Goal: Task Accomplishment & Management: Manage account settings

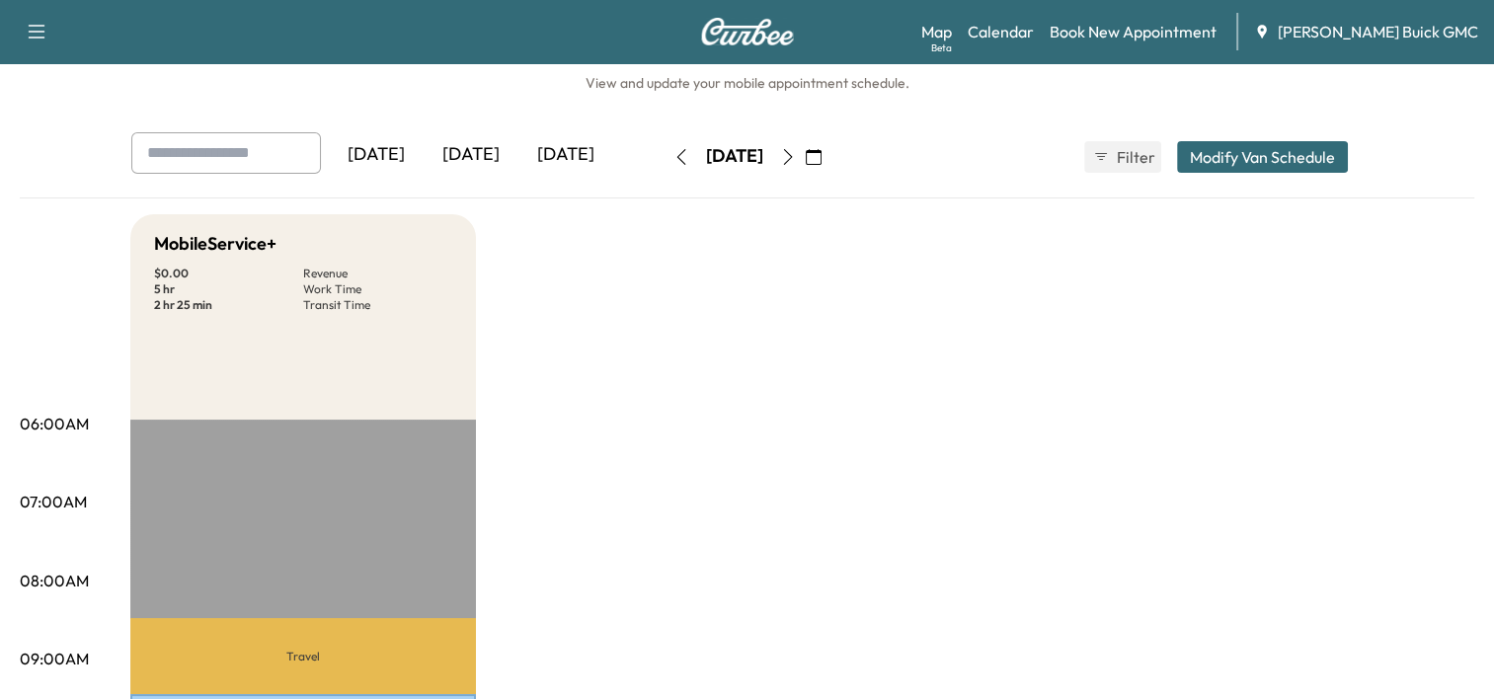
scroll to position [43, 0]
click at [467, 140] on div "[DATE]" at bounding box center [471, 154] width 95 height 45
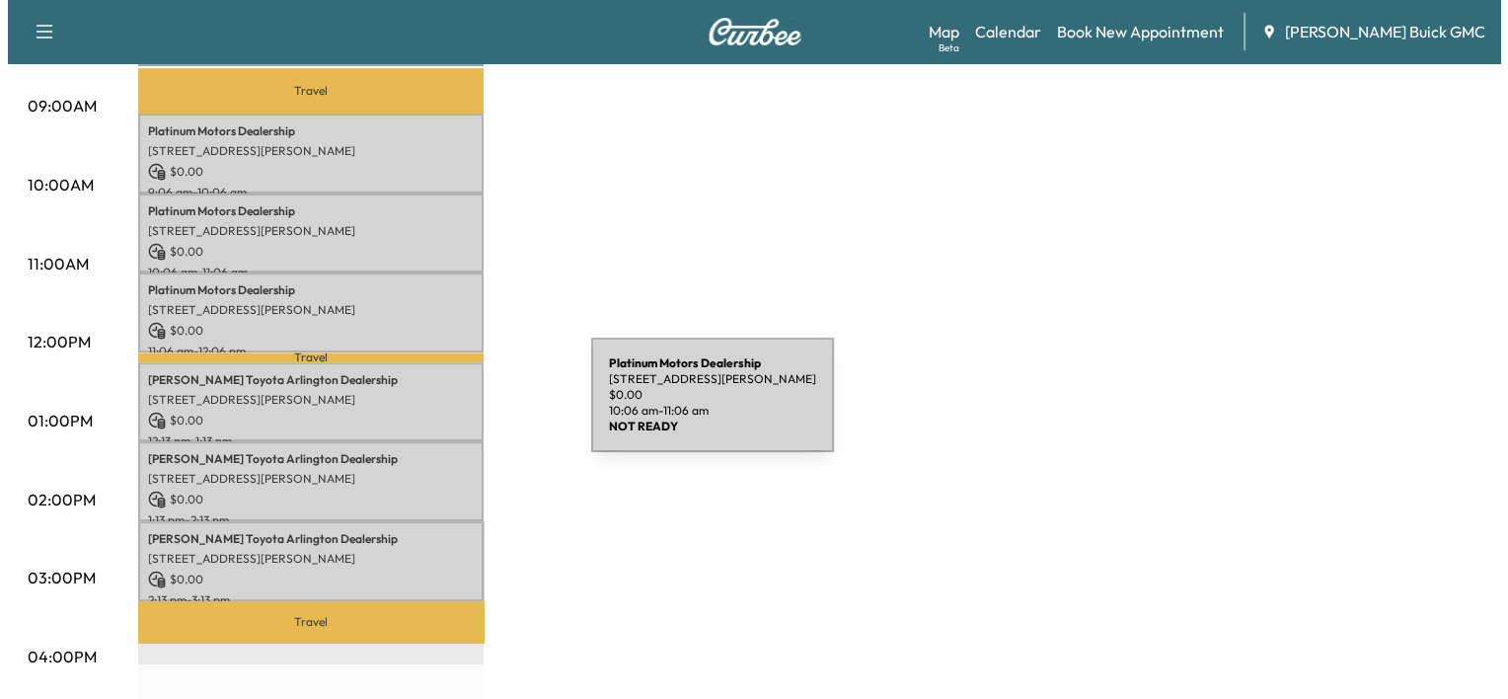
scroll to position [620, 0]
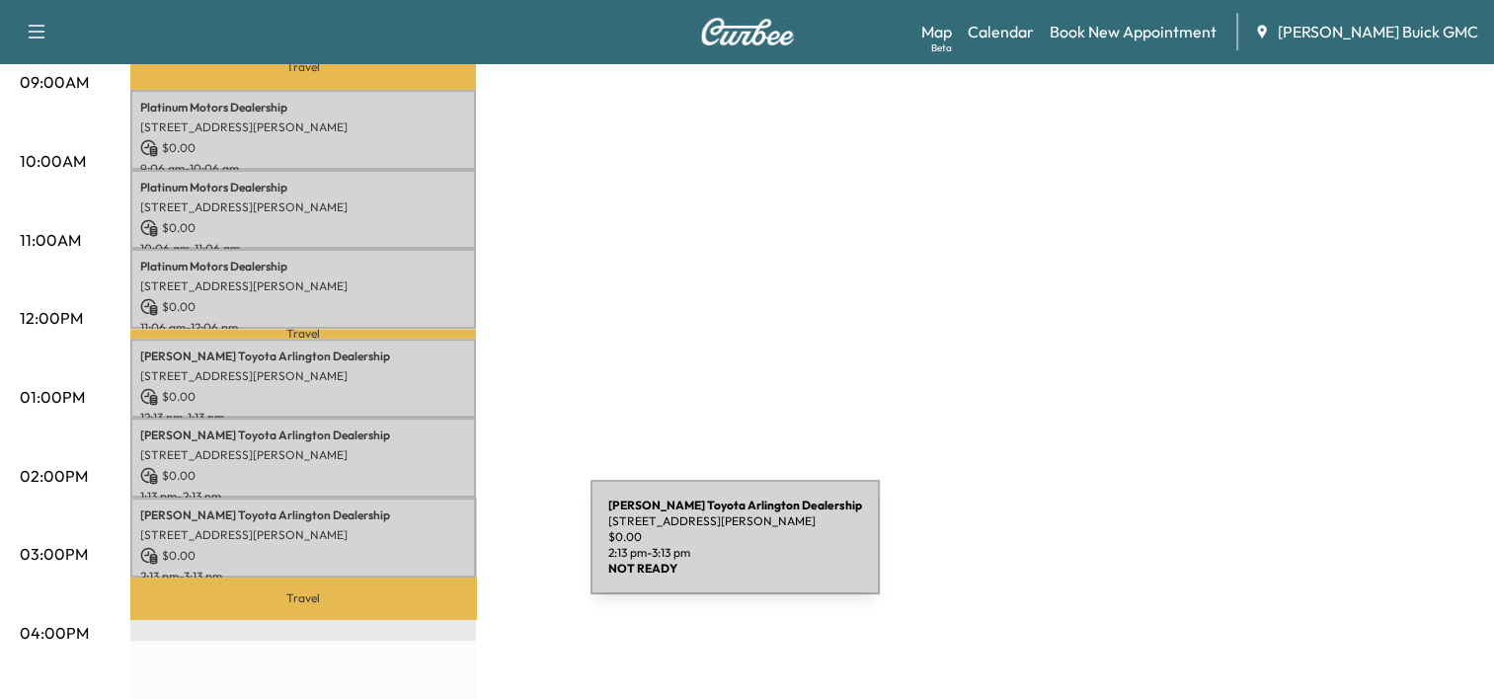
click at [442, 549] on p "$ 0.00" at bounding box center [303, 556] width 326 height 18
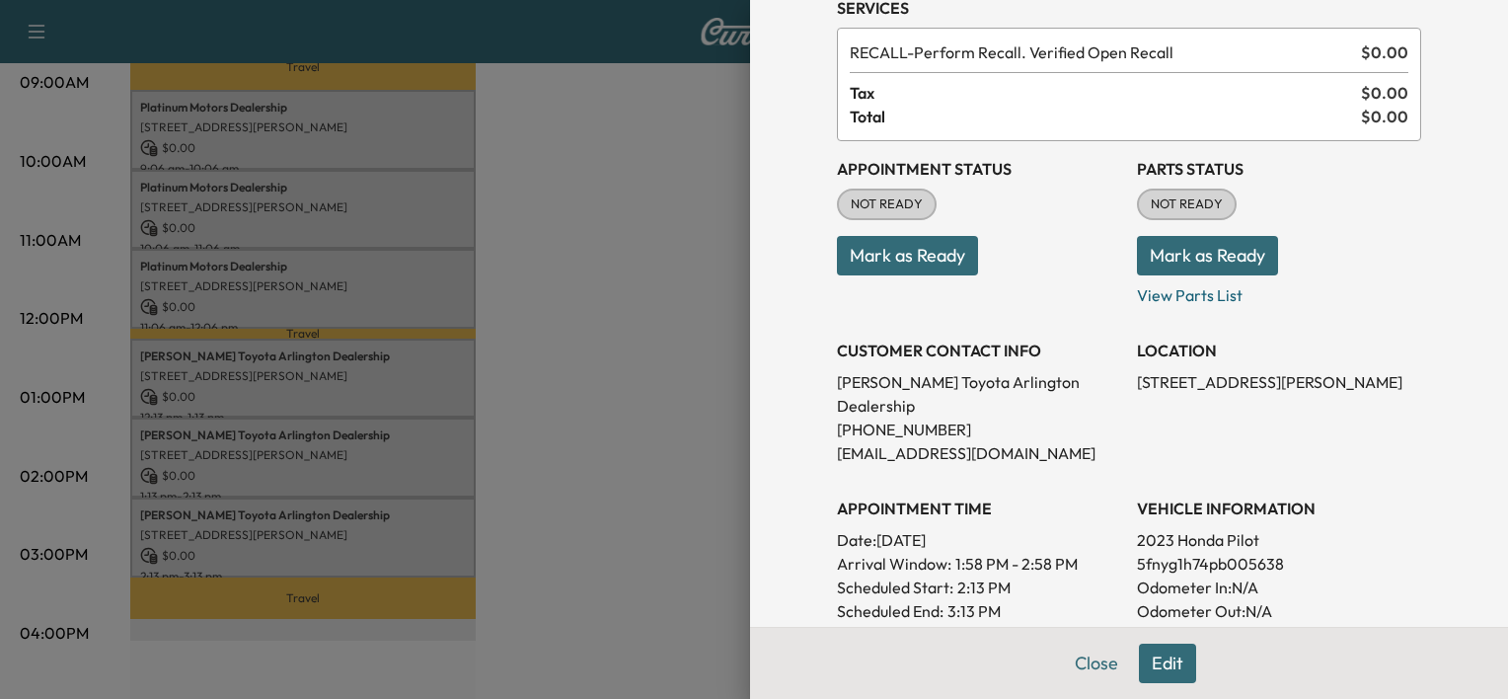
scroll to position [107, 0]
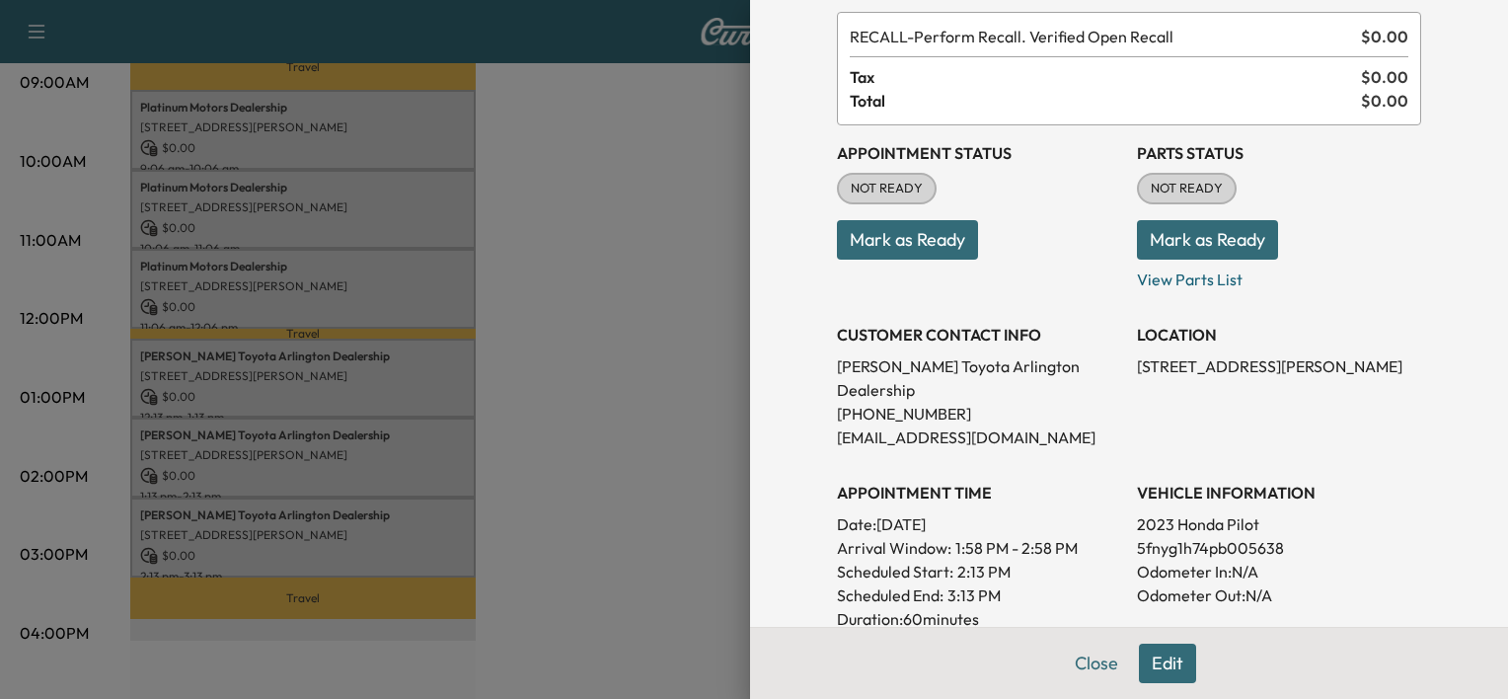
drag, startPoint x: 503, startPoint y: 477, endPoint x: 394, endPoint y: 446, distance: 113.8
click at [394, 446] on div at bounding box center [754, 349] width 1508 height 699
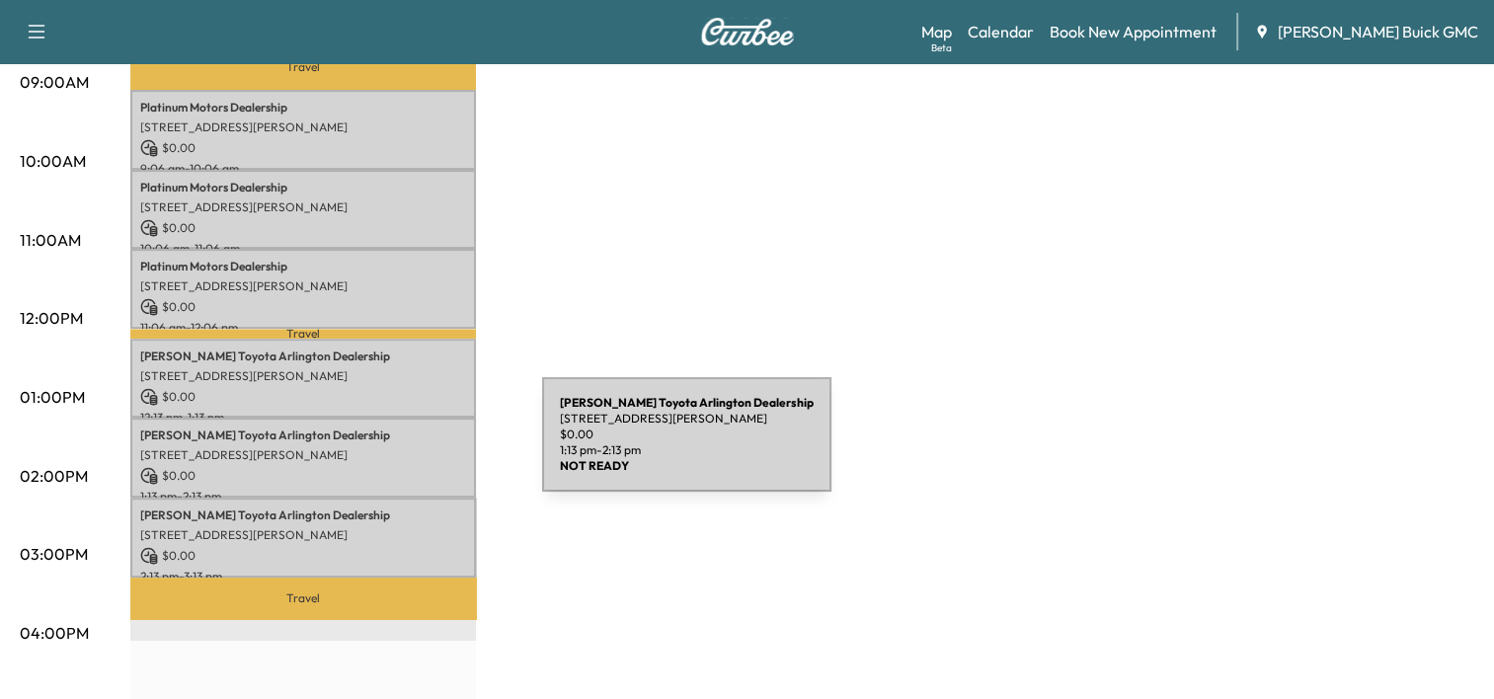
click at [394, 447] on p "[STREET_ADDRESS][PERSON_NAME]" at bounding box center [303, 455] width 326 height 16
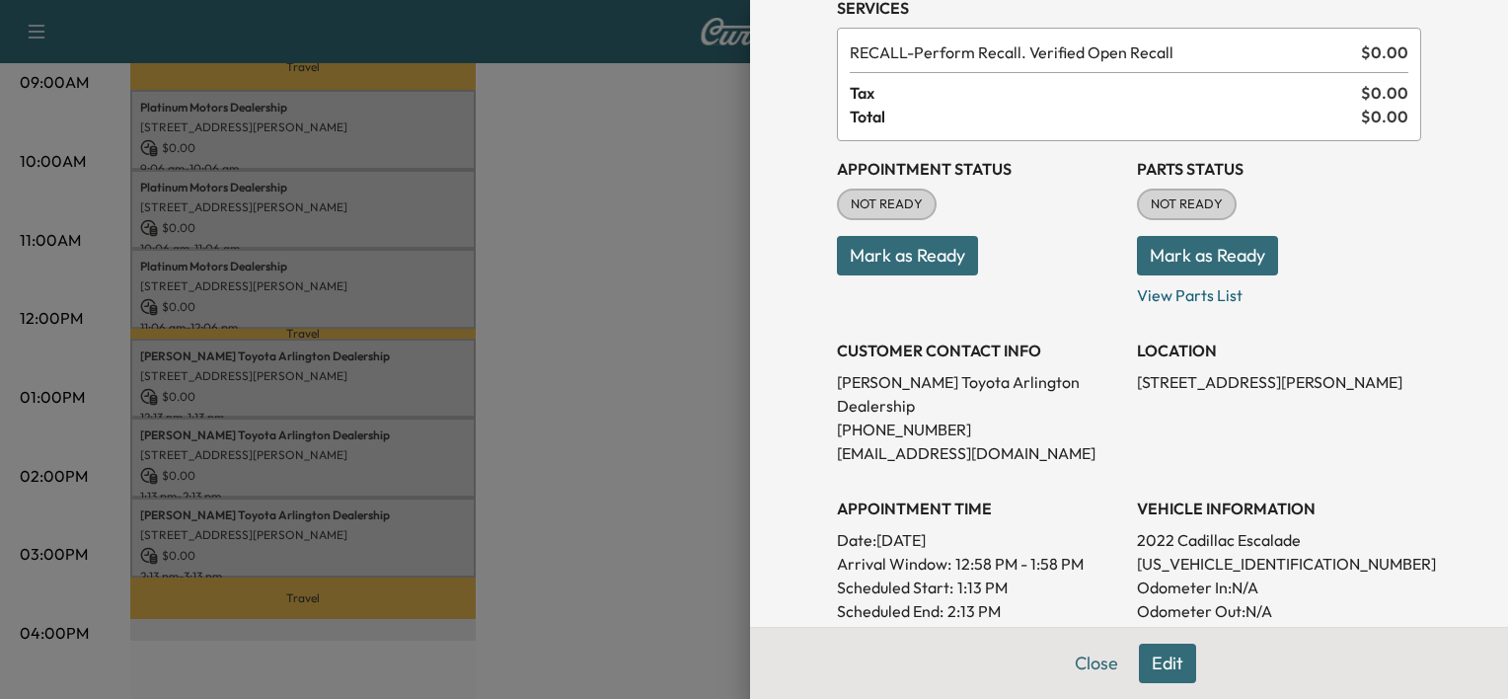
scroll to position [103, 0]
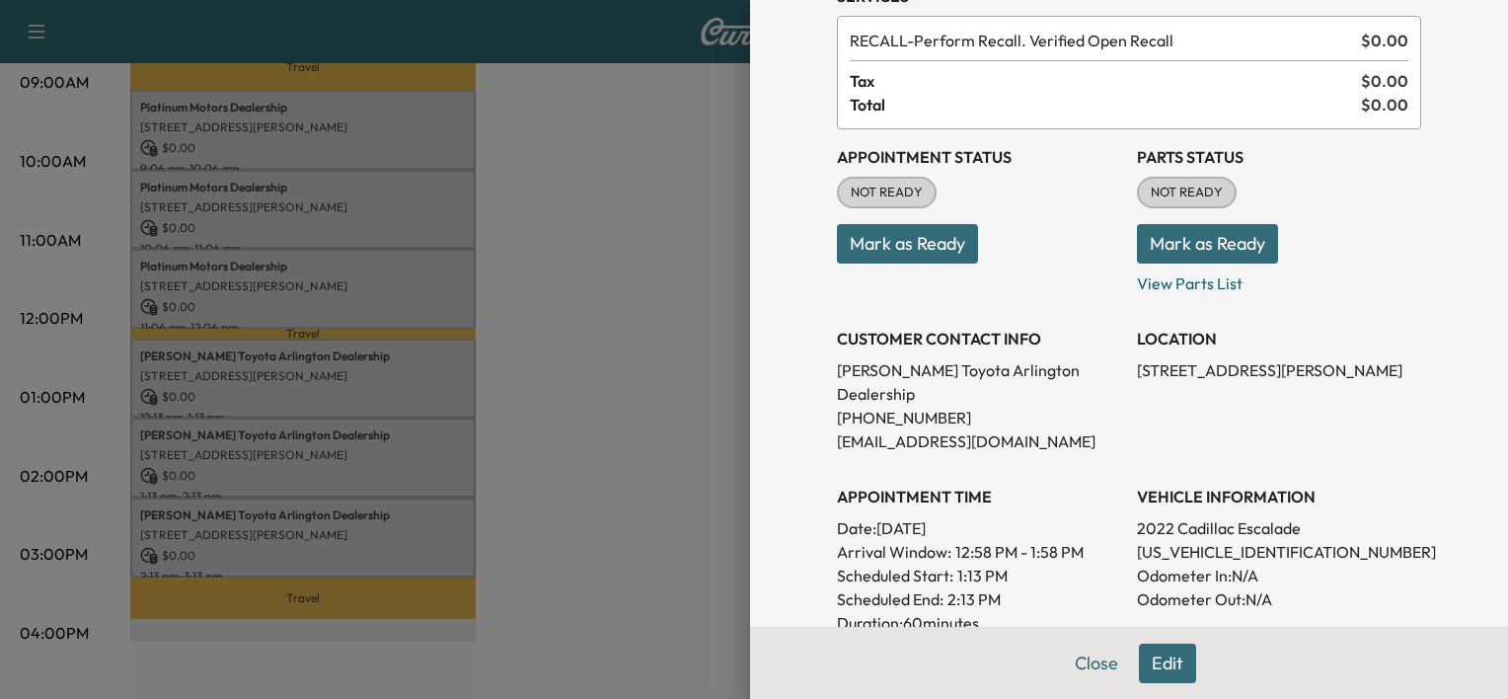
click at [592, 483] on div at bounding box center [754, 349] width 1508 height 699
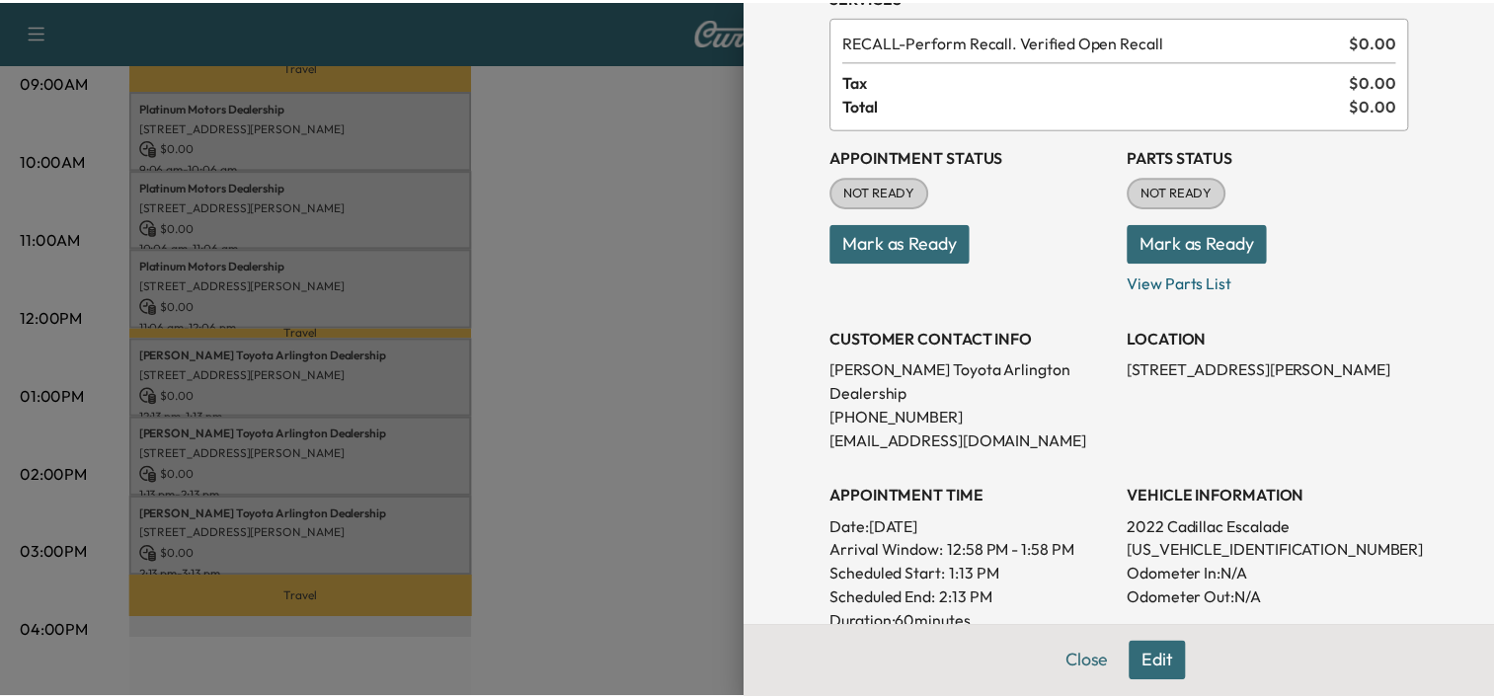
click at [393, 368] on p "[STREET_ADDRESS][PERSON_NAME]" at bounding box center [303, 376] width 326 height 16
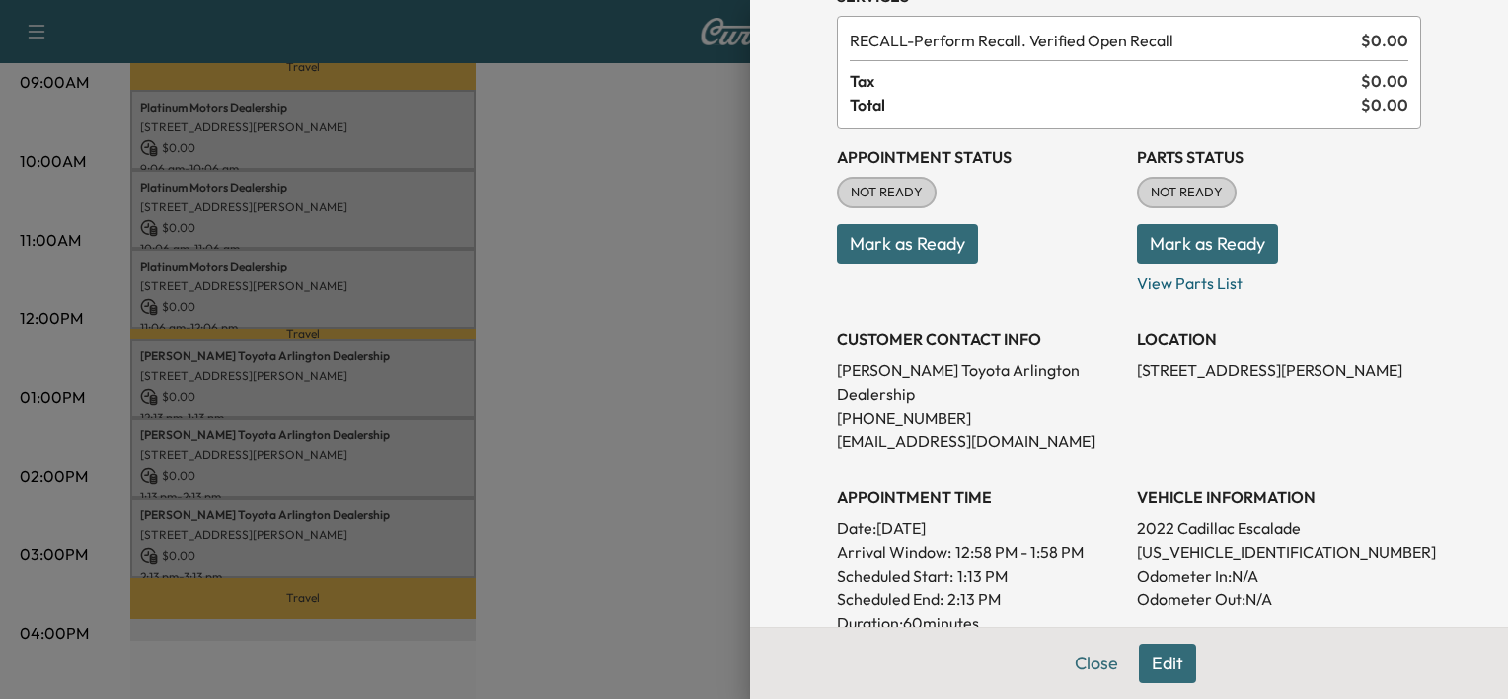
click at [447, 269] on div at bounding box center [754, 349] width 1508 height 699
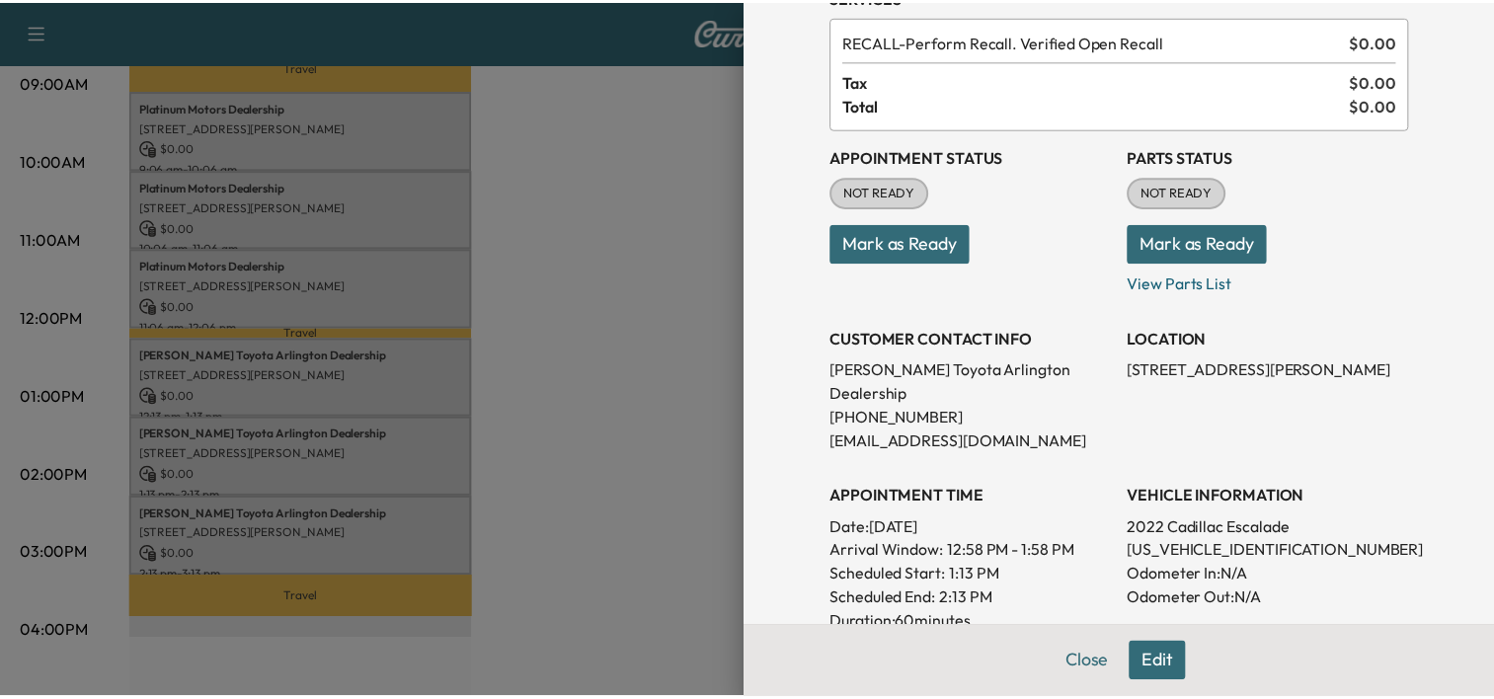
click at [447, 269] on div "Platinum Motors Dealership [STREET_ADDRESS][PERSON_NAME] $ 0.00 11:06 am - 12:0…" at bounding box center [303, 289] width 346 height 80
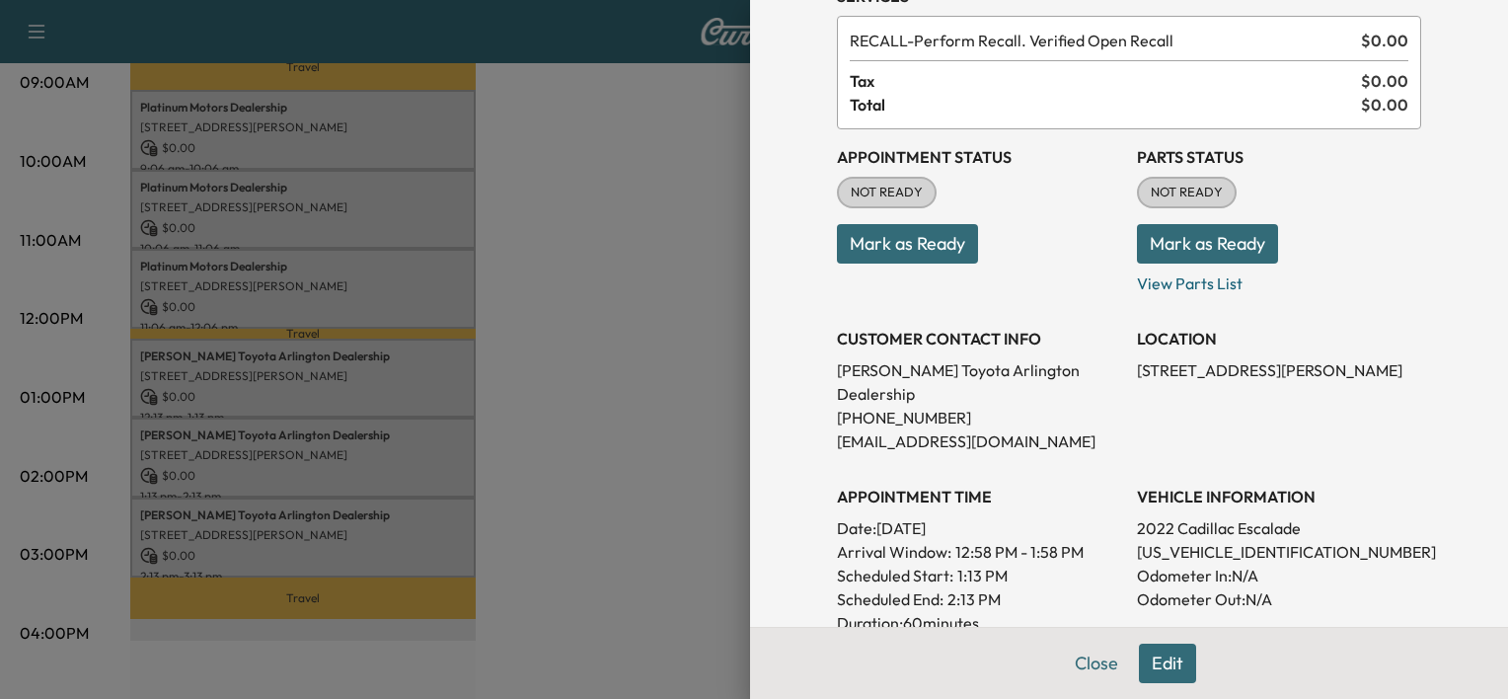
scroll to position [142, 0]
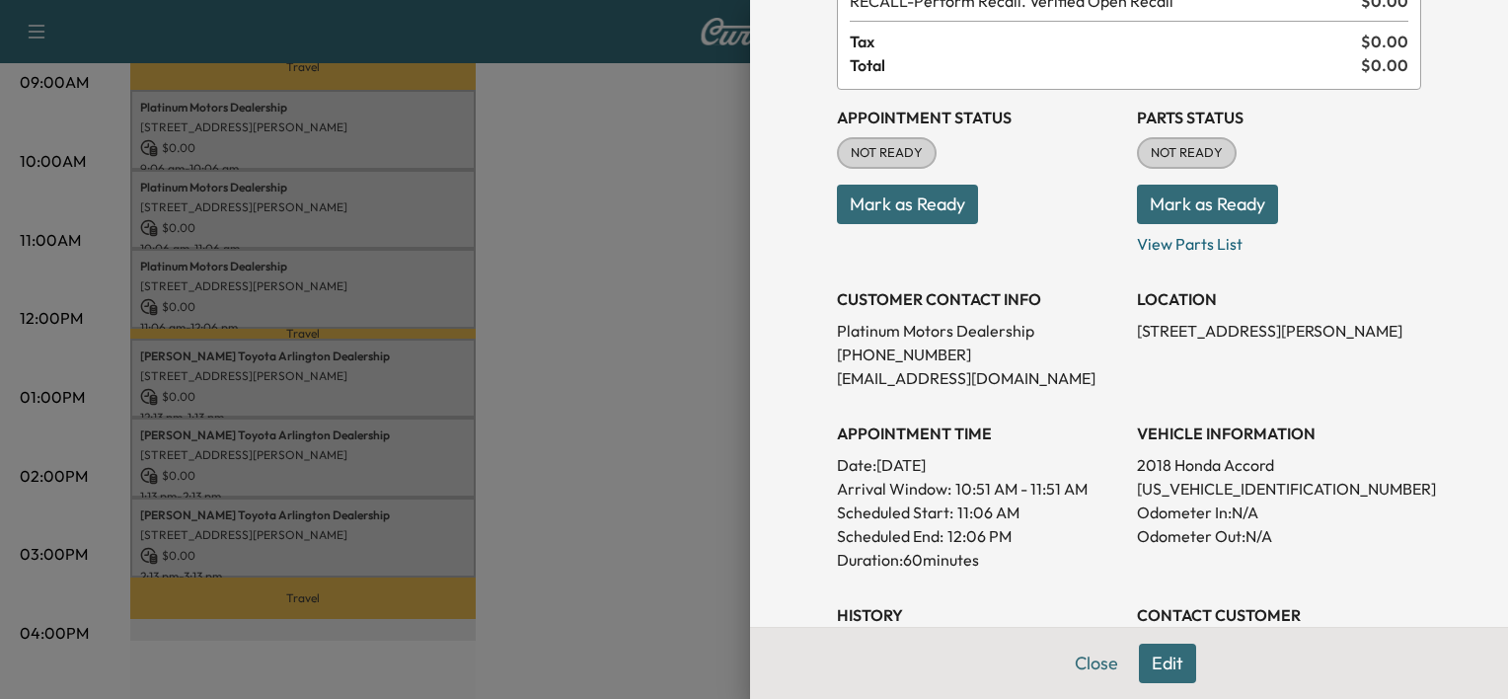
click at [407, 208] on div at bounding box center [754, 349] width 1508 height 699
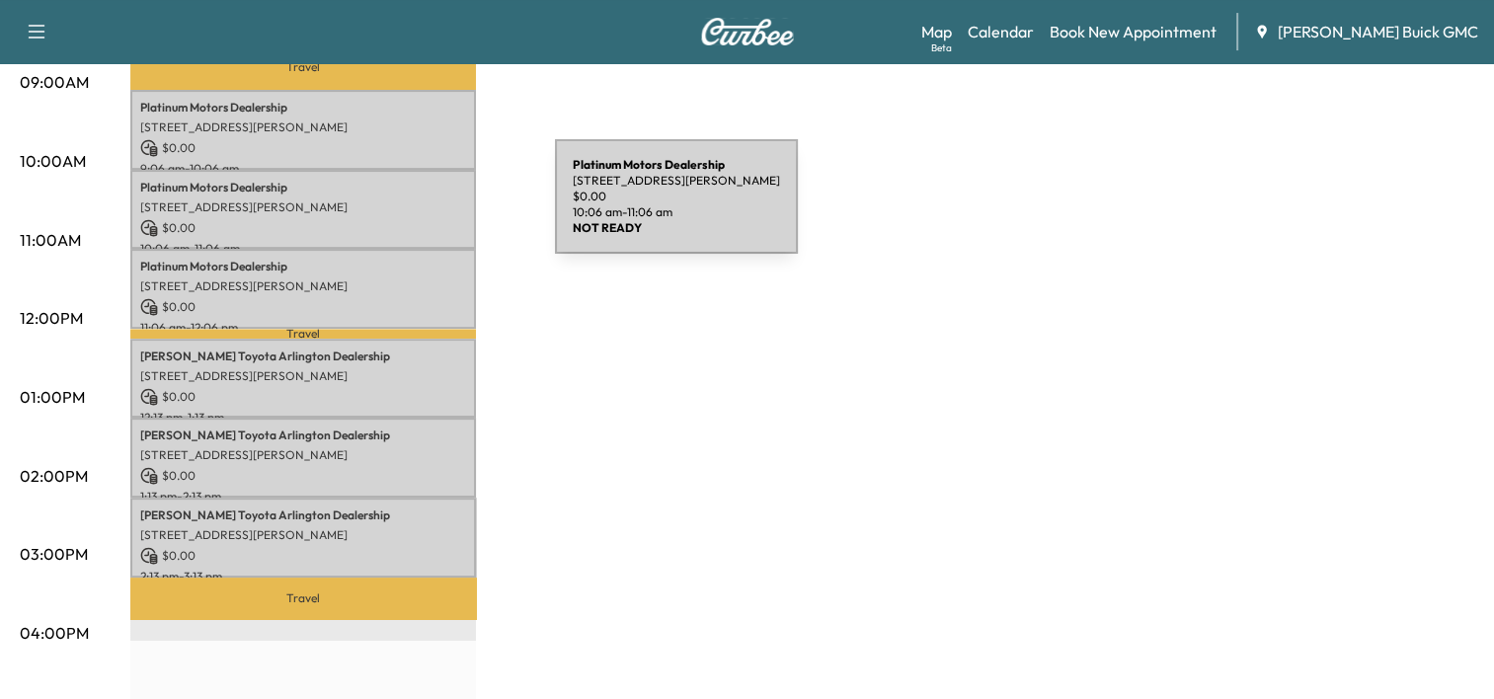
click at [407, 208] on p "[STREET_ADDRESS][PERSON_NAME]" at bounding box center [303, 207] width 326 height 16
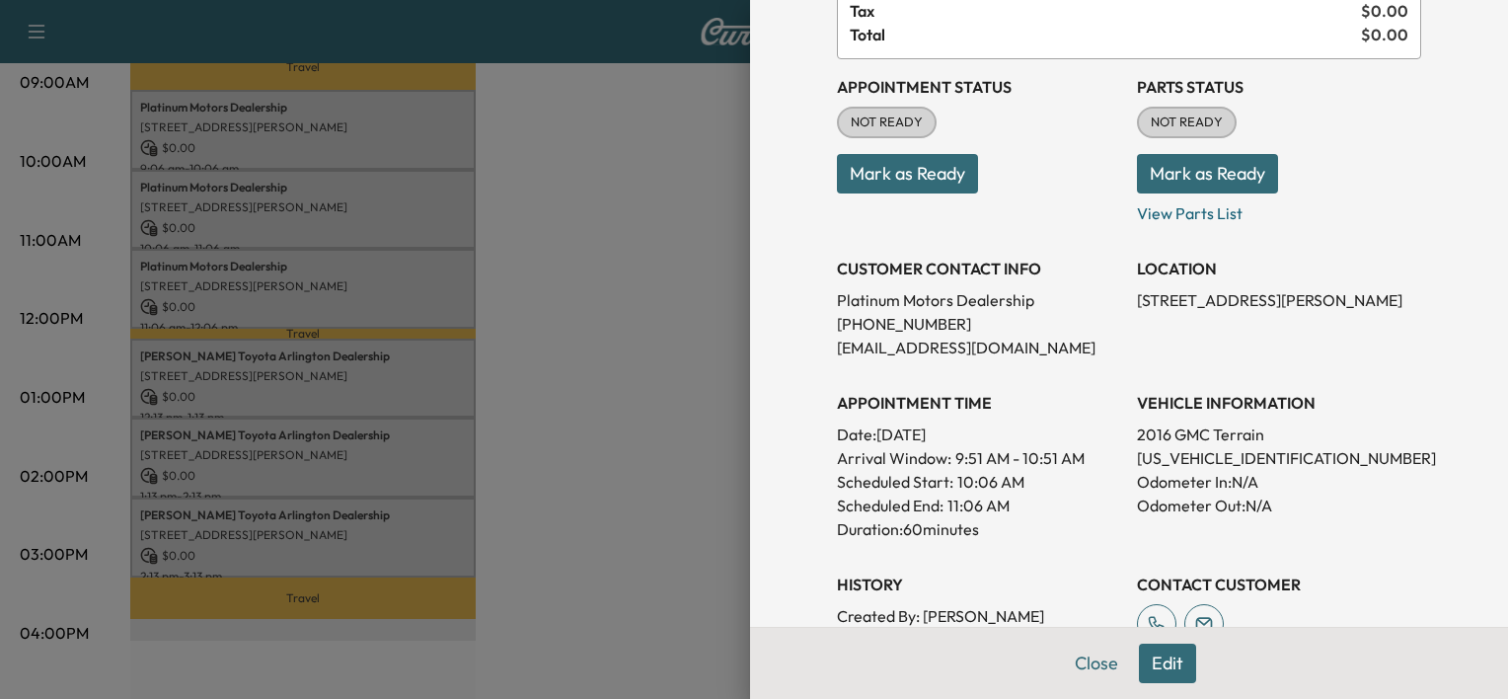
scroll to position [174, 0]
click at [599, 243] on div at bounding box center [754, 349] width 1508 height 699
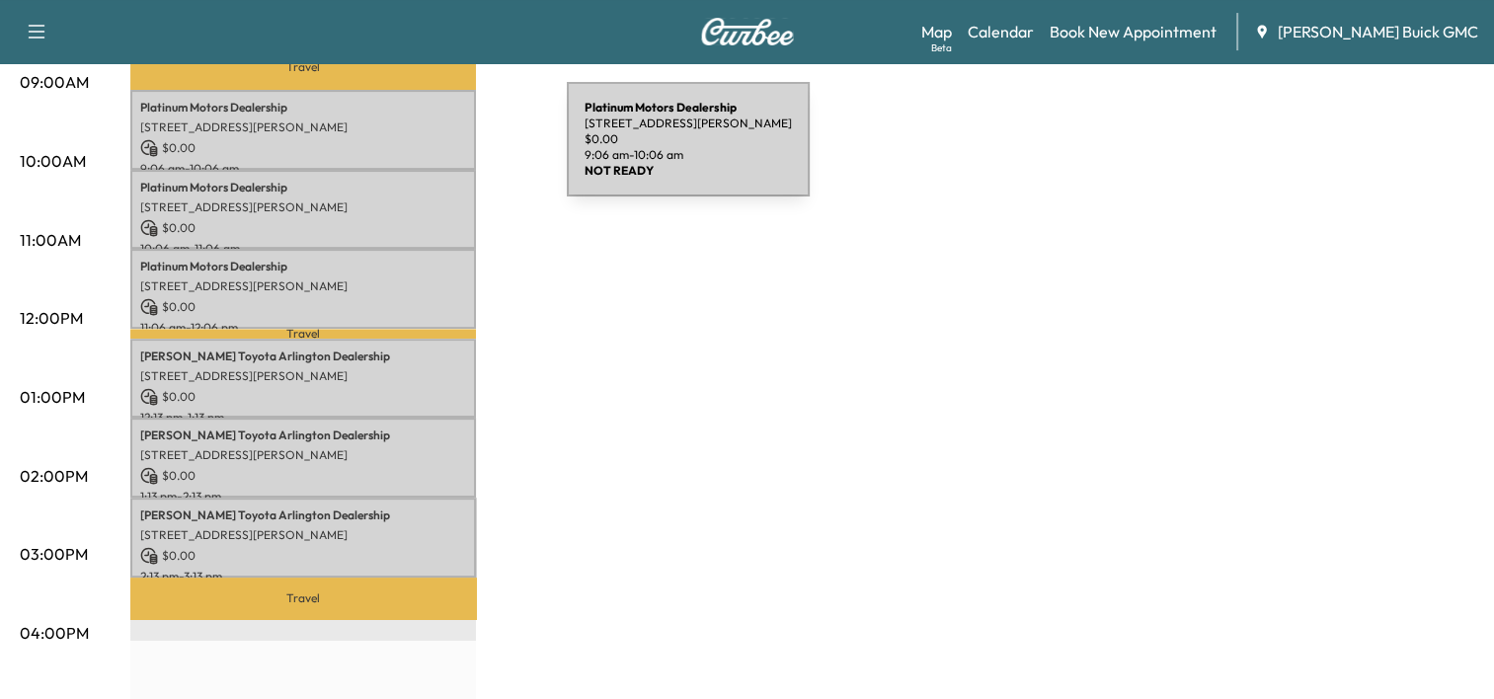
click at [419, 151] on p "$ 0.00" at bounding box center [303, 148] width 326 height 18
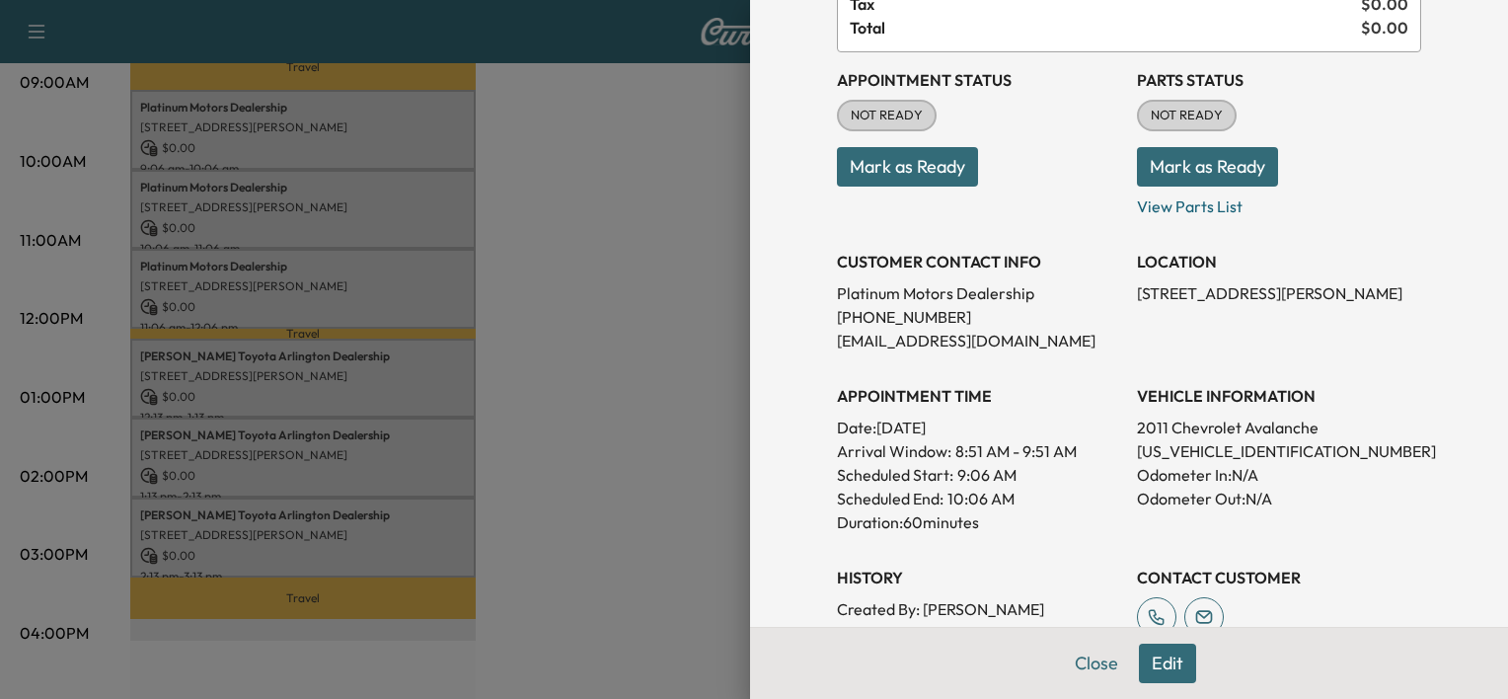
scroll to position [182, 0]
click at [1227, 440] on p "[US_VEHICLE_IDENTIFICATION_NUMBER]" at bounding box center [1279, 449] width 284 height 24
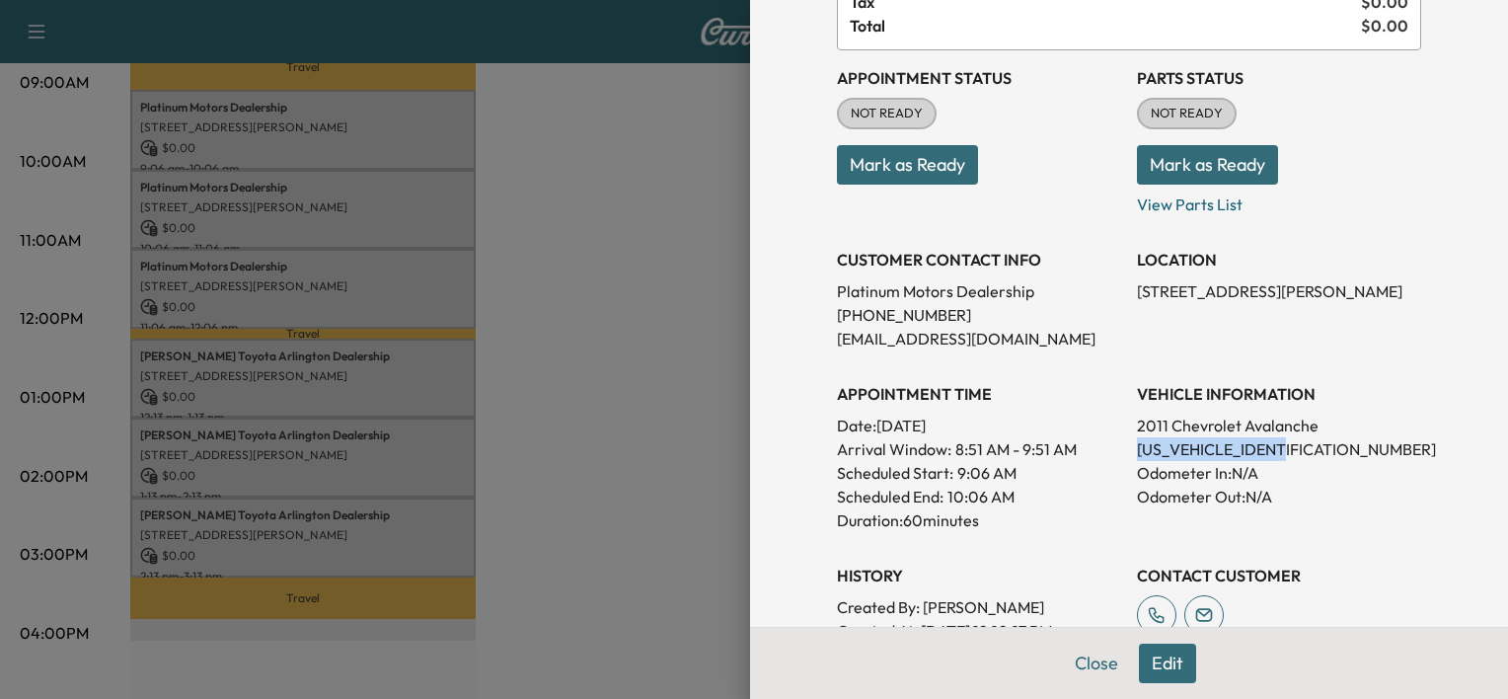
click at [1227, 440] on p "[US_VEHICLE_IDENTIFICATION_NUMBER]" at bounding box center [1279, 449] width 284 height 24
copy p "[US_VEHICLE_IDENTIFICATION_NUMBER]"
click at [520, 350] on div at bounding box center [754, 349] width 1508 height 699
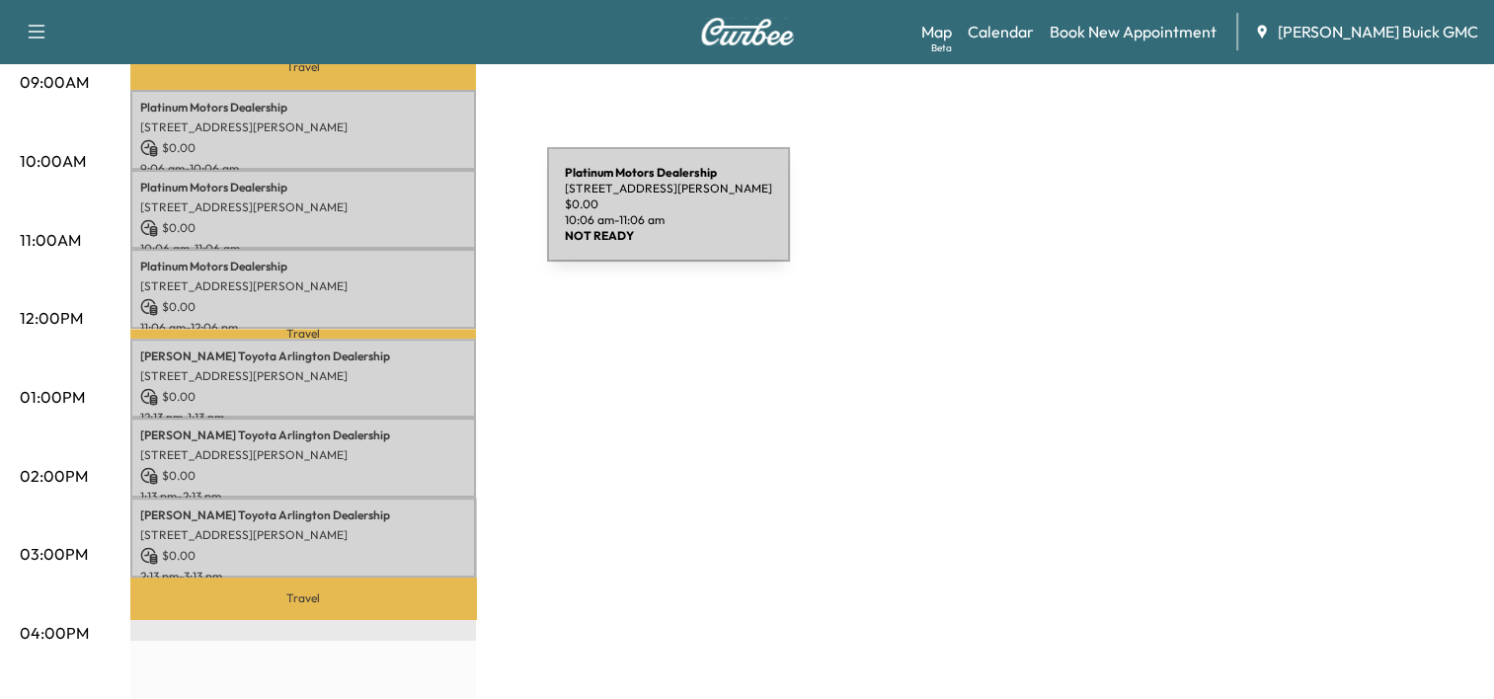
click at [399, 219] on p "$ 0.00" at bounding box center [303, 228] width 326 height 18
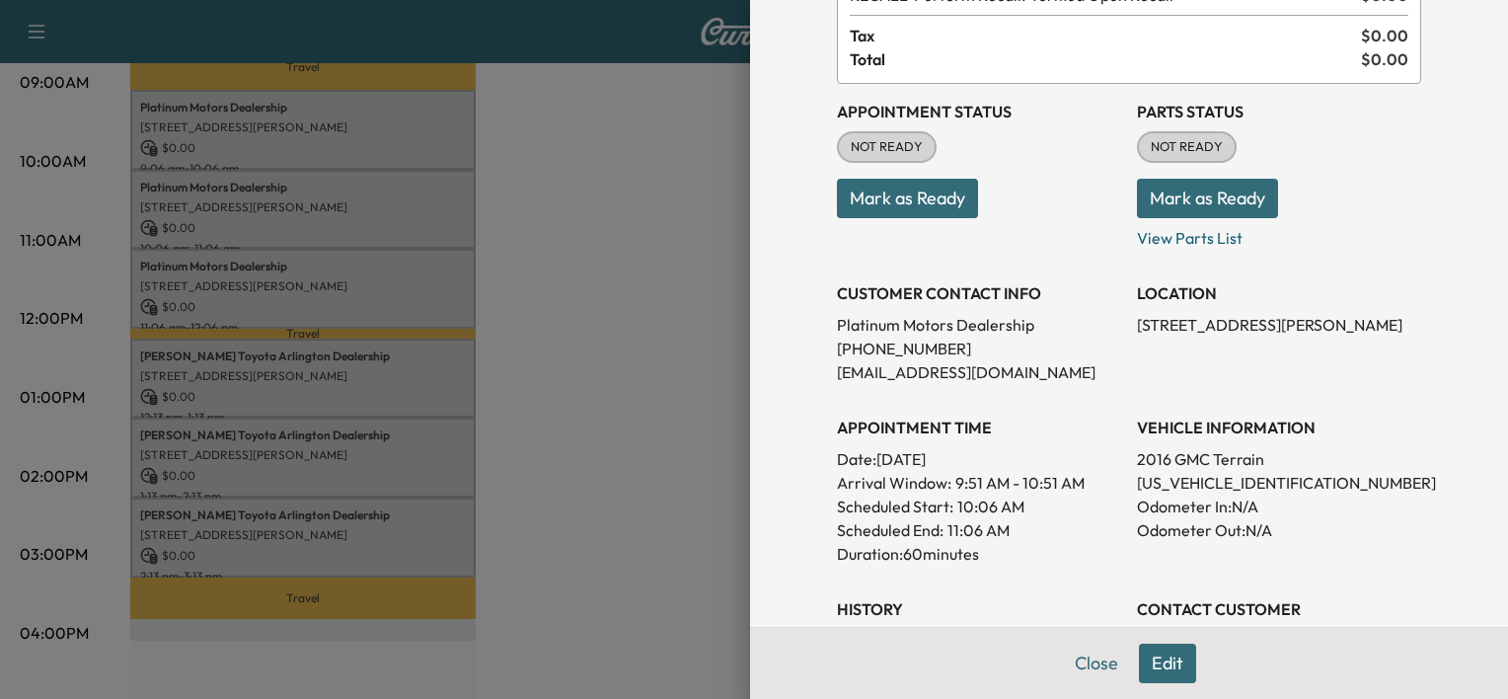
scroll to position [180, 0]
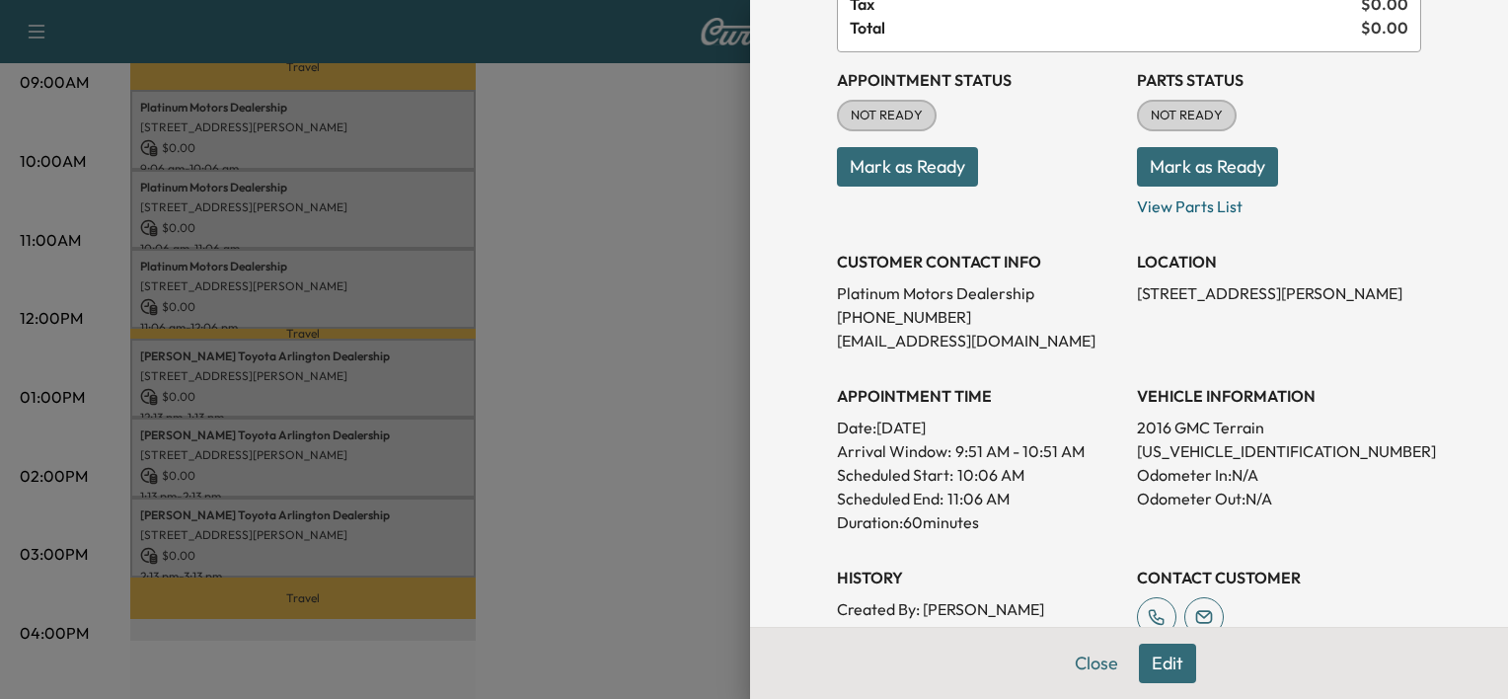
click at [1137, 448] on p "[US_VEHICLE_IDENTIFICATION_NUMBER]" at bounding box center [1279, 451] width 284 height 24
copy p "[US_VEHICLE_IDENTIFICATION_NUMBER]"
click at [295, 112] on div at bounding box center [754, 349] width 1508 height 699
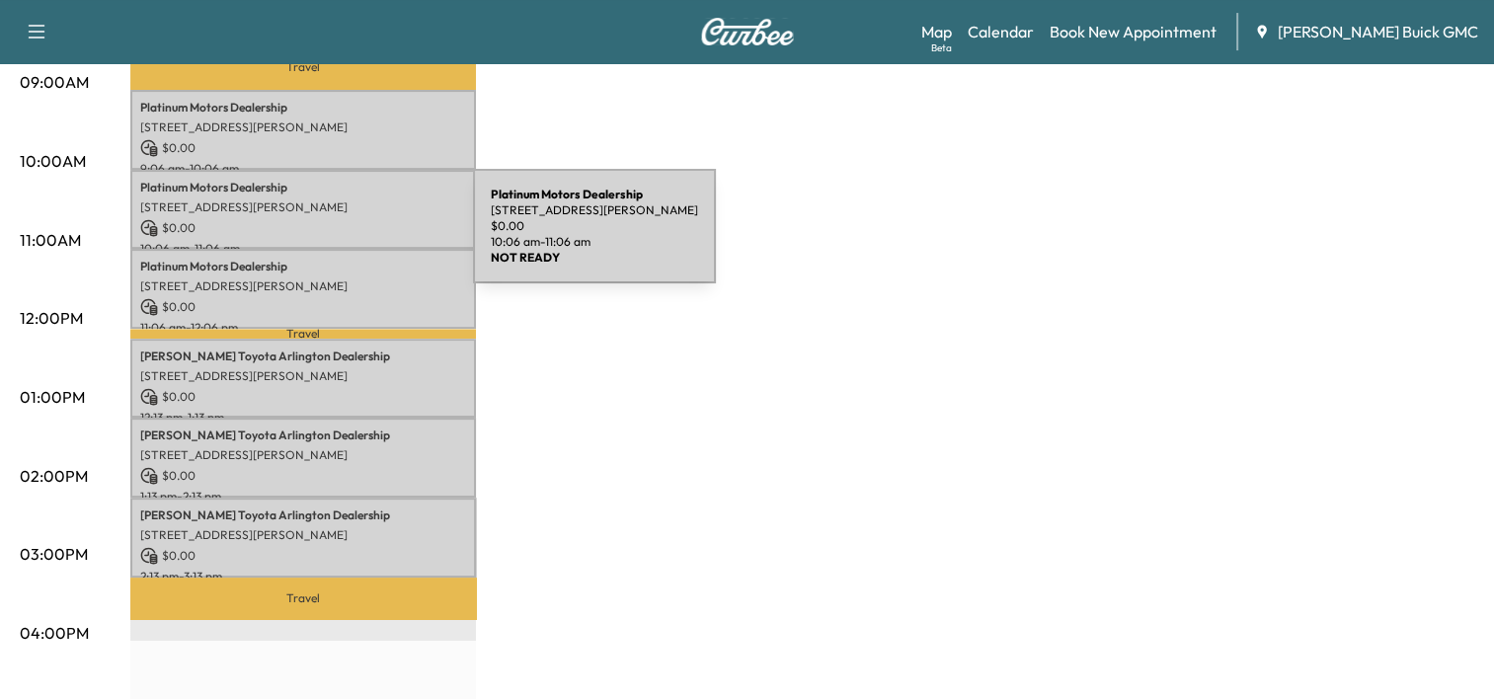
click at [325, 241] on p "10:06 am - 11:06 am" at bounding box center [303, 249] width 326 height 16
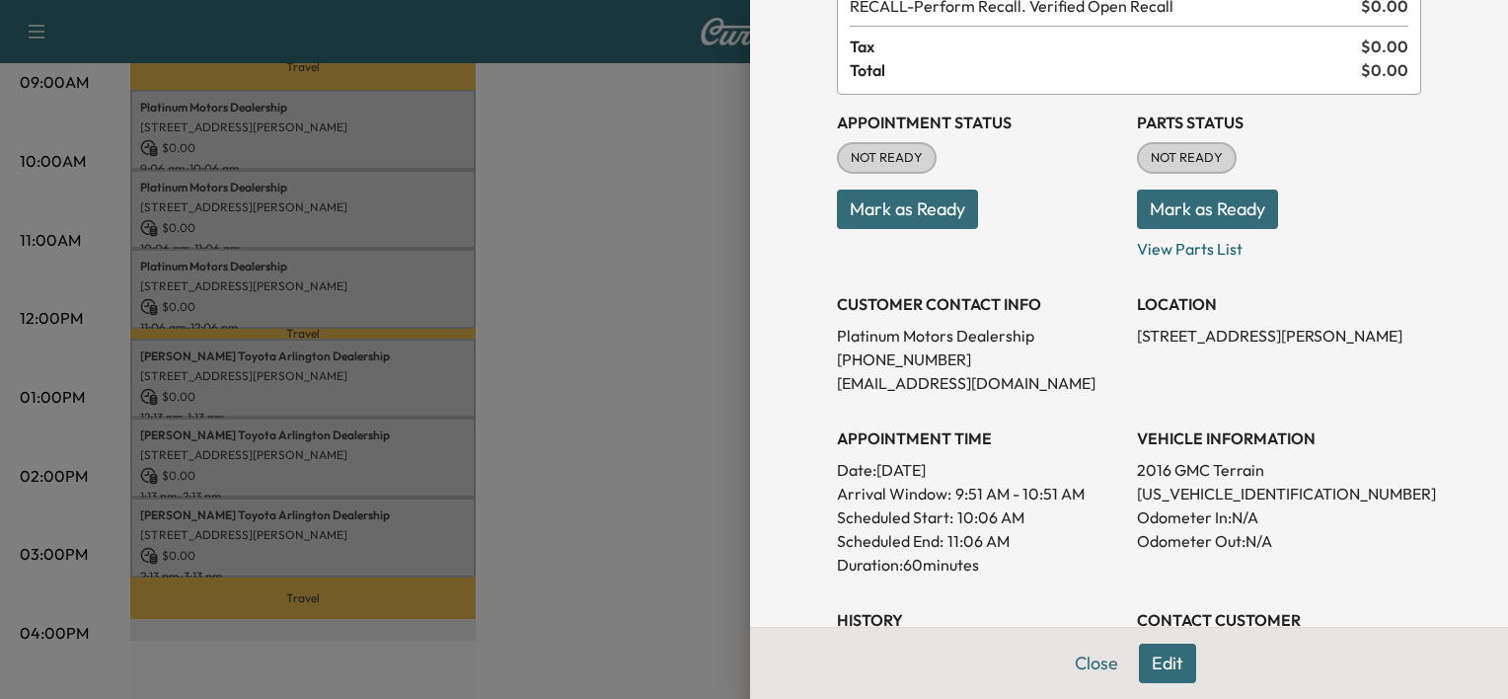
scroll to position [138, 0]
click at [472, 303] on div at bounding box center [754, 349] width 1508 height 699
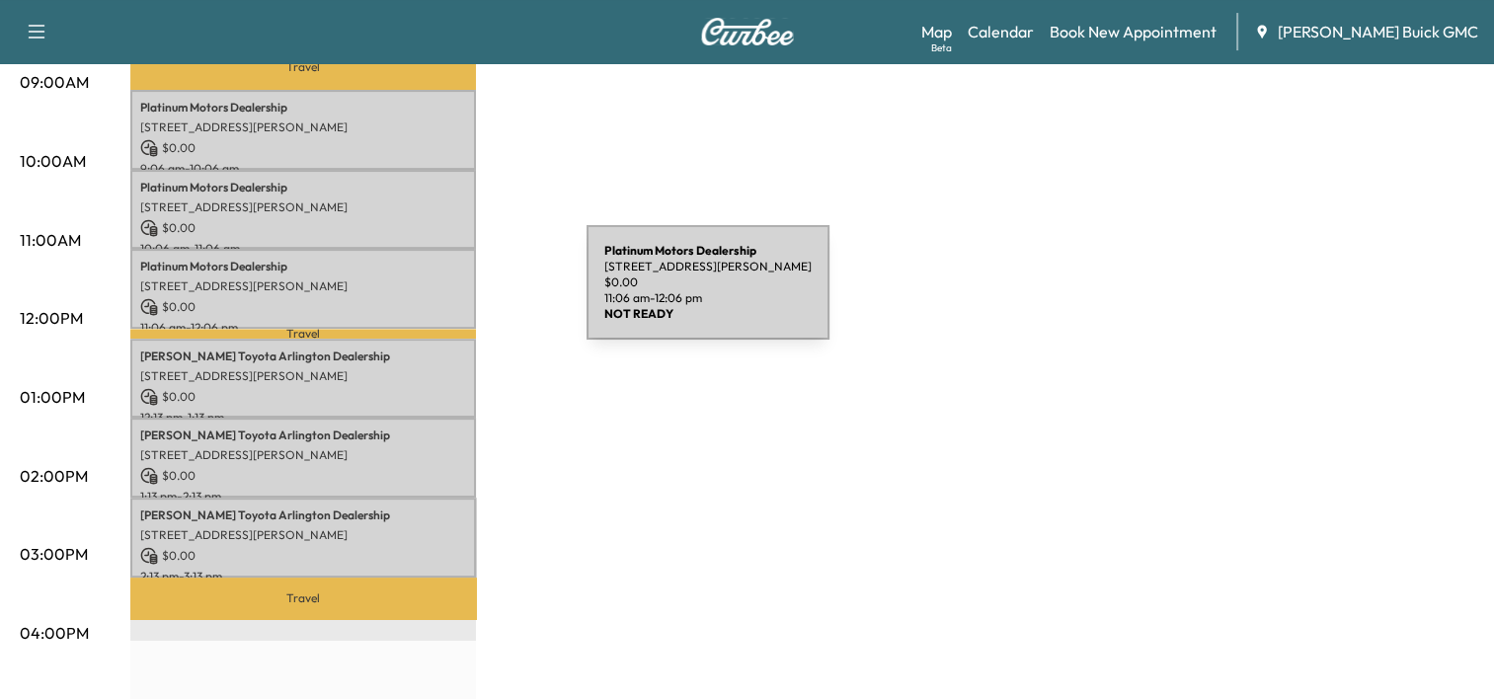
click at [438, 298] on p "$ 0.00" at bounding box center [303, 307] width 326 height 18
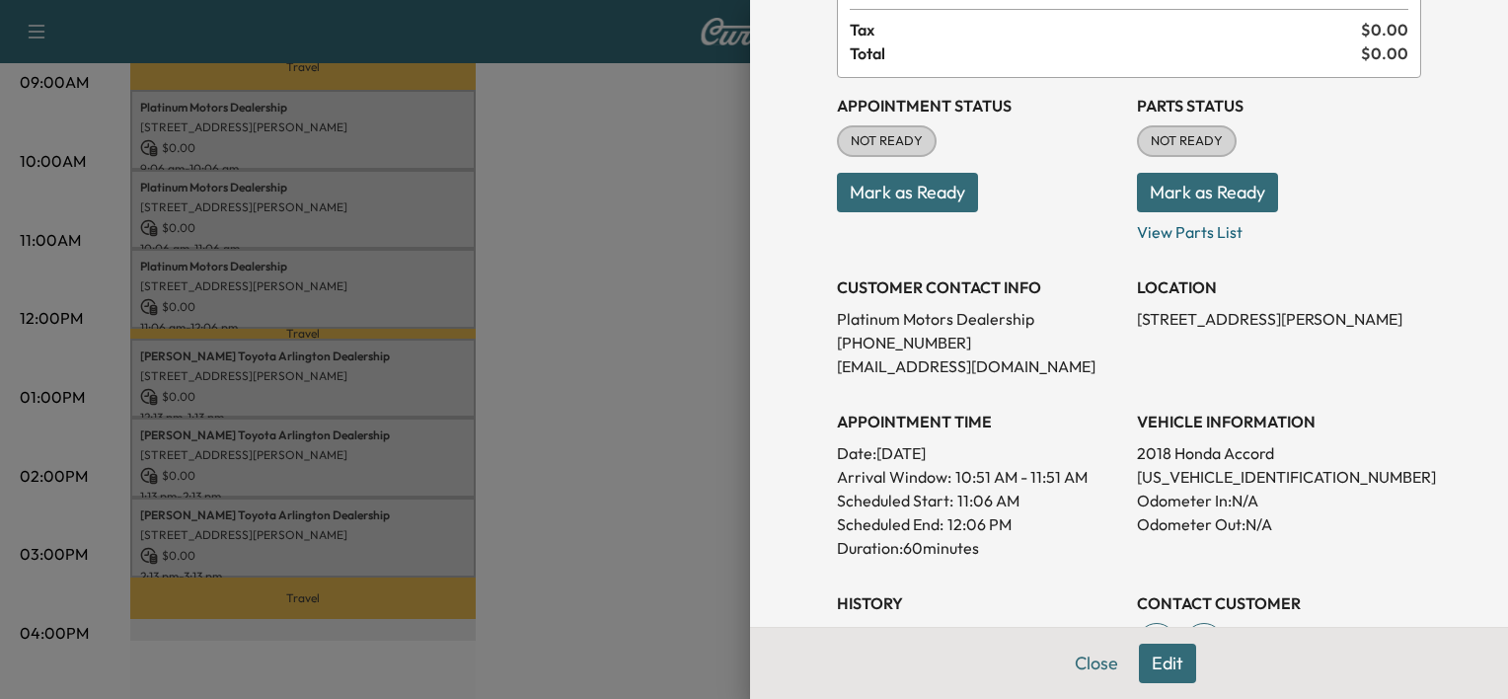
scroll to position [156, 0]
click at [1171, 476] on p "[US_VEHICLE_IDENTIFICATION_NUMBER]" at bounding box center [1279, 475] width 284 height 24
copy p "[US_VEHICLE_IDENTIFICATION_NUMBER]"
click at [204, 348] on div at bounding box center [754, 349] width 1508 height 699
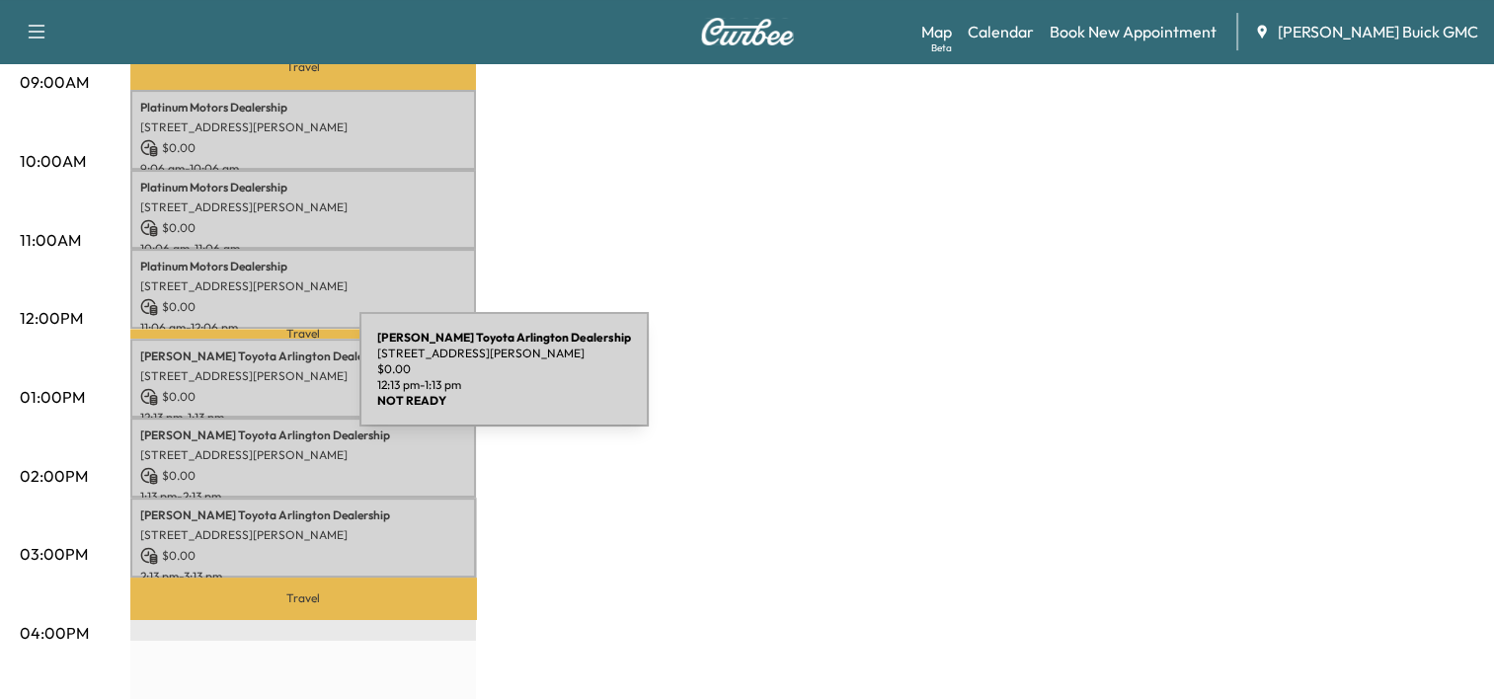
click at [211, 388] on p "$ 0.00" at bounding box center [303, 397] width 326 height 18
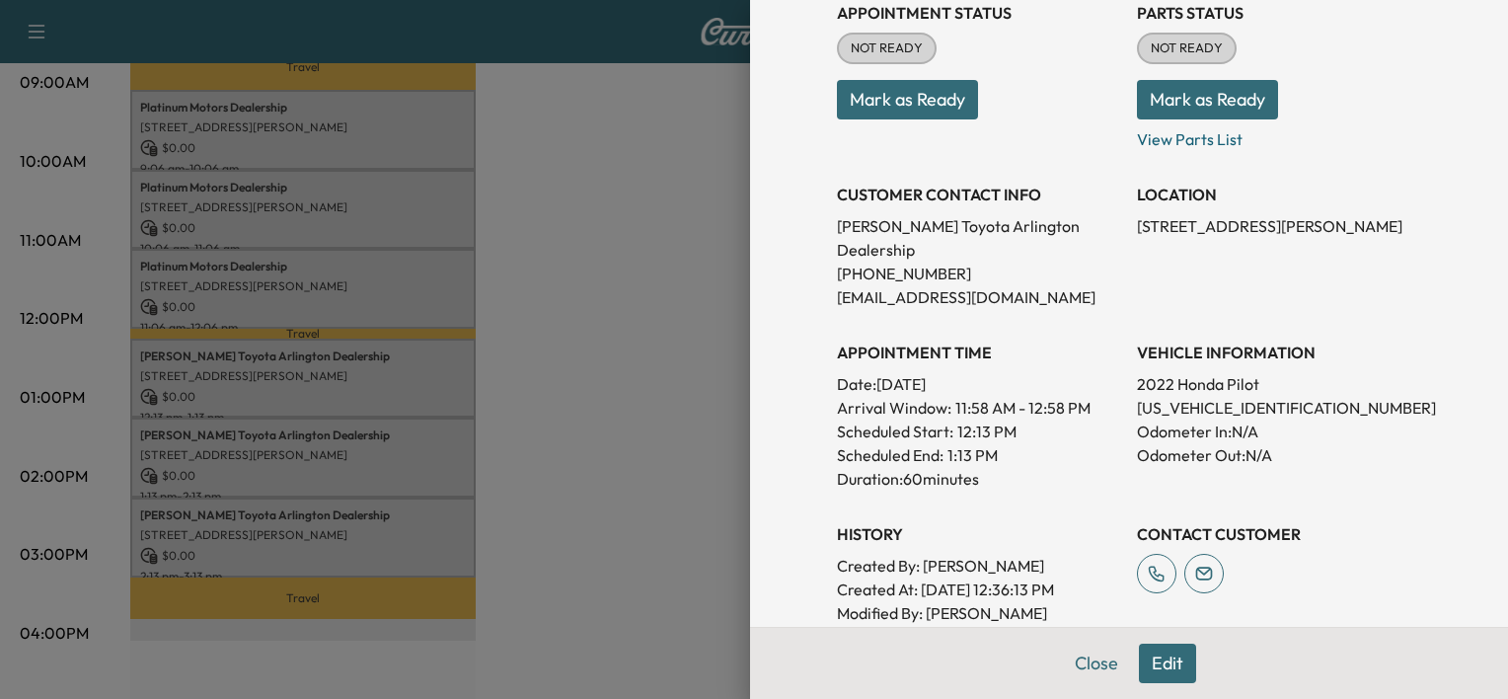
scroll to position [272, 0]
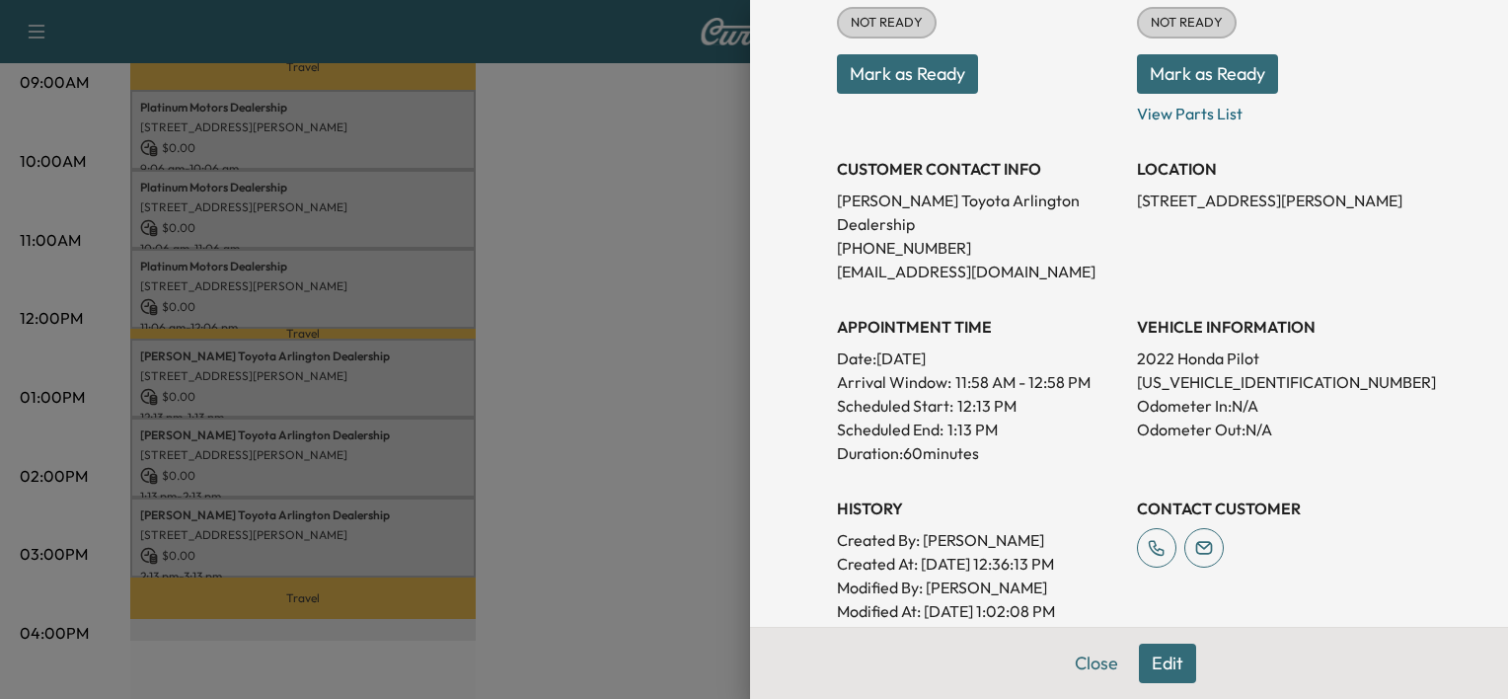
click at [1201, 370] on p "[US_VEHICLE_IDENTIFICATION_NUMBER]" at bounding box center [1279, 382] width 284 height 24
copy p "[US_VEHICLE_IDENTIFICATION_NUMBER]"
click at [236, 517] on div at bounding box center [754, 349] width 1508 height 699
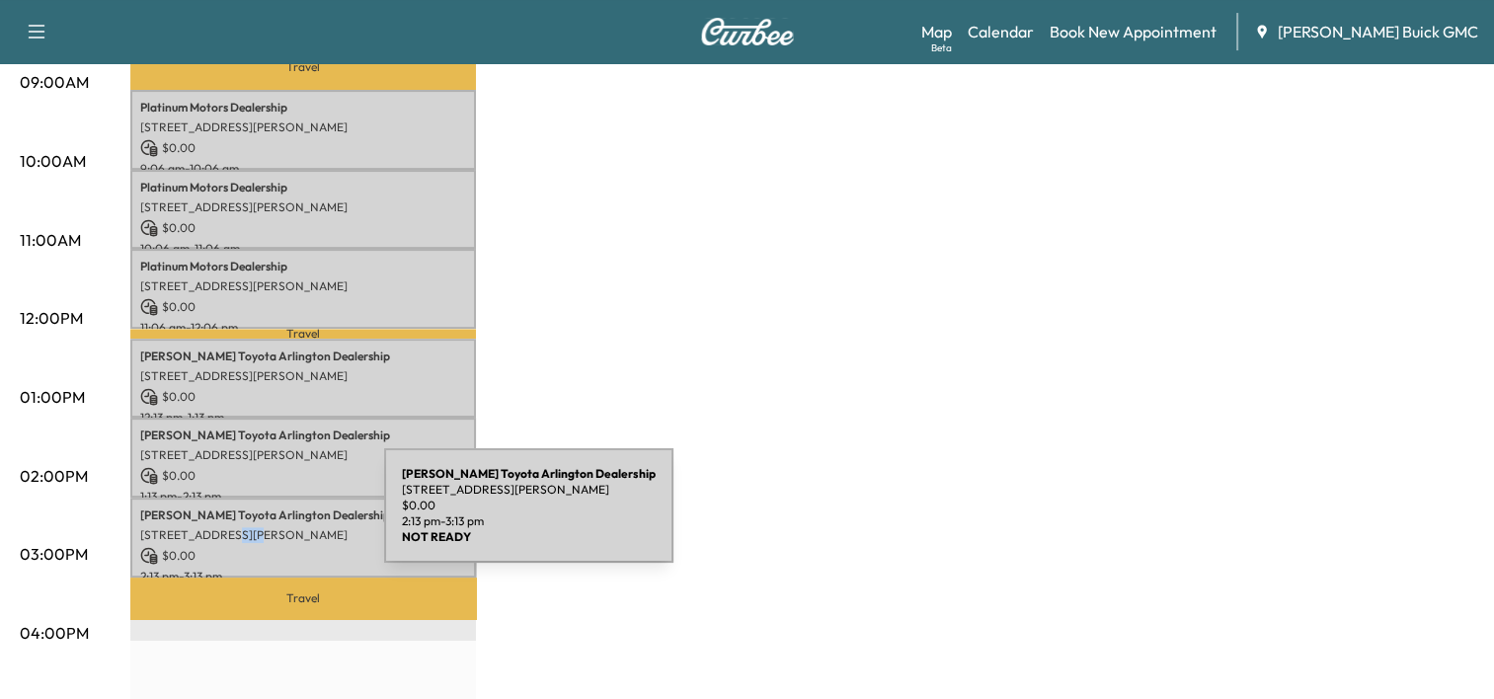
click at [236, 517] on div "[PERSON_NAME] Toyota Arlington Dealership [STREET_ADDRESS][PERSON_NAME] $ 0.00 …" at bounding box center [303, 538] width 346 height 80
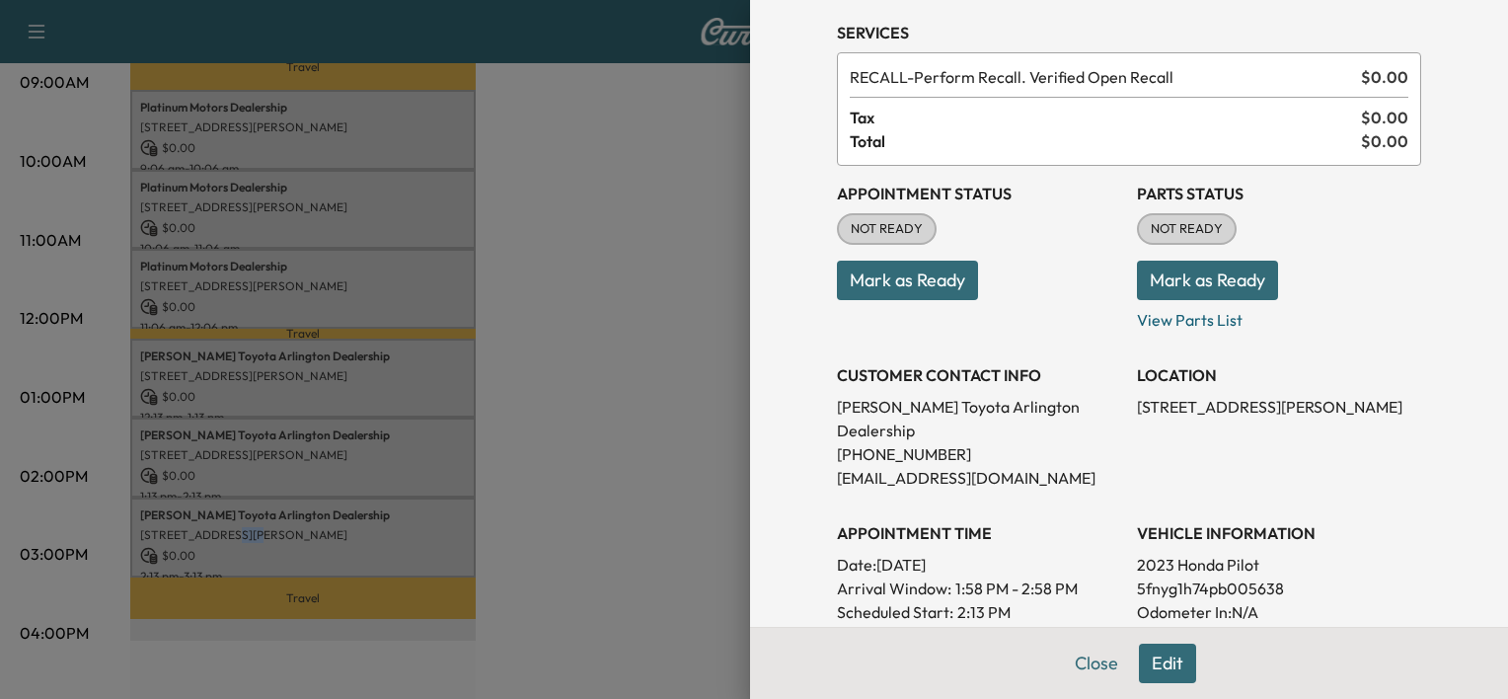
scroll to position [79, 0]
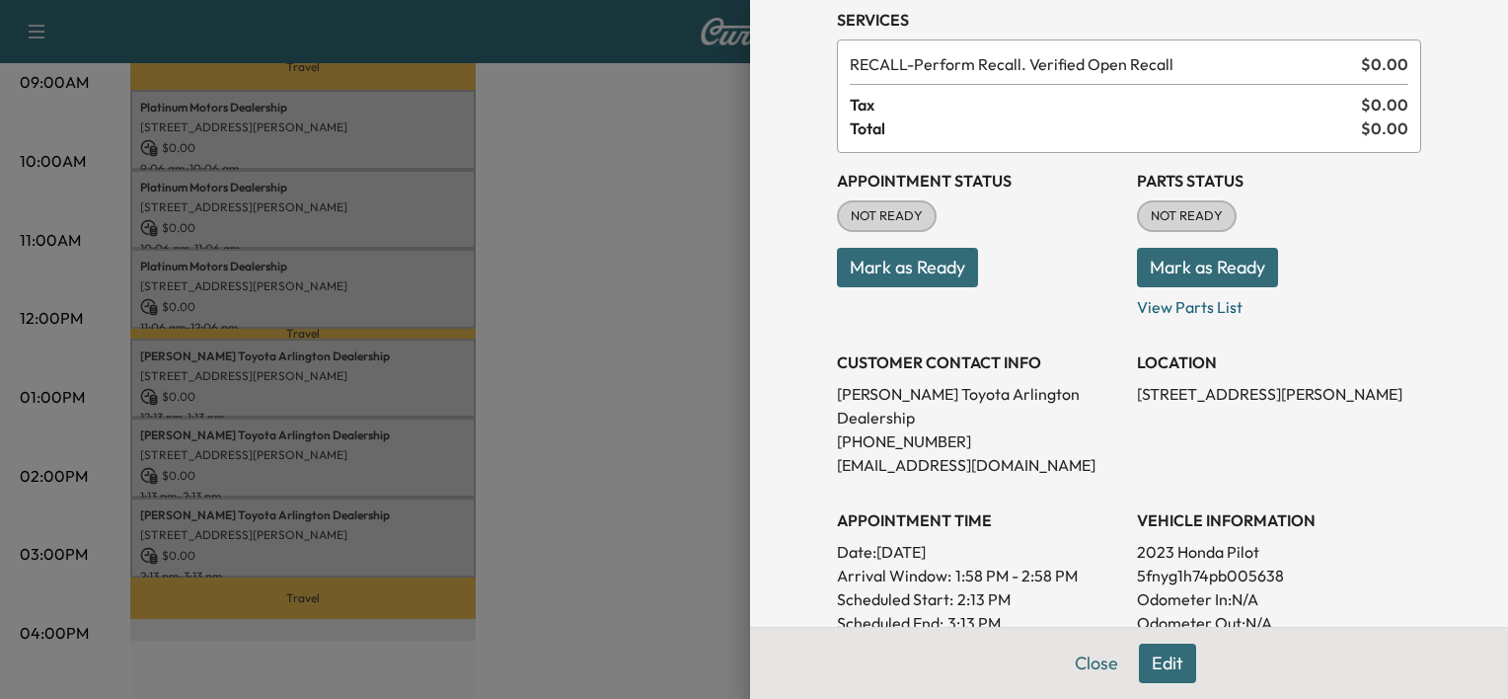
click at [1223, 564] on p "5fnyg1h74pb005638" at bounding box center [1279, 576] width 284 height 24
copy p "5fnyg1h74pb005638"
click at [357, 424] on div at bounding box center [754, 349] width 1508 height 699
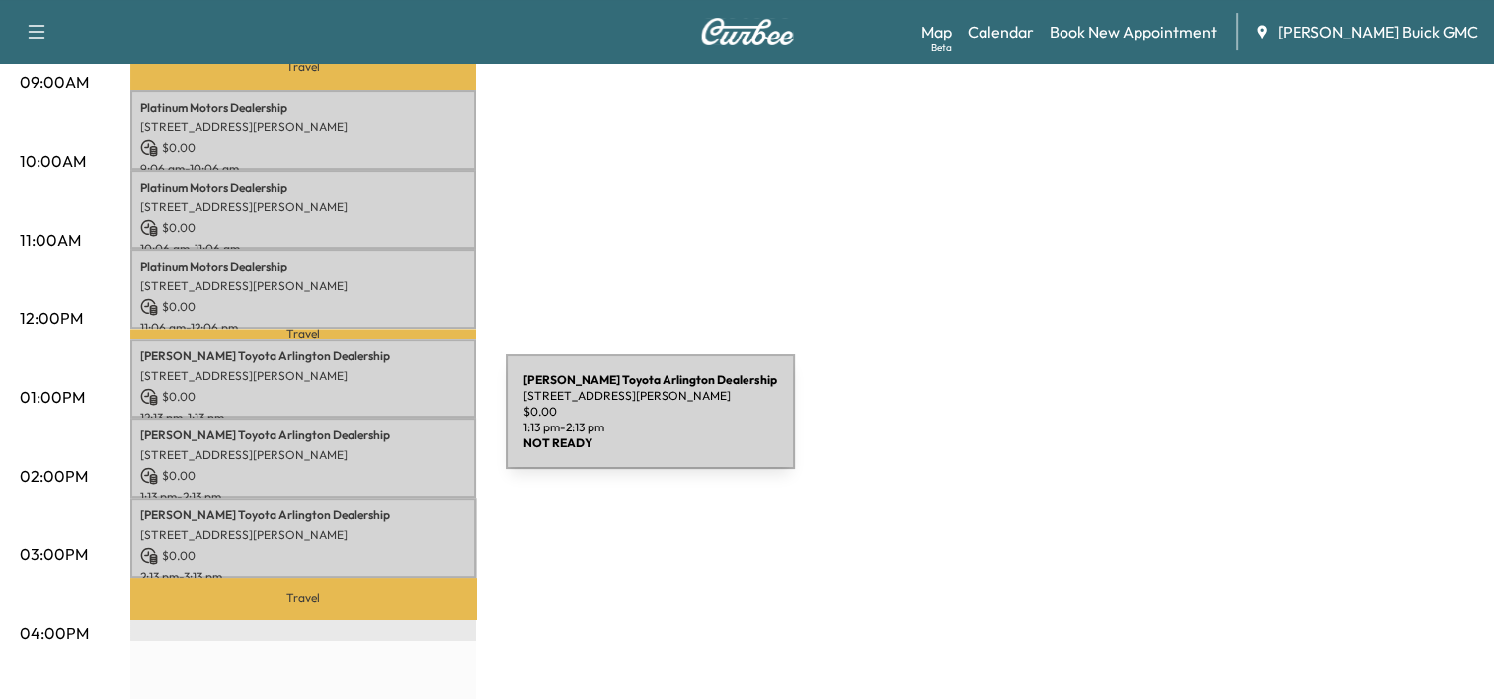
click at [357, 427] on p "[PERSON_NAME] Toyota Arlington Dealership" at bounding box center [303, 435] width 326 height 16
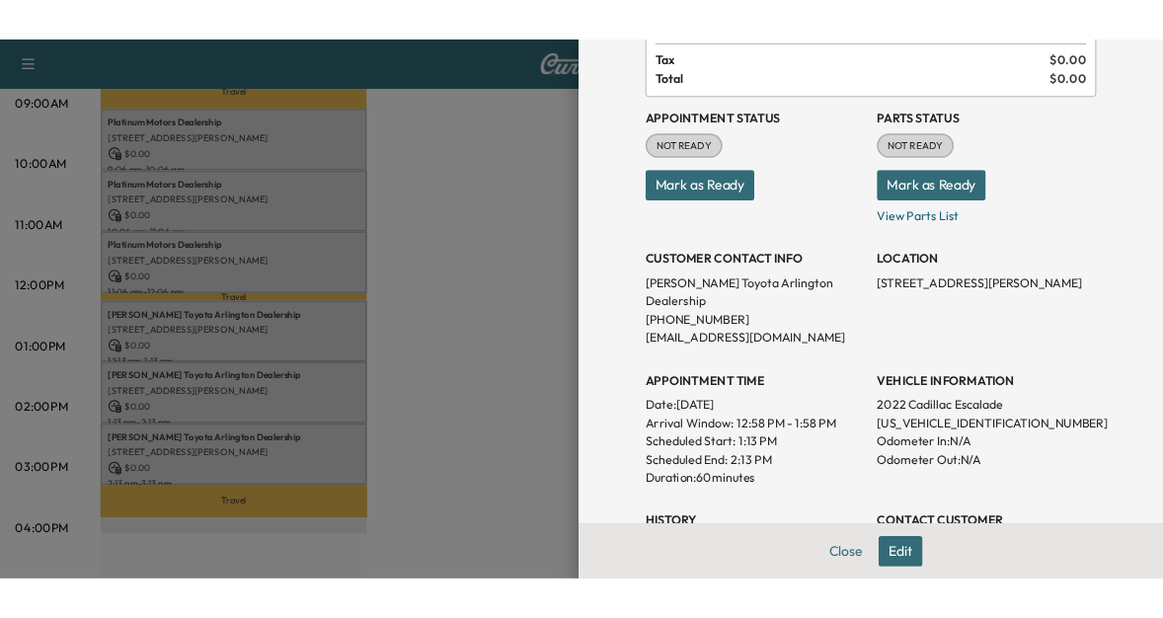
scroll to position [180, 0]
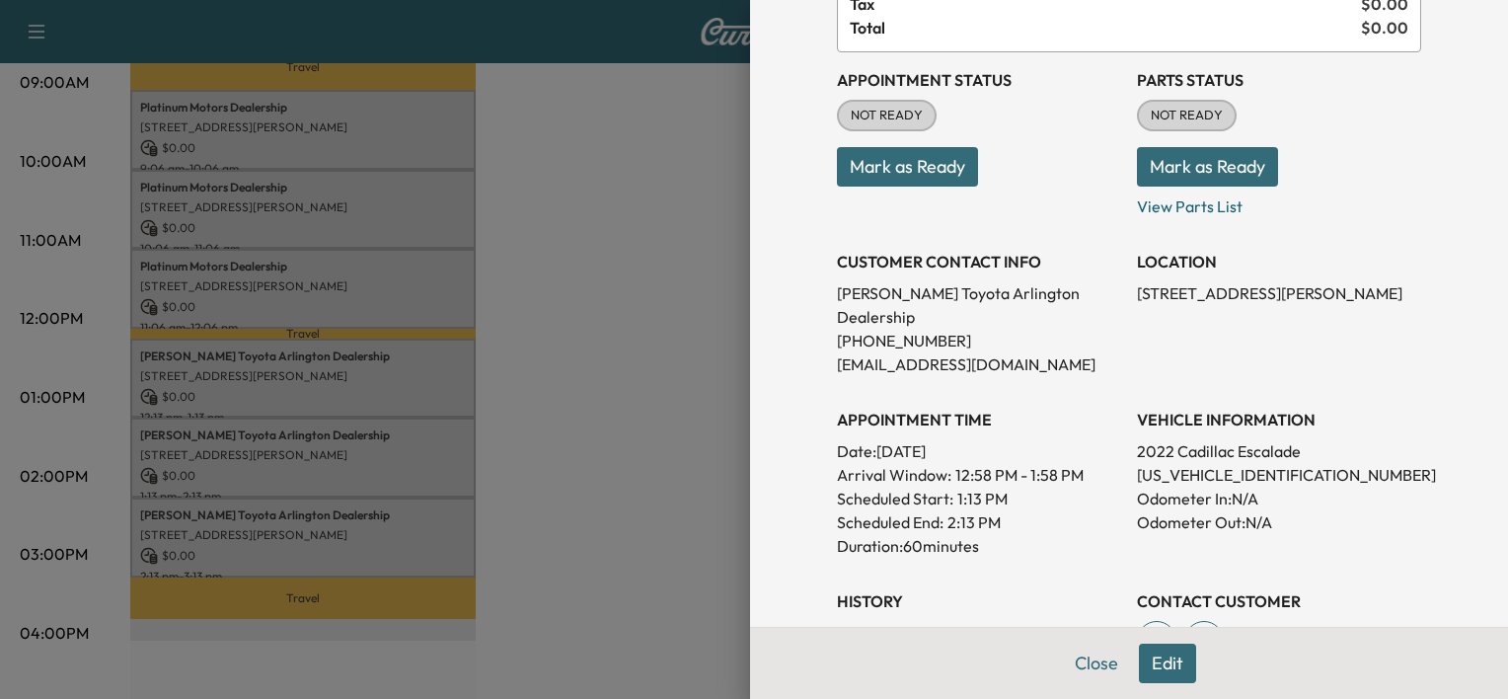
click at [1148, 463] on p "[US_VEHICLE_IDENTIFICATION_NUMBER]" at bounding box center [1279, 475] width 284 height 24
copy p "[US_VEHICLE_IDENTIFICATION_NUMBER]"
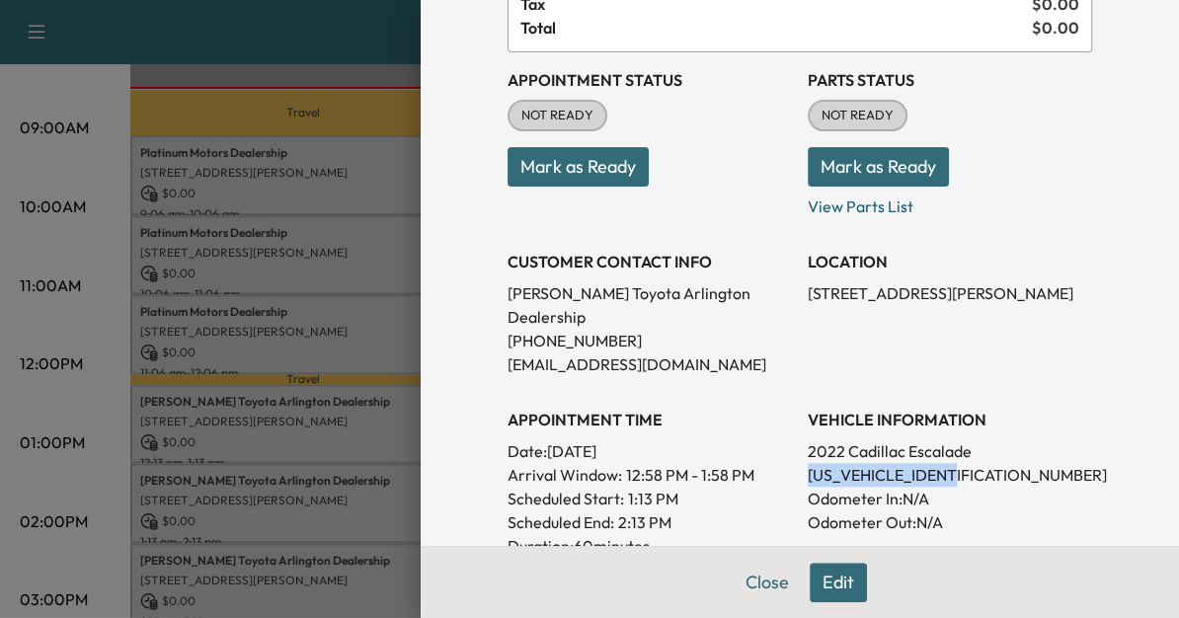
copy p "[US_VEHICLE_IDENTIFICATION_NUMBER]"
click at [323, 48] on div at bounding box center [589, 309] width 1179 height 618
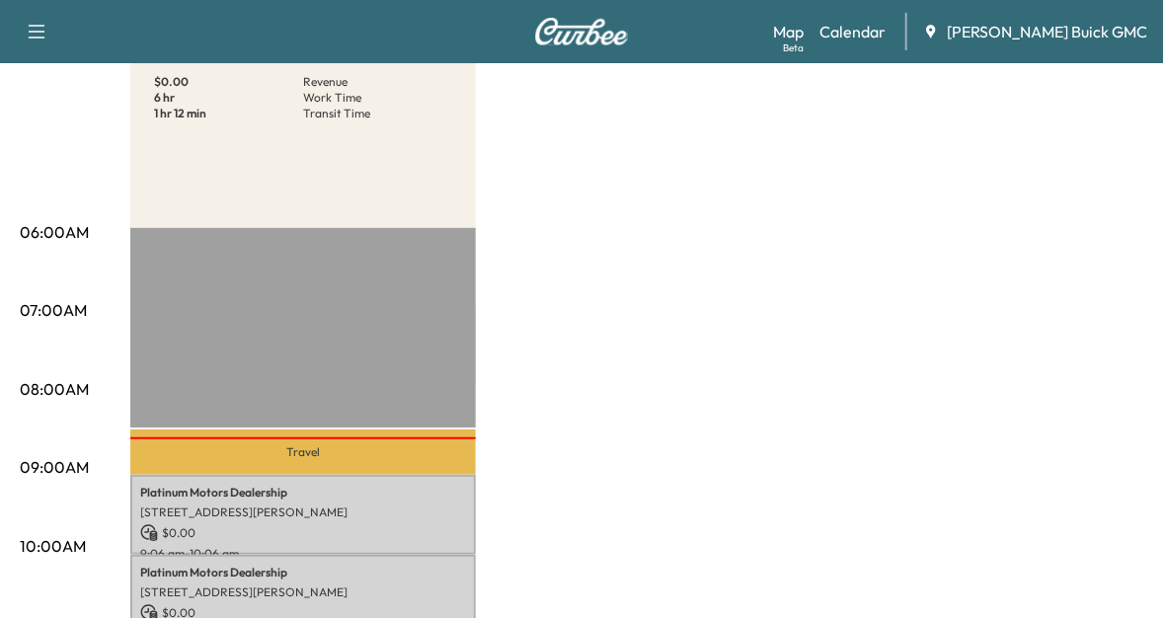
scroll to position [0, 0]
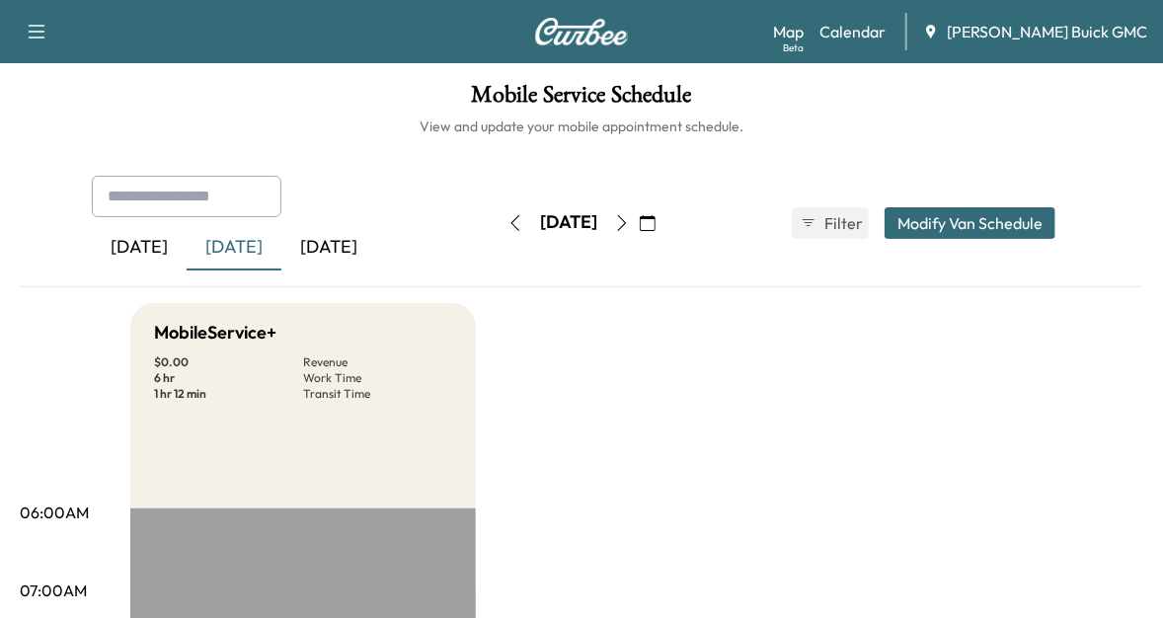
click at [499, 219] on button "button" at bounding box center [516, 223] width 34 height 32
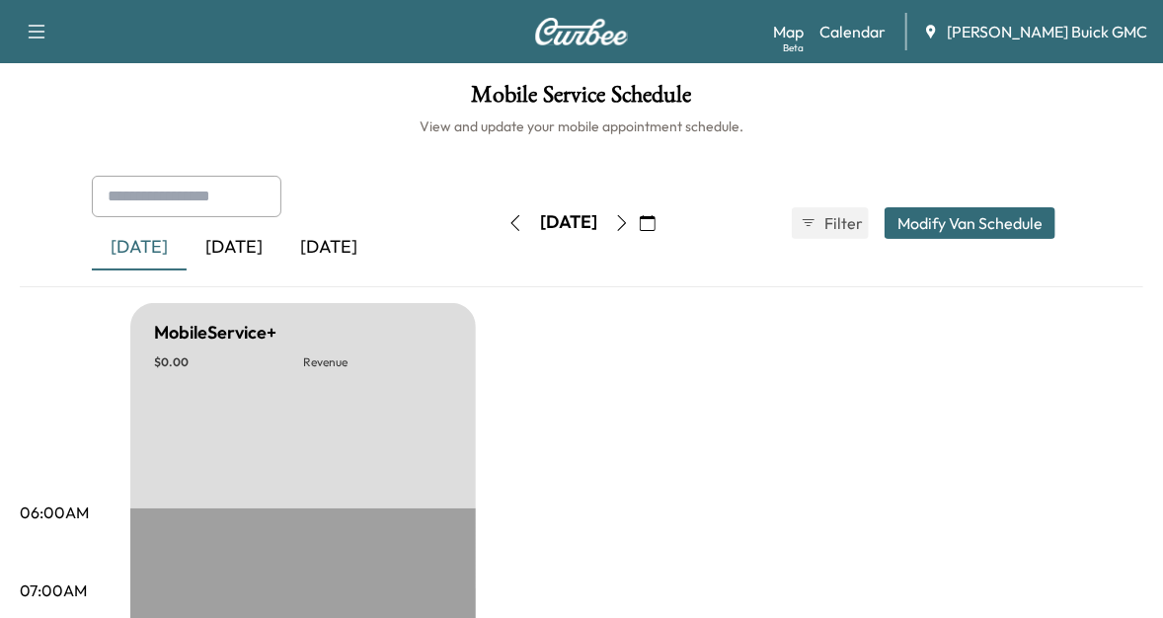
click at [507, 219] on icon "button" at bounding box center [515, 223] width 16 height 16
click at [499, 219] on button "button" at bounding box center [516, 223] width 34 height 32
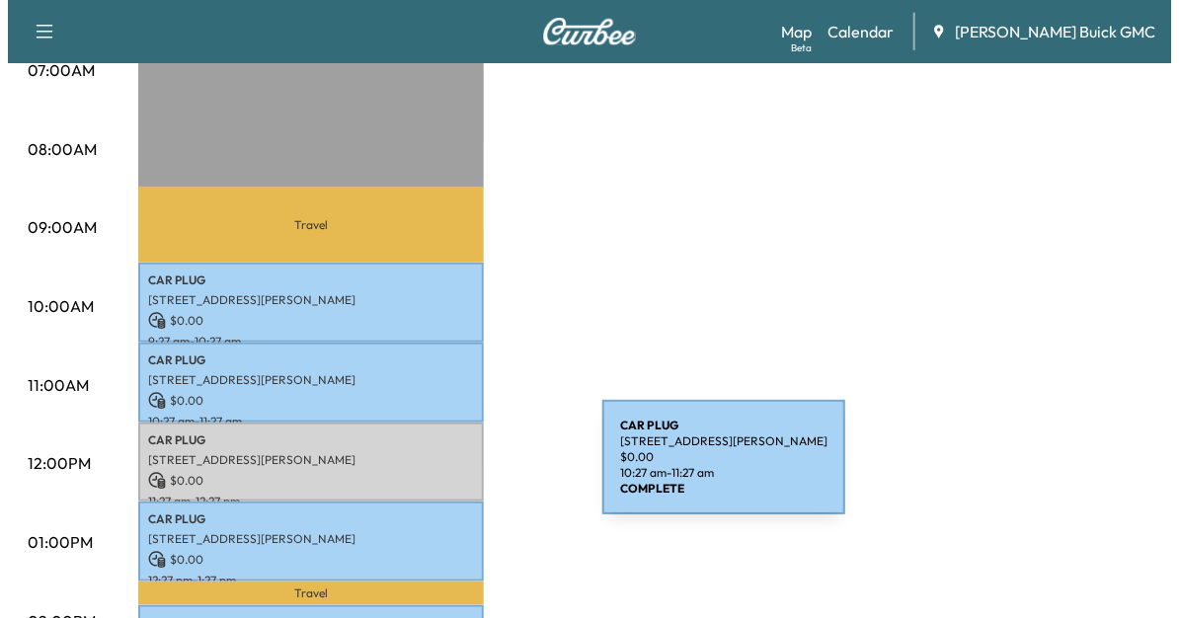
scroll to position [532, 0]
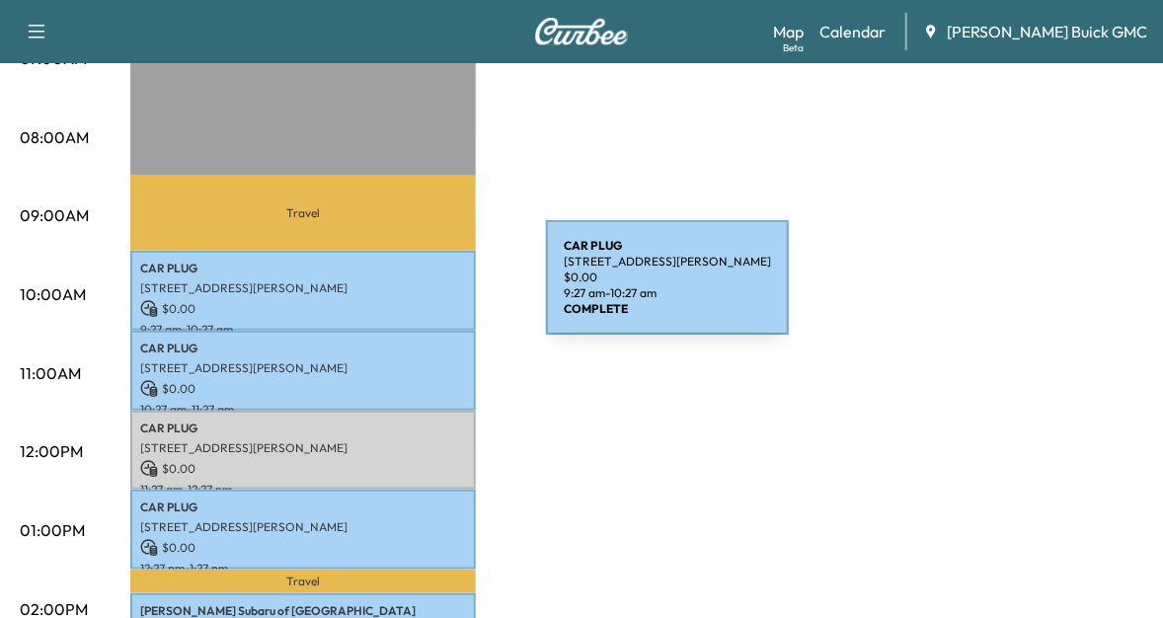
click at [398, 289] on p "[STREET_ADDRESS][PERSON_NAME]" at bounding box center [303, 288] width 326 height 16
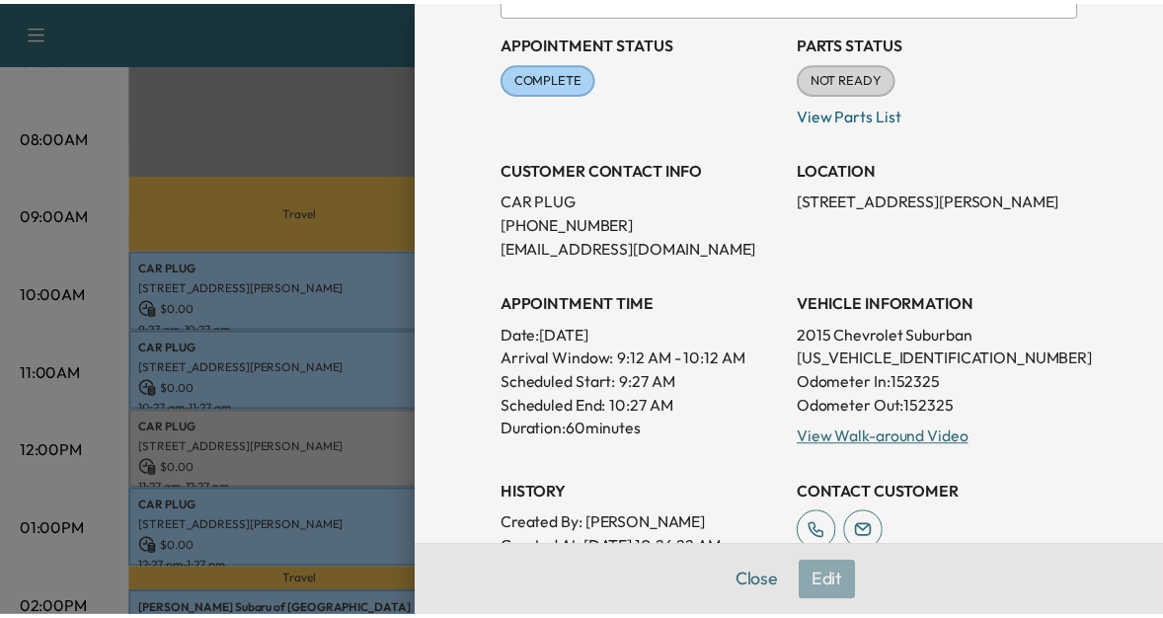
scroll to position [219, 0]
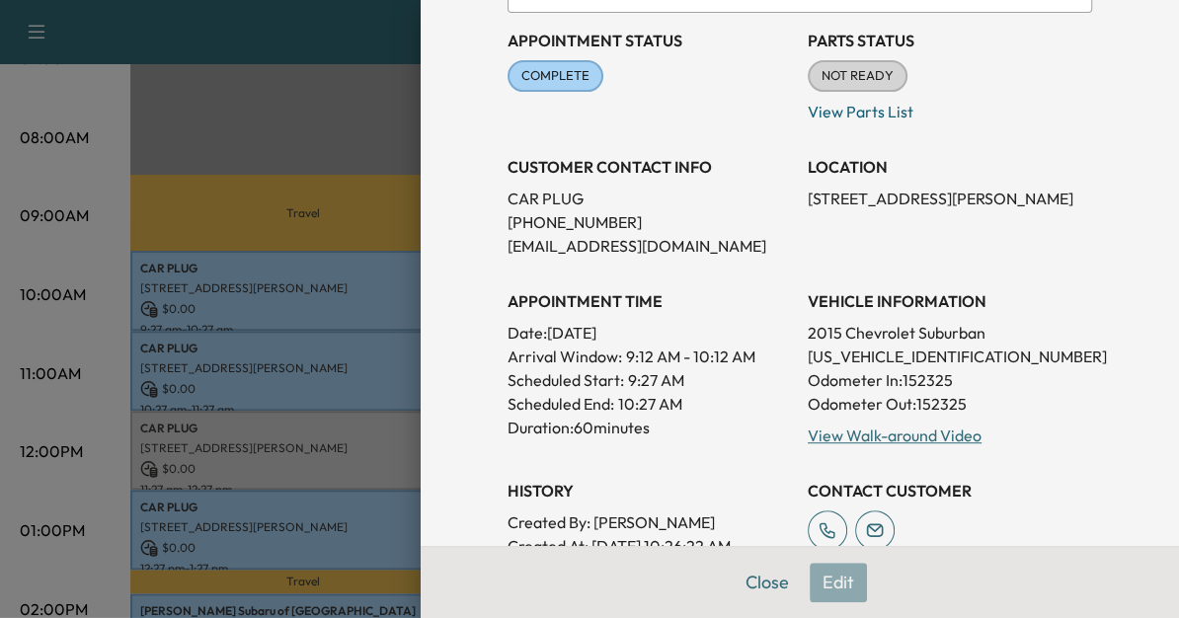
click at [260, 389] on div at bounding box center [589, 309] width 1179 height 618
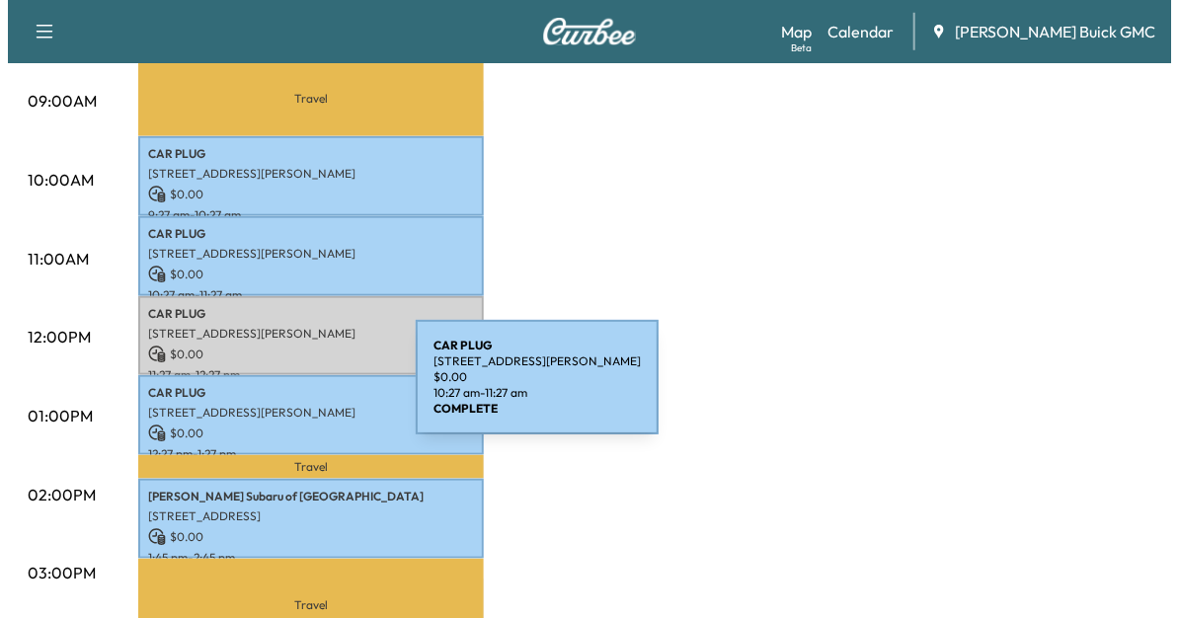
scroll to position [655, 0]
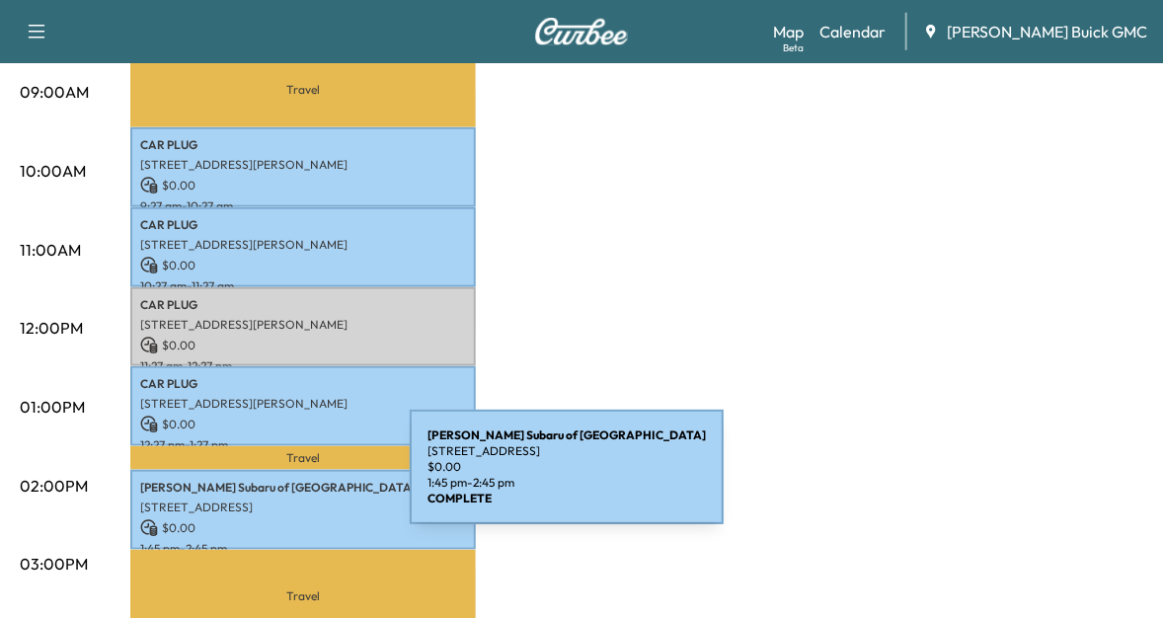
click at [262, 480] on p "[PERSON_NAME] of [GEOGRAPHIC_DATA]" at bounding box center [303, 488] width 326 height 16
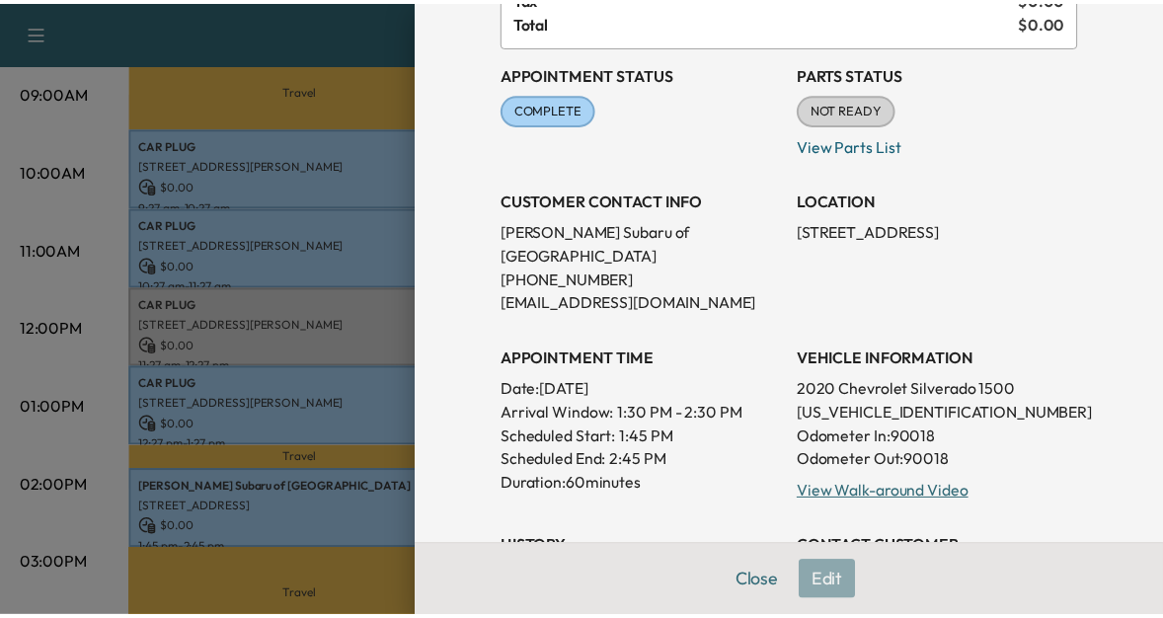
scroll to position [207, 0]
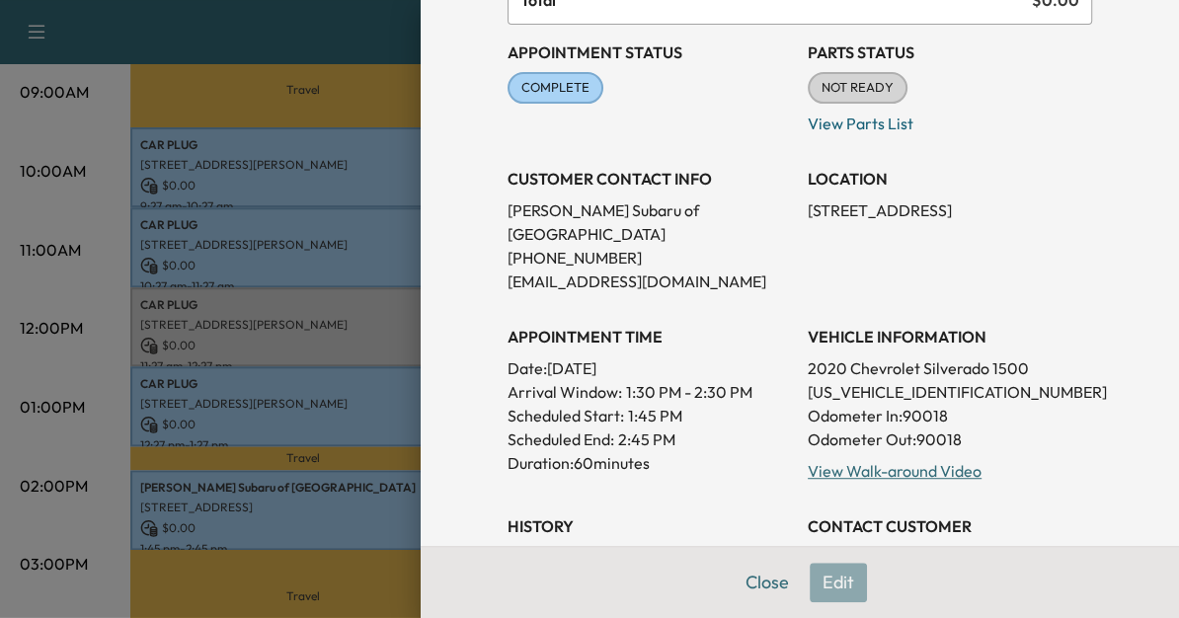
click at [337, 366] on div at bounding box center [589, 309] width 1179 height 618
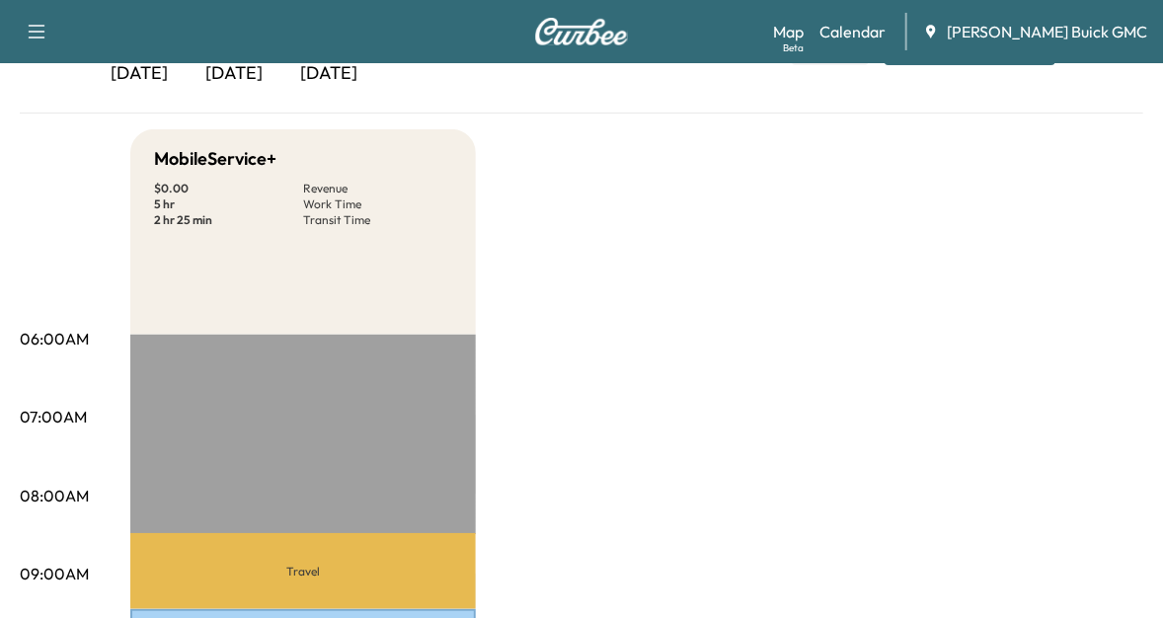
scroll to position [86, 0]
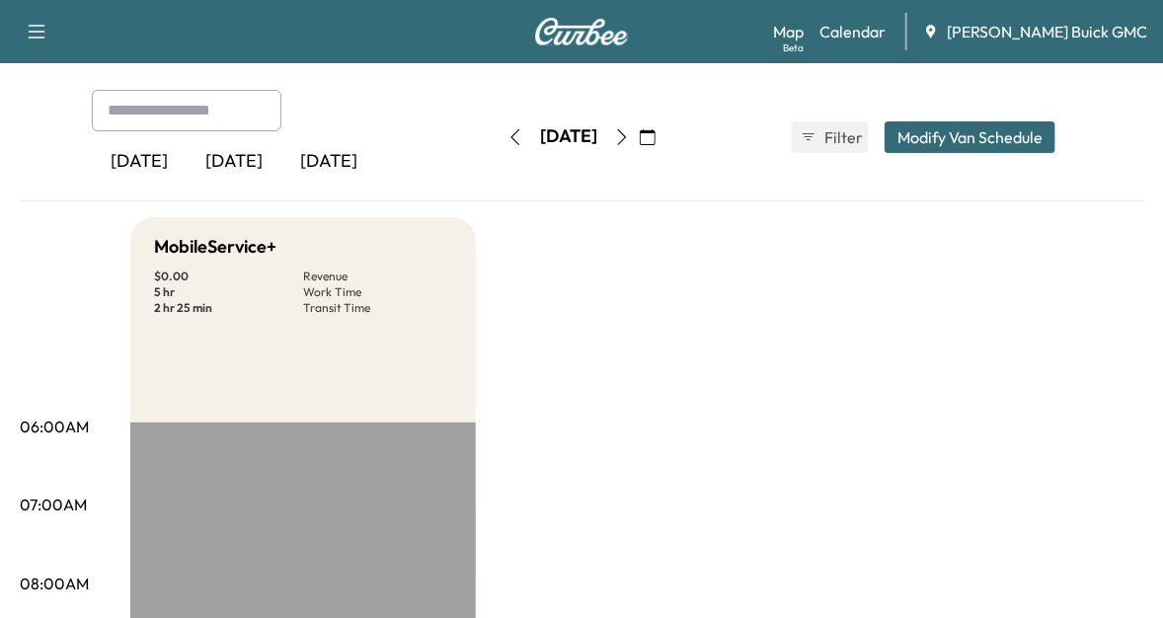
click at [241, 172] on div "[DATE]" at bounding box center [234, 161] width 95 height 45
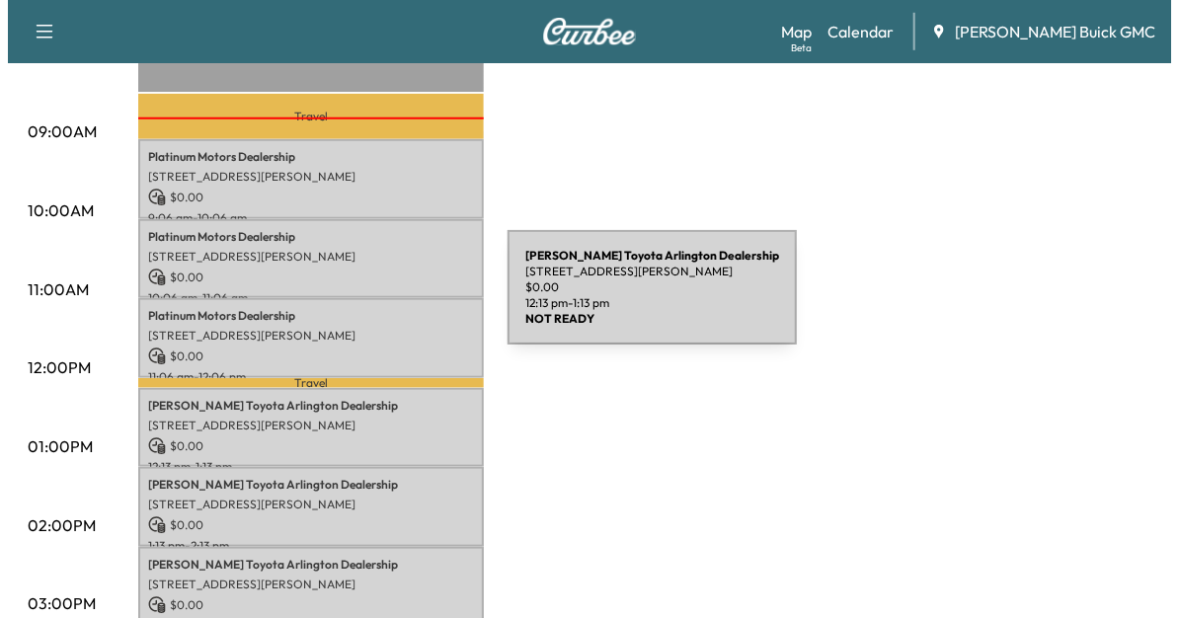
scroll to position [616, 0]
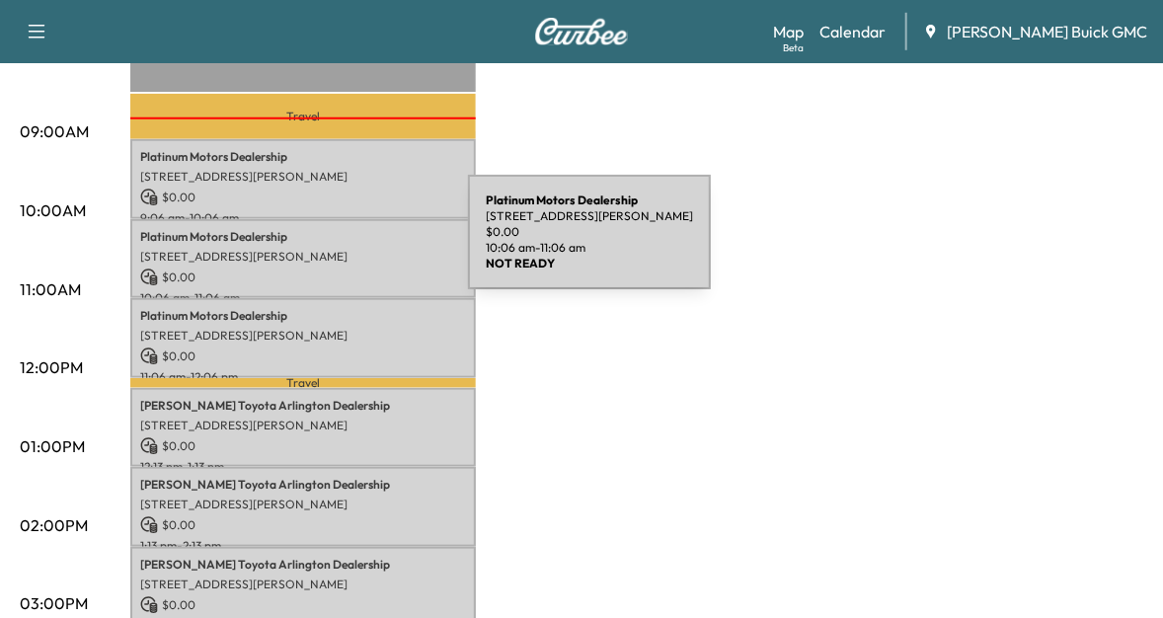
click at [320, 249] on p "[STREET_ADDRESS][PERSON_NAME]" at bounding box center [303, 257] width 326 height 16
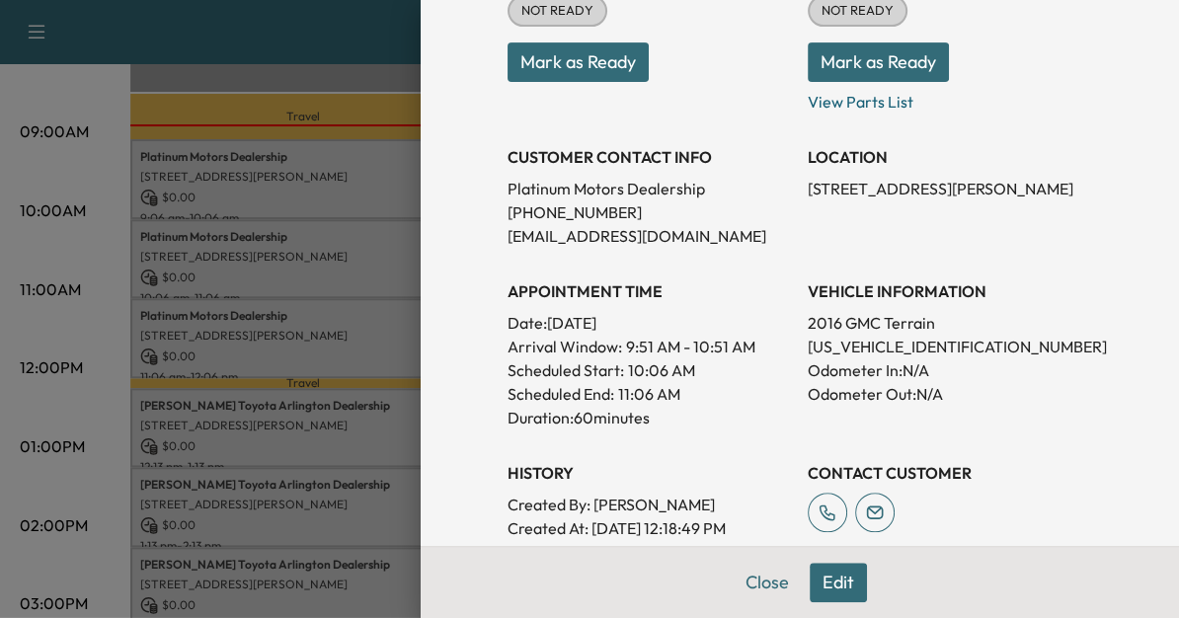
scroll to position [284, 0]
click at [298, 321] on div at bounding box center [589, 309] width 1179 height 618
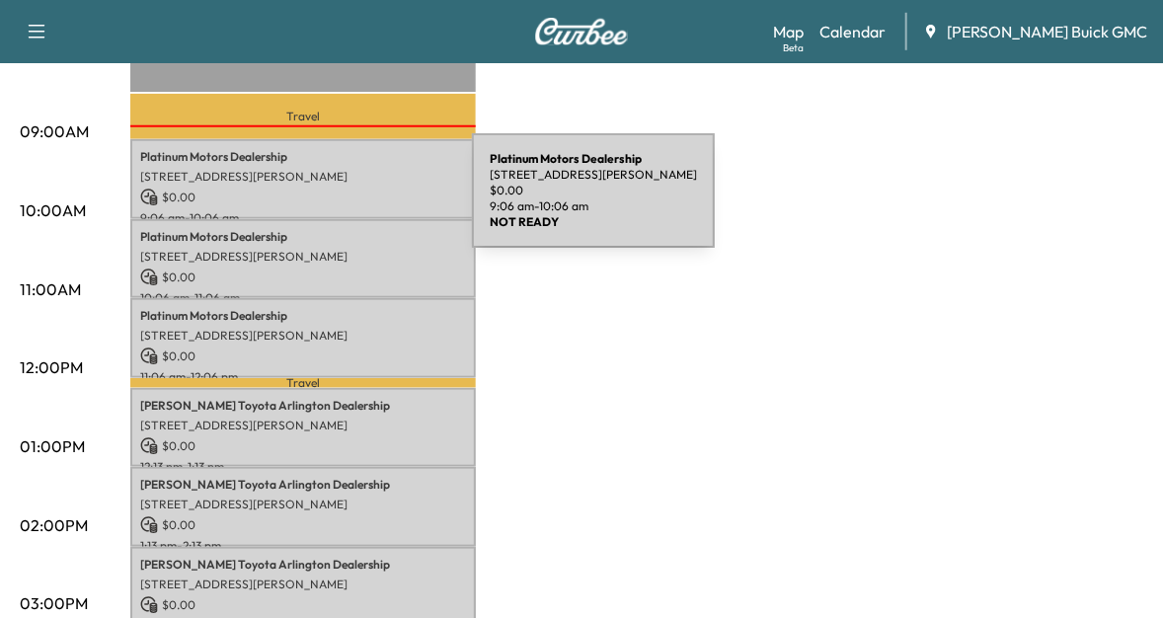
click at [324, 202] on div "Platinum Motors Dealership [STREET_ADDRESS][PERSON_NAME] $ 0.00 9:06 am - 10:06…" at bounding box center [303, 179] width 346 height 80
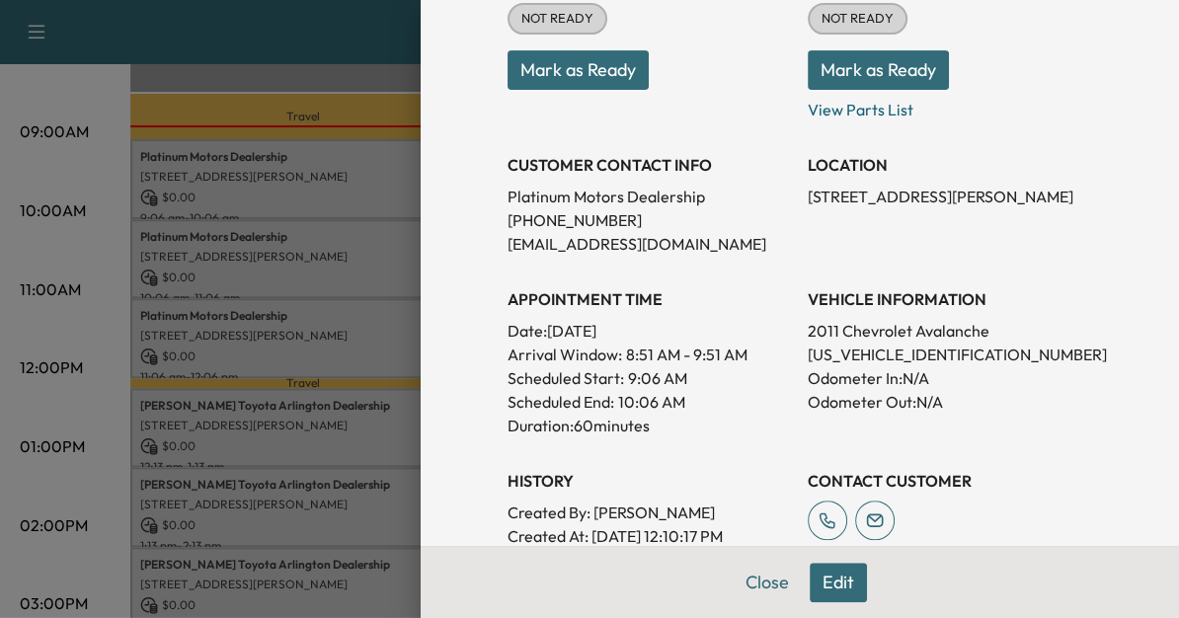
scroll to position [280, 0]
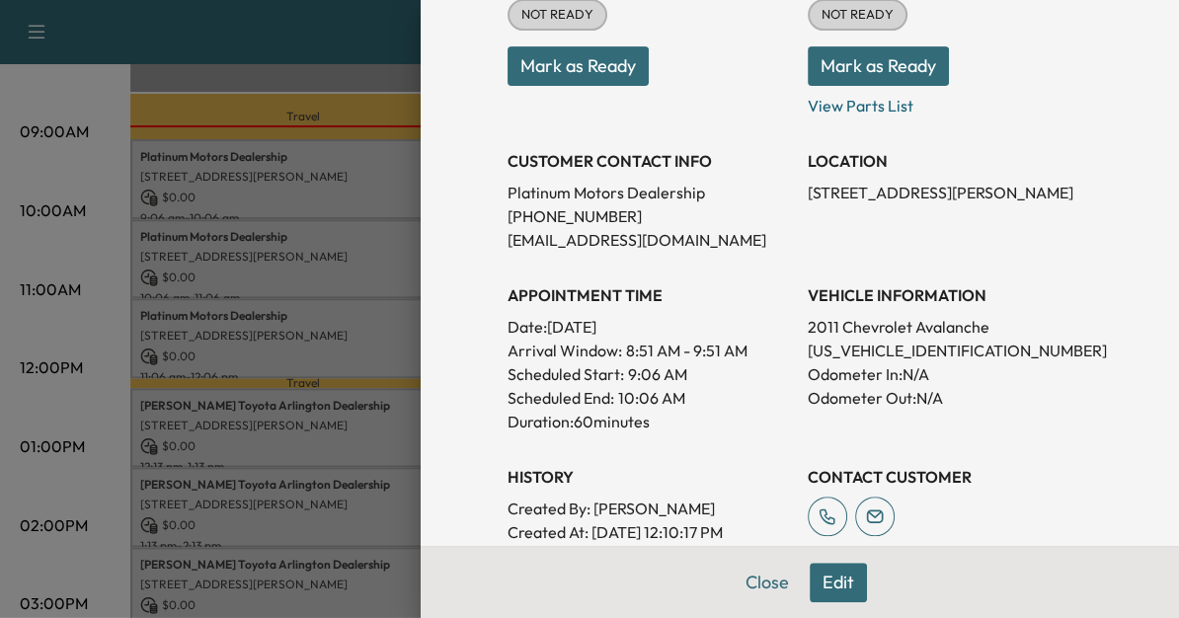
click at [830, 188] on p "[STREET_ADDRESS][PERSON_NAME]" at bounding box center [950, 193] width 284 height 24
copy p "[STREET_ADDRESS][PERSON_NAME]"
click at [296, 314] on div at bounding box center [589, 309] width 1179 height 618
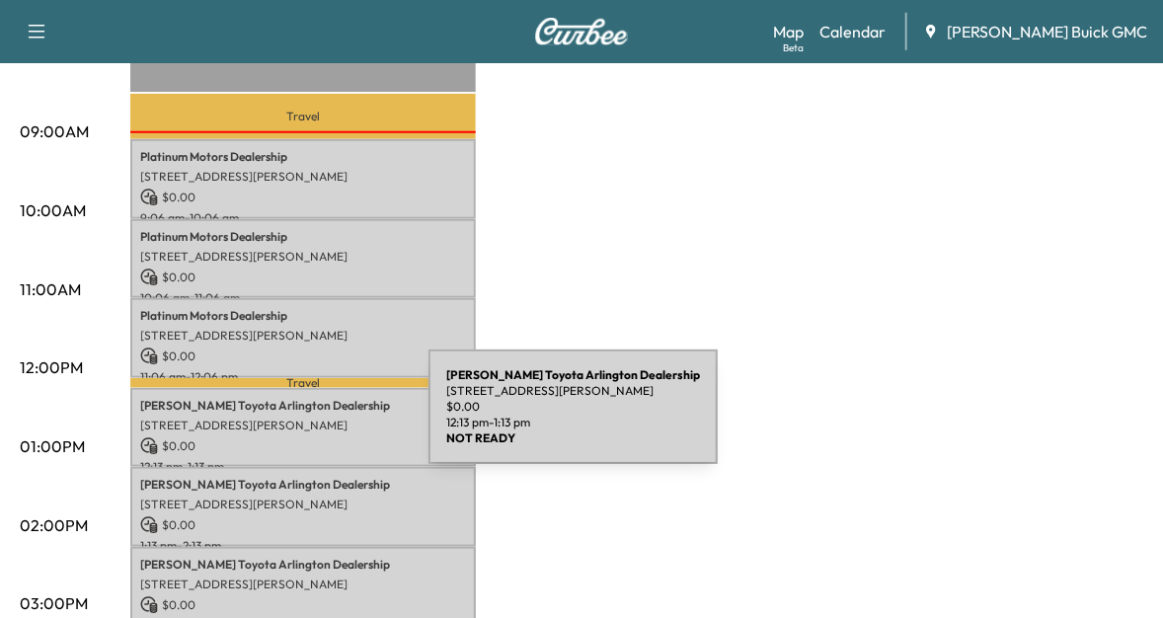
click at [280, 419] on p "[STREET_ADDRESS][PERSON_NAME]" at bounding box center [303, 426] width 326 height 16
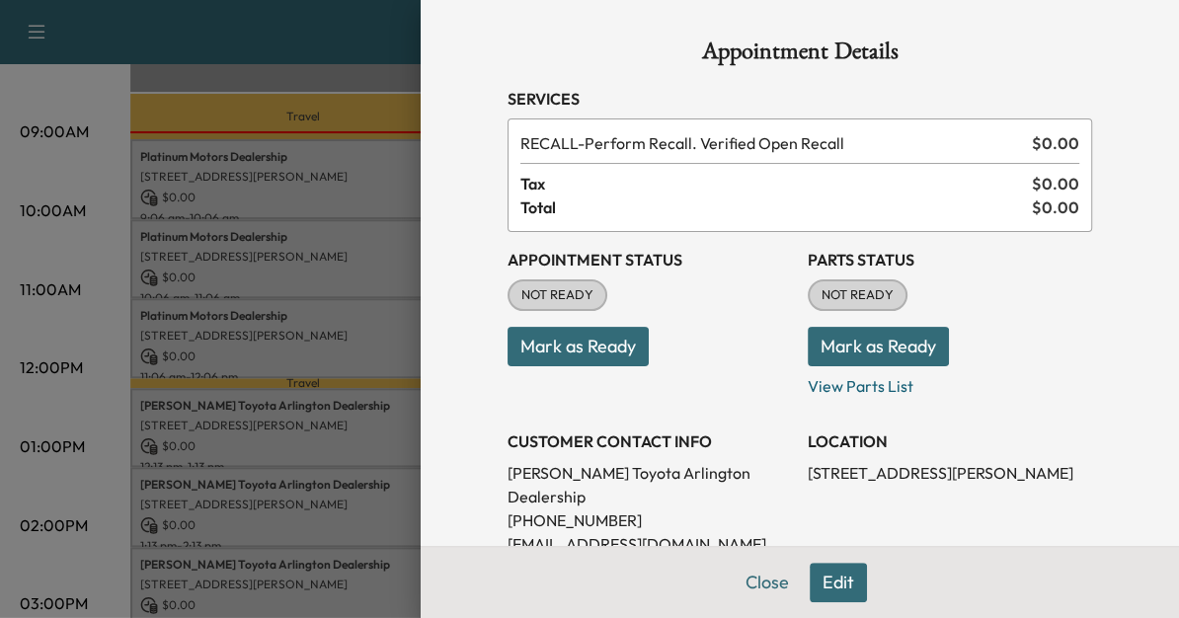
click at [840, 474] on p "[STREET_ADDRESS][PERSON_NAME]" at bounding box center [950, 473] width 284 height 24
copy p "[STREET_ADDRESS][PERSON_NAME]"
click at [342, 281] on div at bounding box center [589, 309] width 1179 height 618
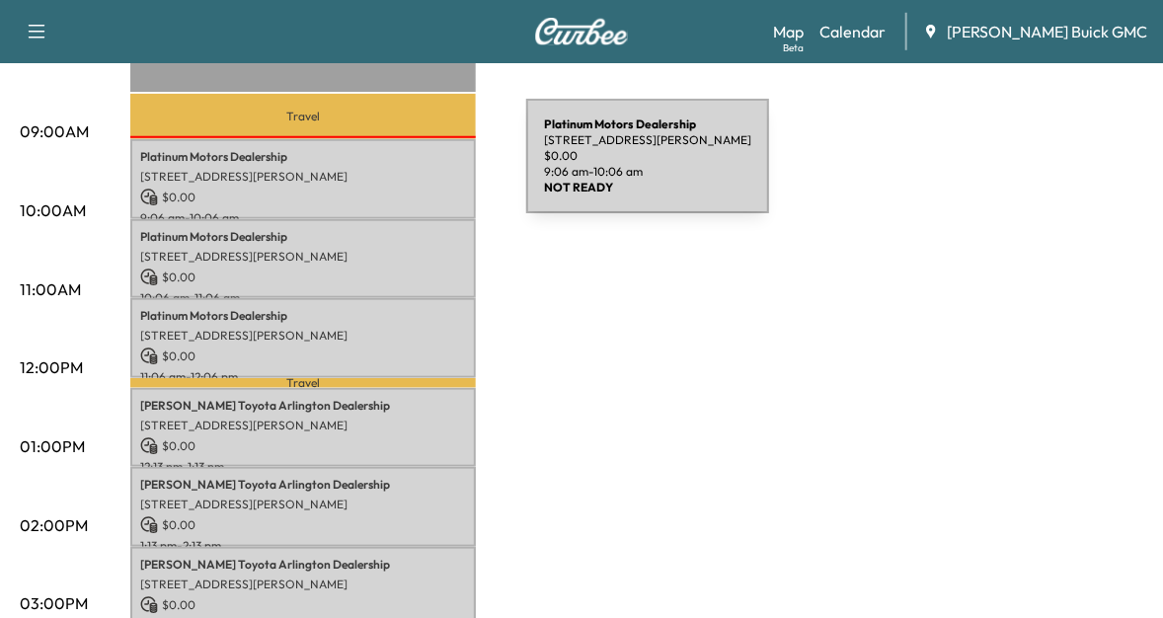
click at [378, 169] on p "[STREET_ADDRESS][PERSON_NAME]" at bounding box center [303, 177] width 326 height 16
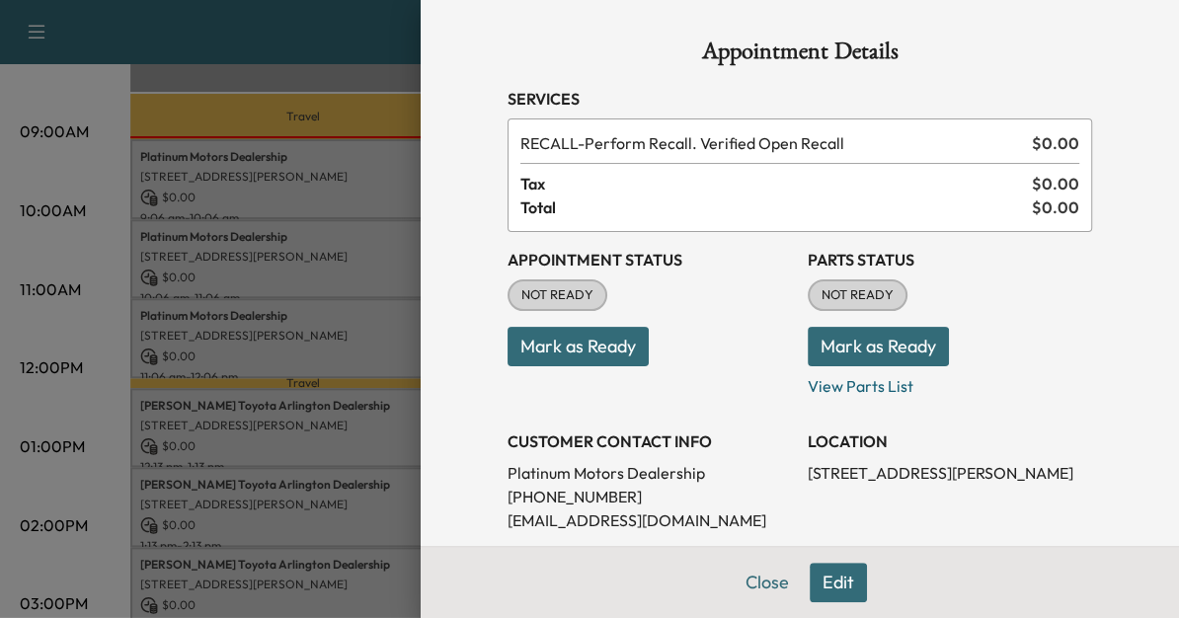
click at [545, 349] on button "Mark as Ready" at bounding box center [577, 346] width 141 height 39
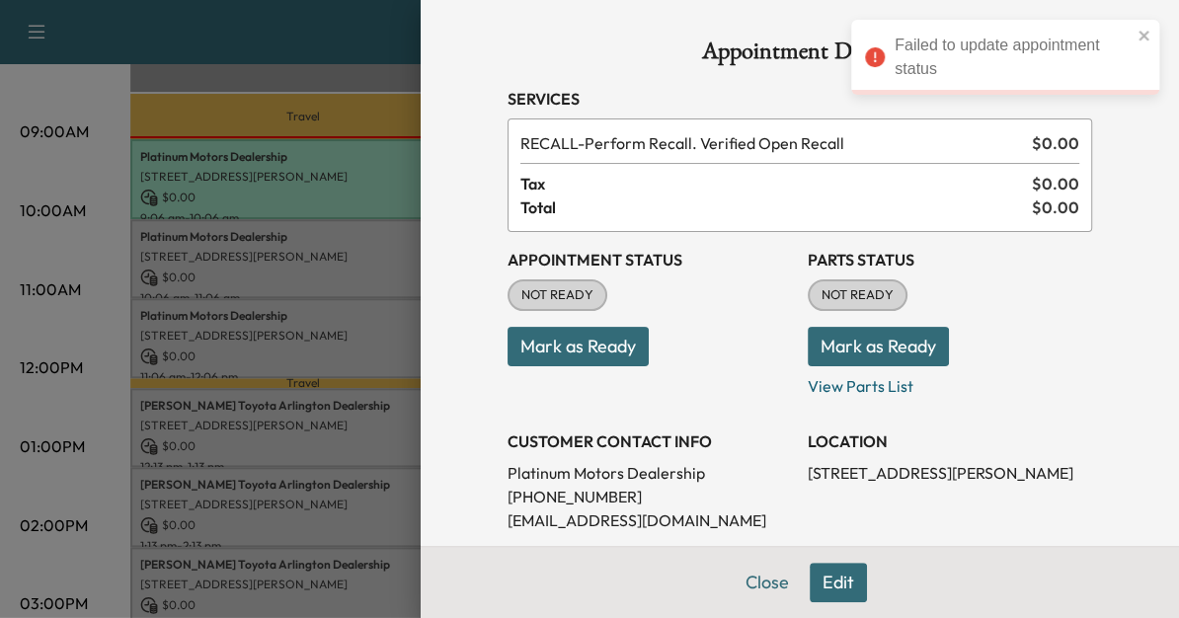
click at [354, 329] on div at bounding box center [589, 309] width 1179 height 618
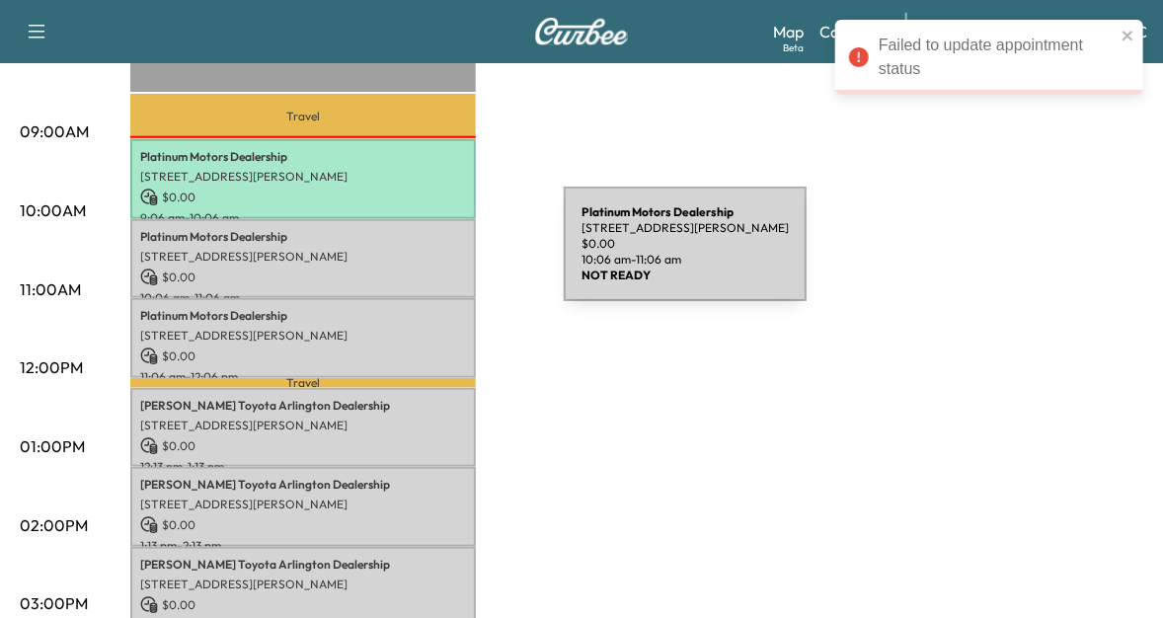
click at [416, 256] on p "[STREET_ADDRESS][PERSON_NAME]" at bounding box center [303, 257] width 326 height 16
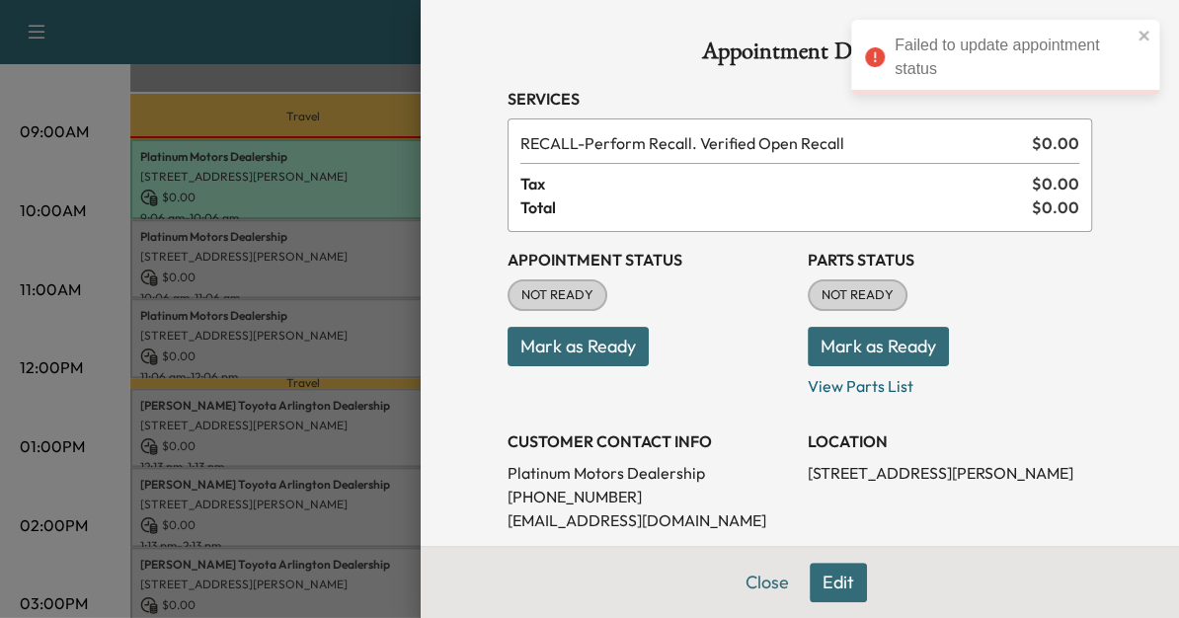
click at [573, 352] on button "Mark as Ready" at bounding box center [577, 346] width 141 height 39
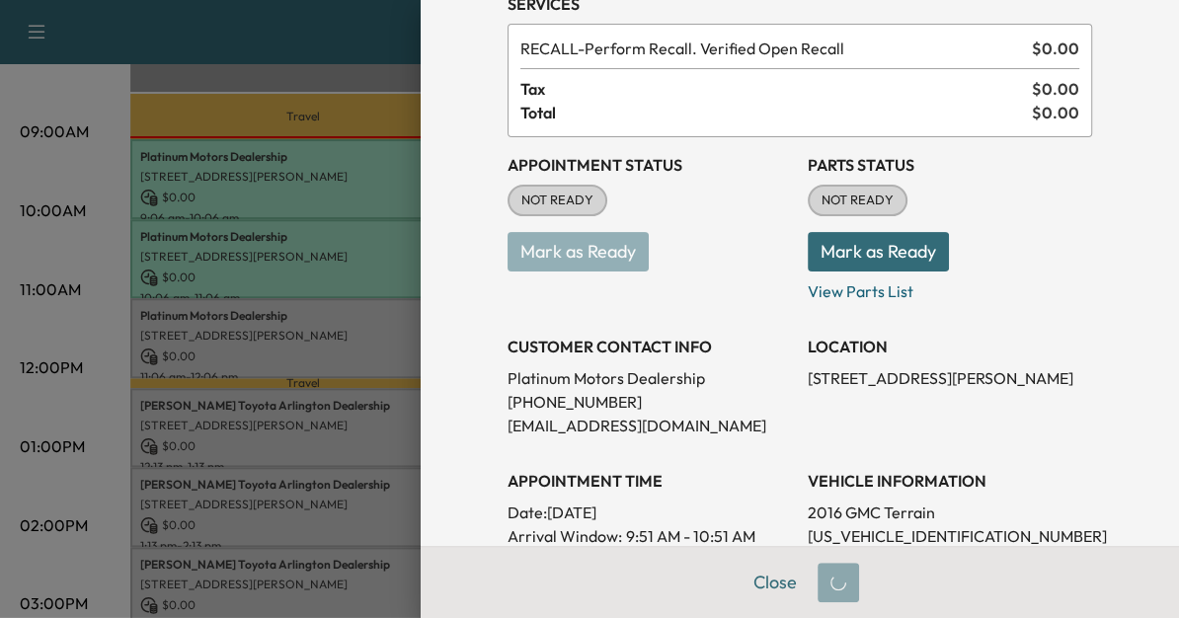
scroll to position [97, 0]
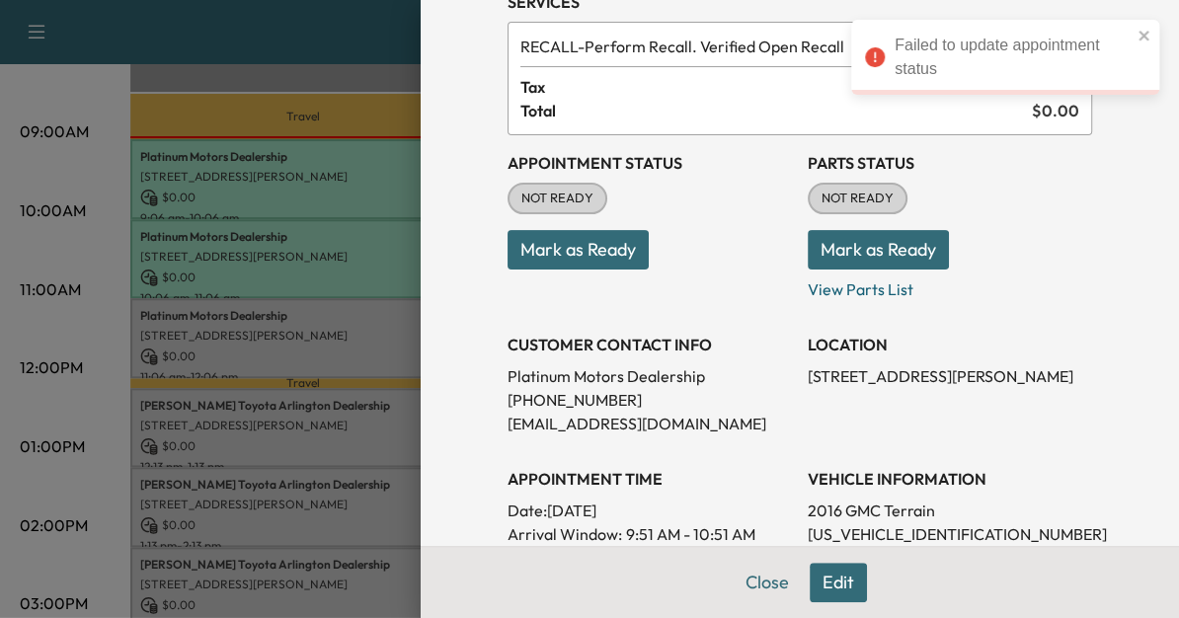
click at [355, 357] on div at bounding box center [589, 309] width 1179 height 618
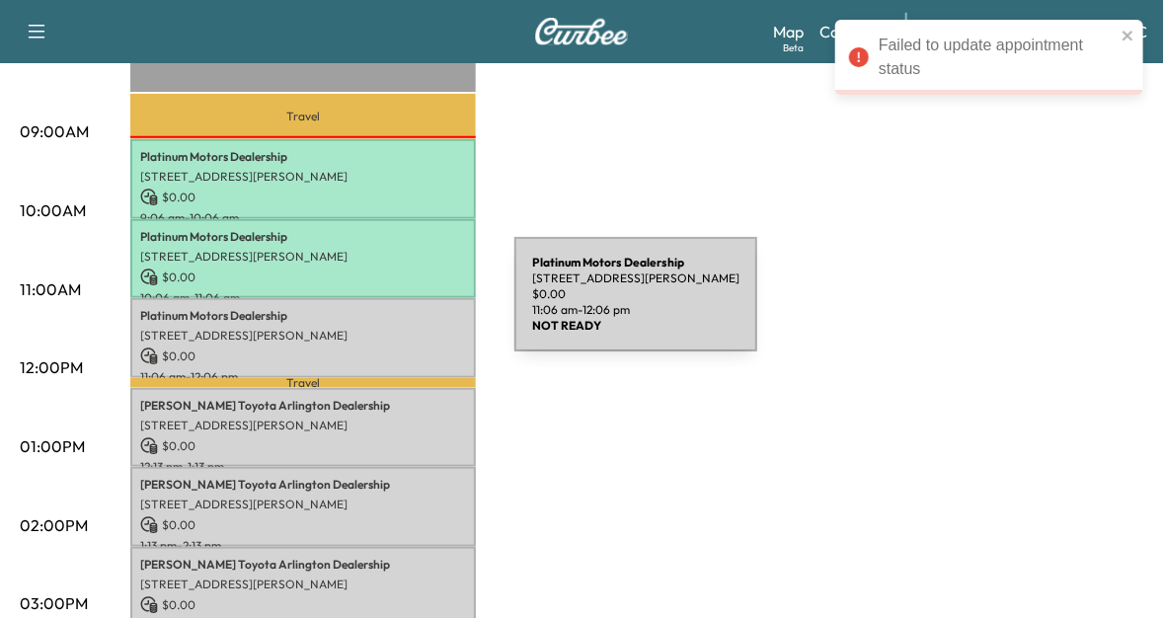
click at [366, 308] on p "Platinum Motors Dealership" at bounding box center [303, 316] width 326 height 16
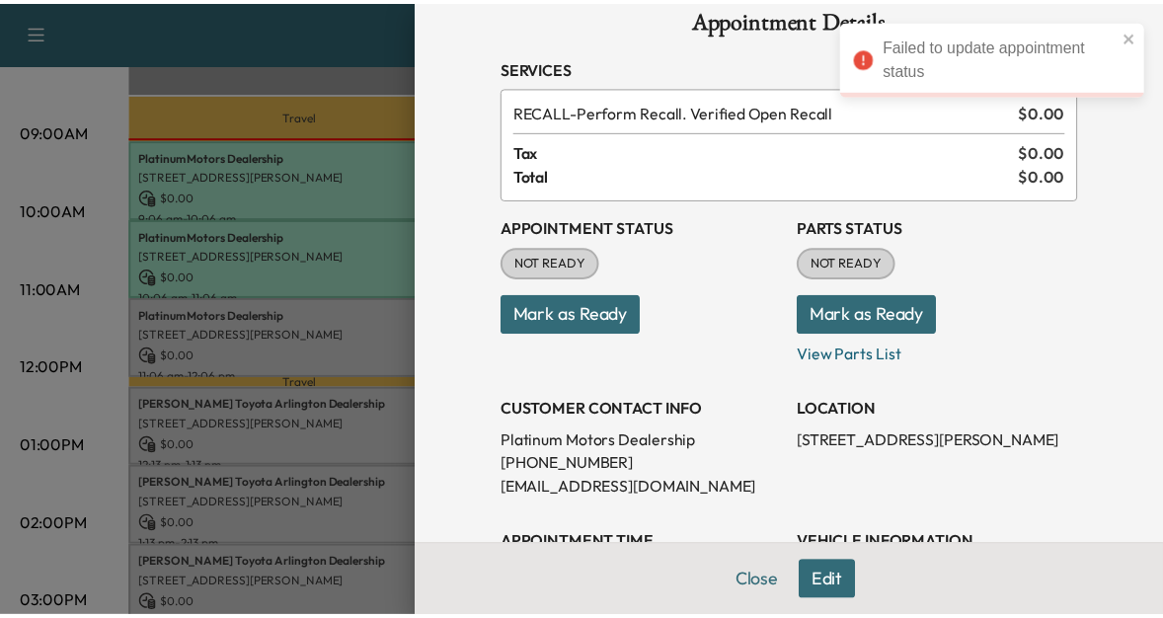
scroll to position [28, 0]
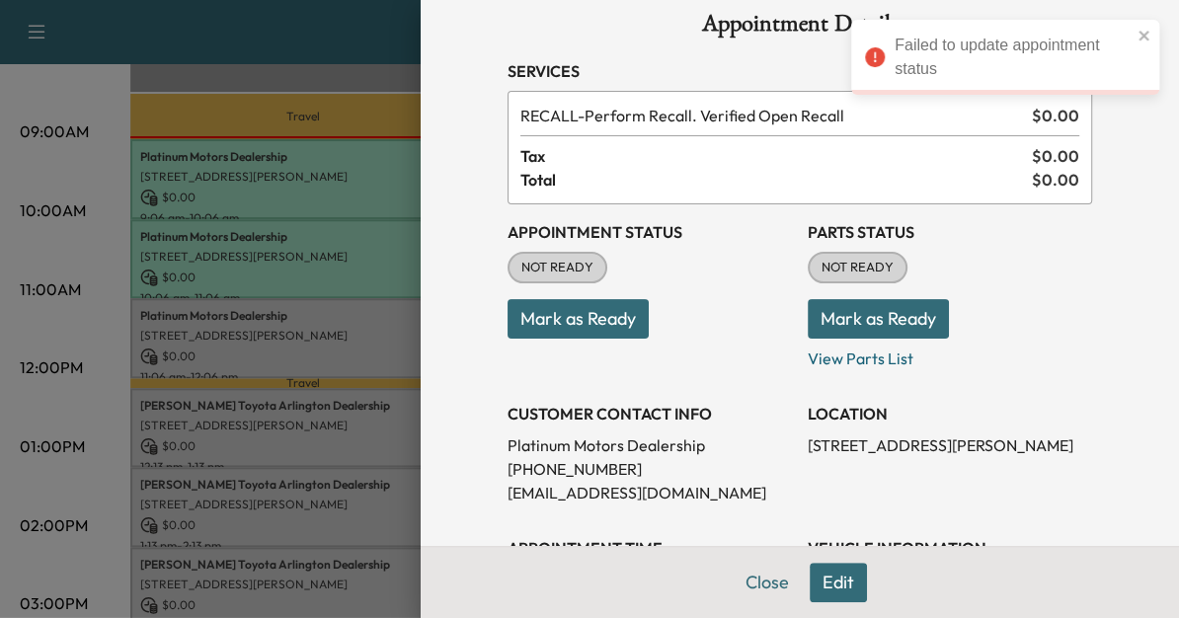
click at [596, 330] on button "Mark as Ready" at bounding box center [577, 318] width 141 height 39
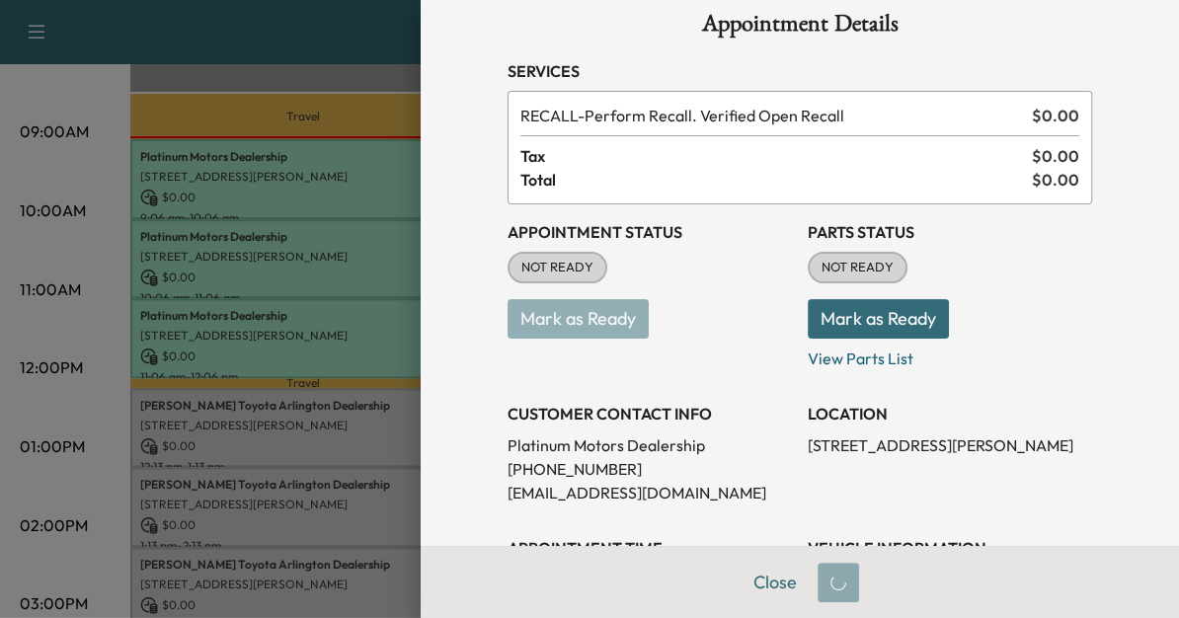
click at [256, 442] on div at bounding box center [589, 309] width 1179 height 618
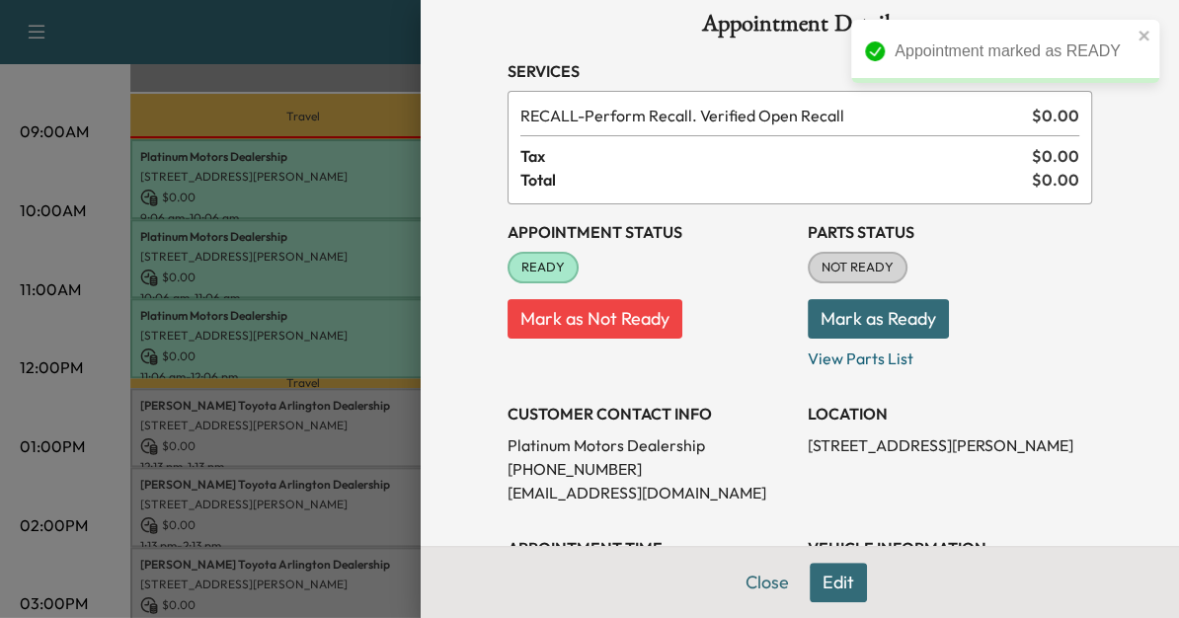
click at [296, 429] on div at bounding box center [589, 309] width 1179 height 618
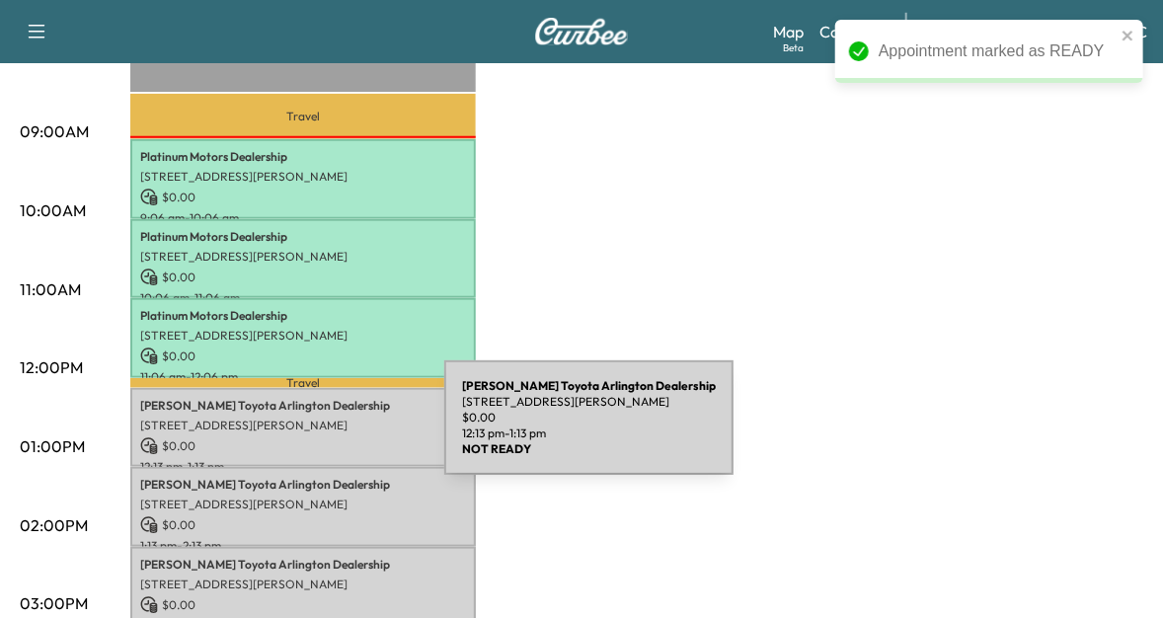
click at [296, 437] on p "$ 0.00" at bounding box center [303, 446] width 326 height 18
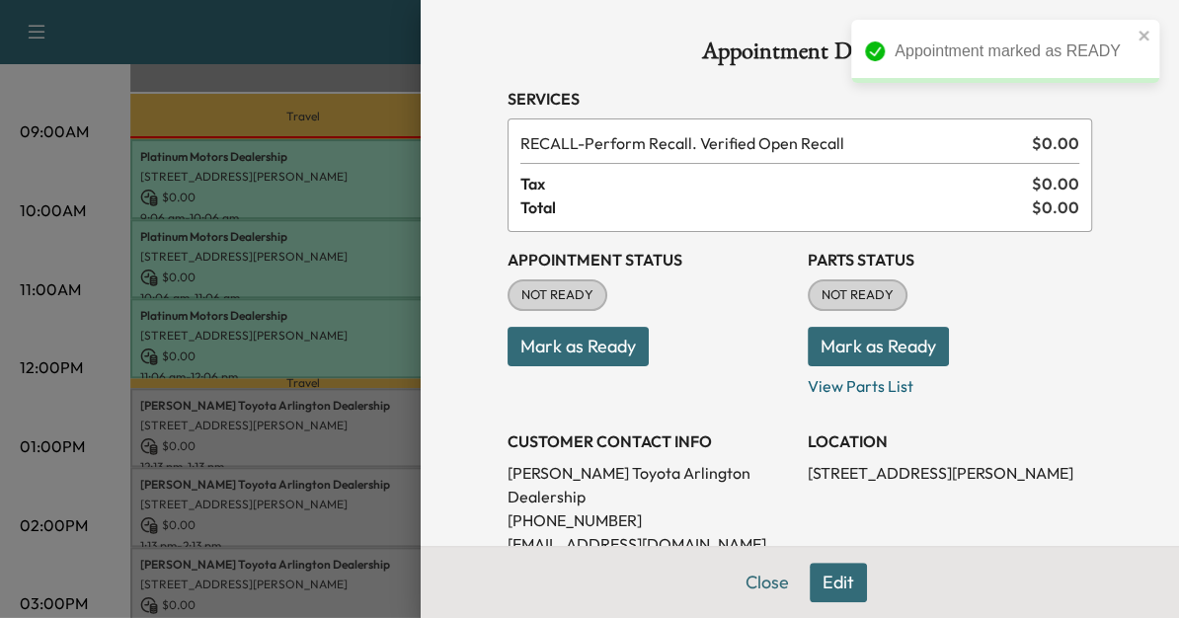
click at [591, 358] on button "Mark as Ready" at bounding box center [577, 346] width 141 height 39
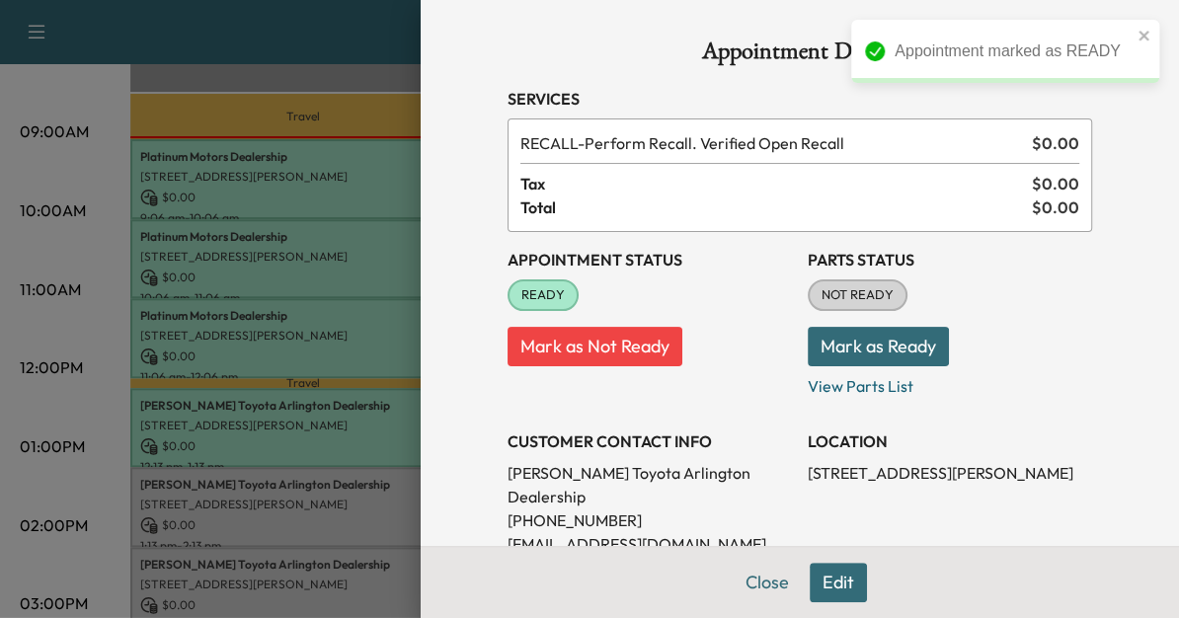
click at [366, 511] on div at bounding box center [589, 309] width 1179 height 618
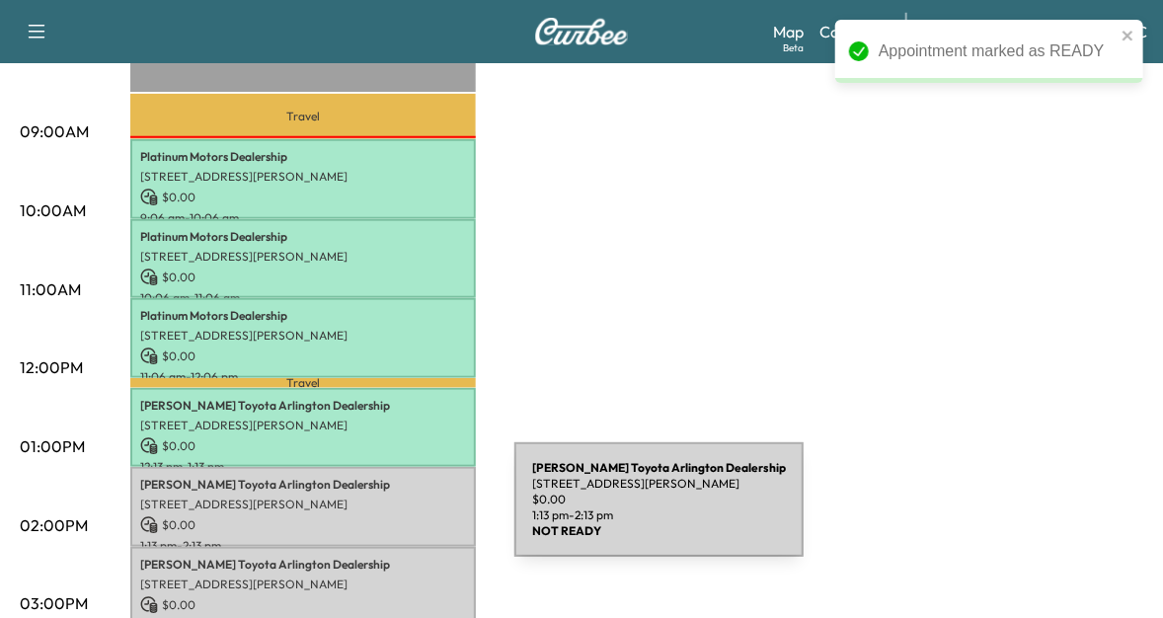
click at [366, 516] on p "$ 0.00" at bounding box center [303, 525] width 326 height 18
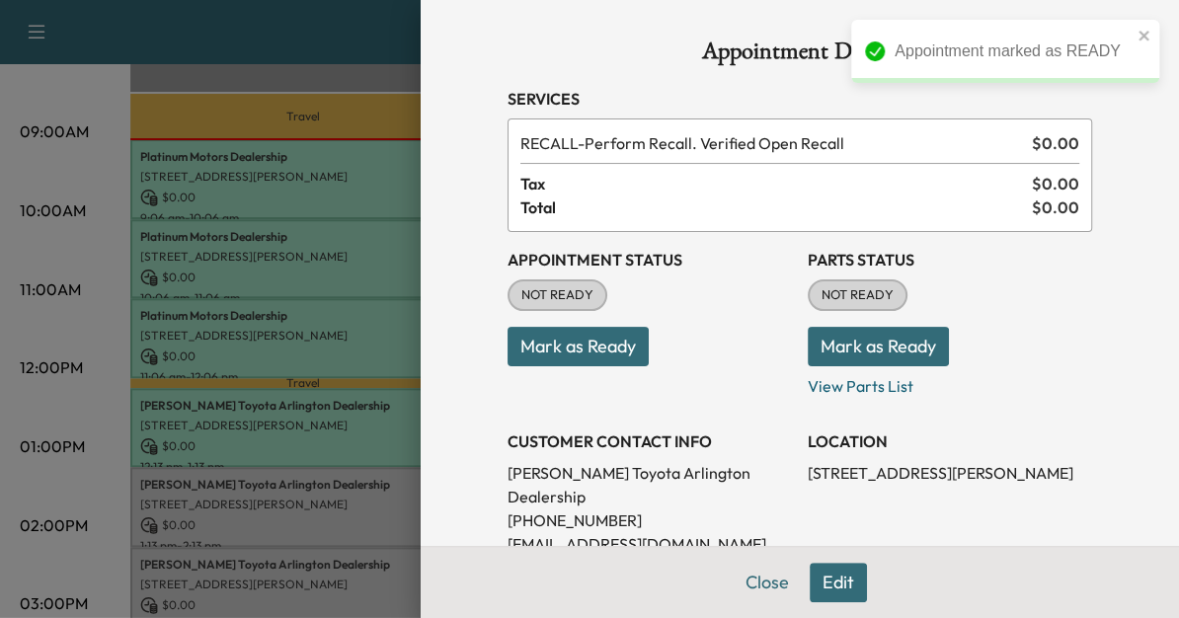
click at [604, 350] on button "Mark as Ready" at bounding box center [577, 346] width 141 height 39
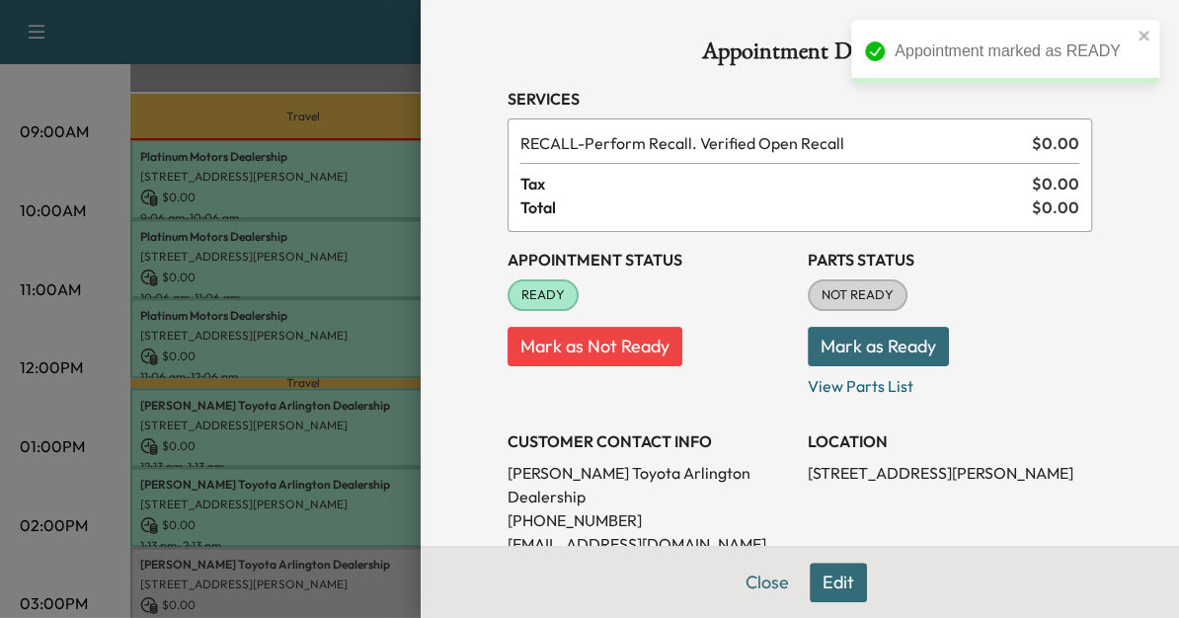
click at [312, 557] on div at bounding box center [589, 309] width 1179 height 618
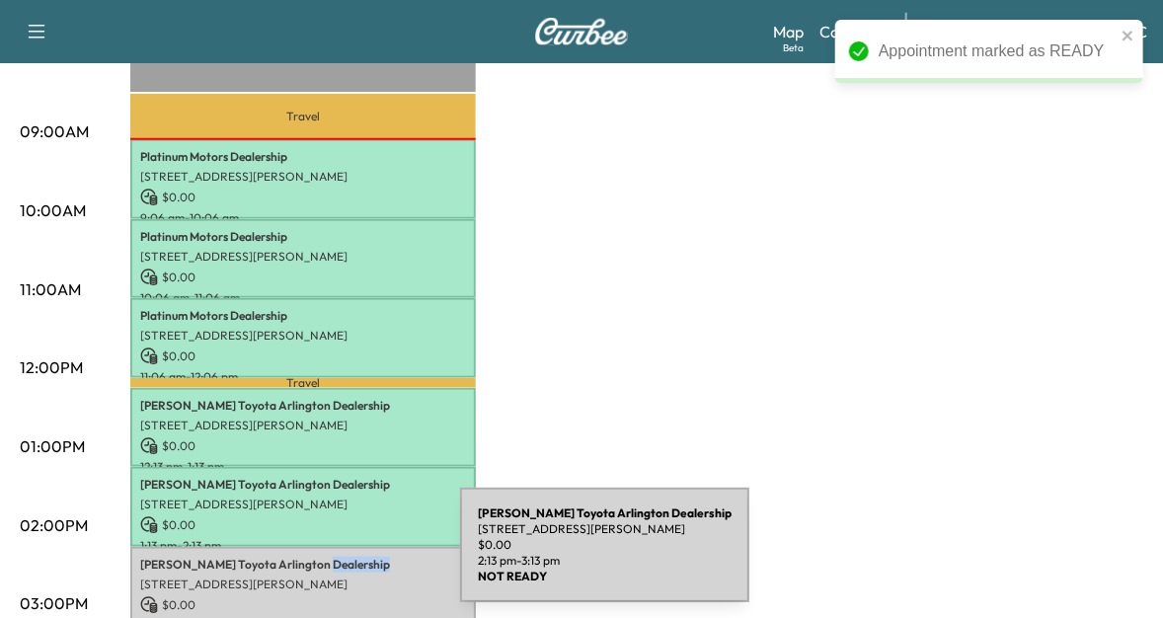
click at [312, 557] on p "[PERSON_NAME] Toyota Arlington Dealership" at bounding box center [303, 565] width 326 height 16
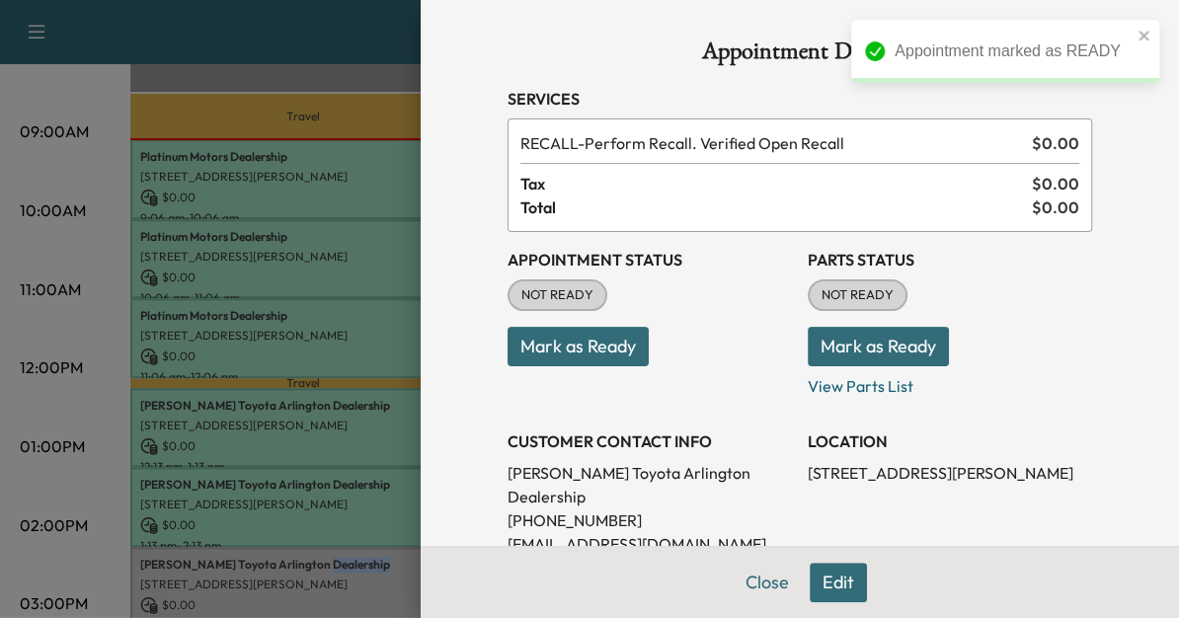
drag, startPoint x: 312, startPoint y: 557, endPoint x: 569, endPoint y: 343, distance: 334.3
click at [569, 343] on button "Mark as Ready" at bounding box center [577, 346] width 141 height 39
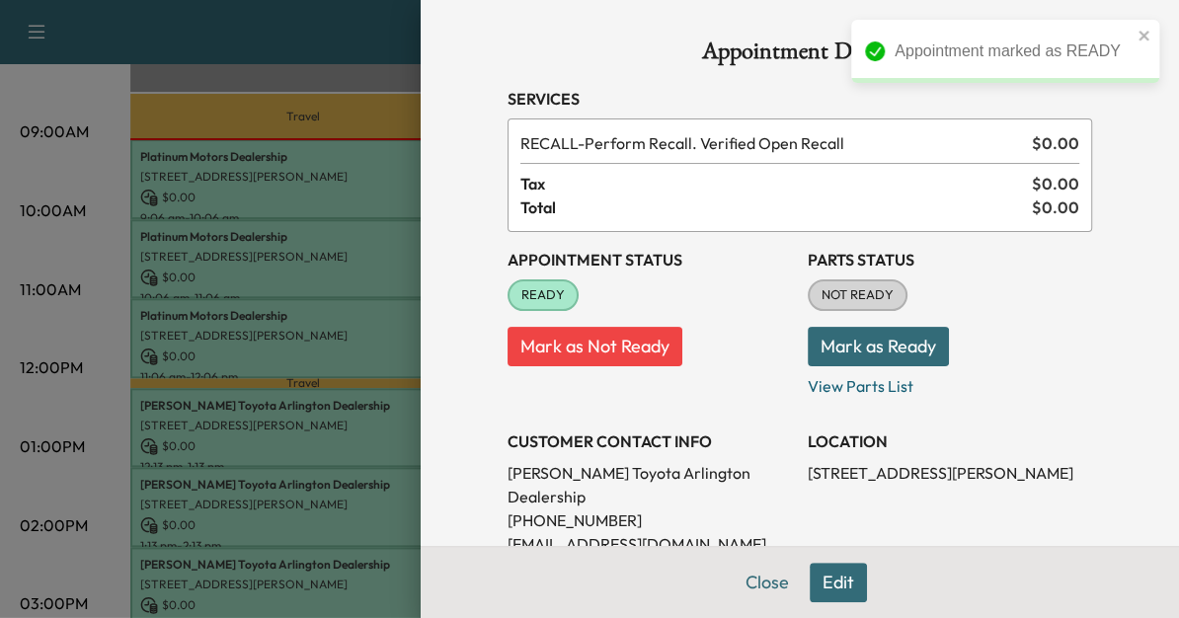
click at [353, 495] on div at bounding box center [589, 309] width 1179 height 618
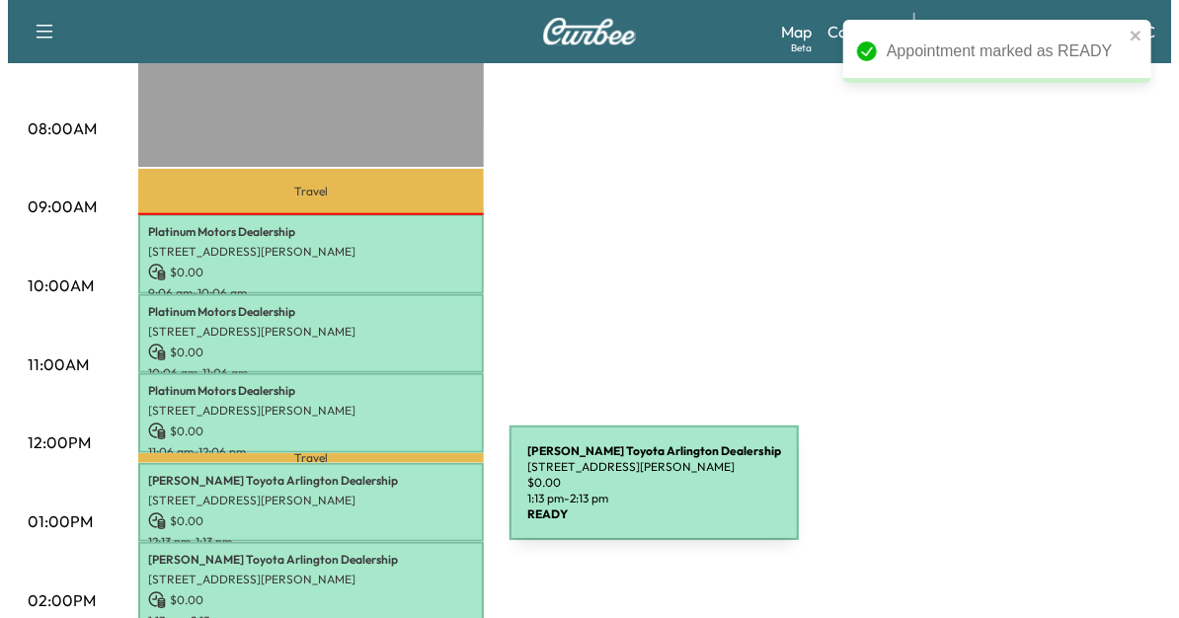
scroll to position [517, 0]
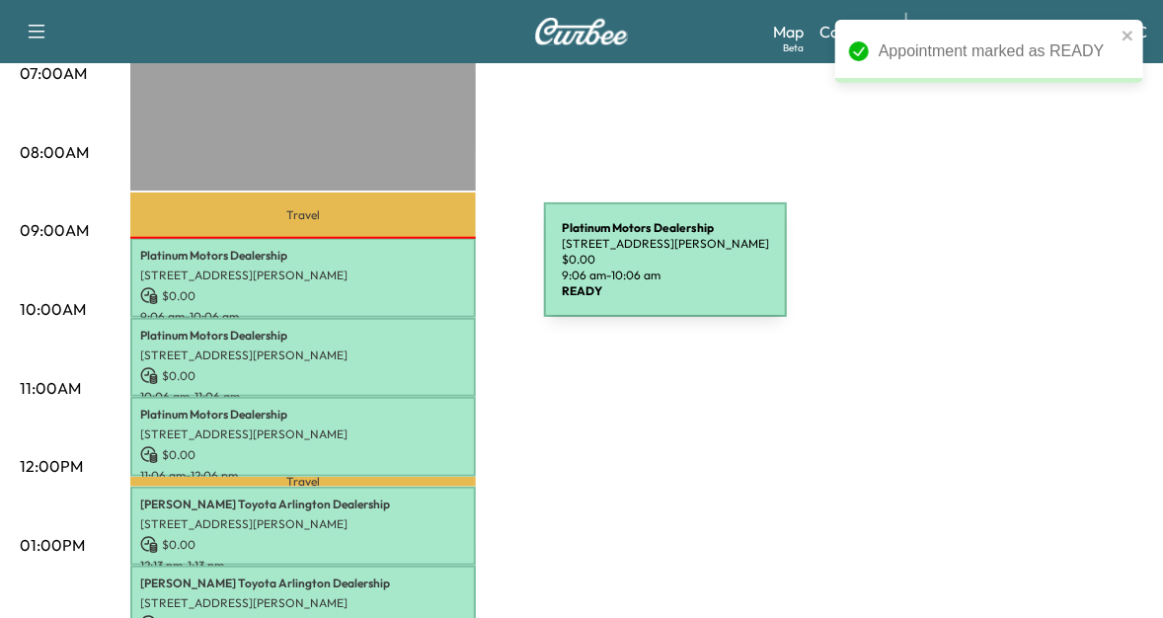
click at [396, 271] on p "[STREET_ADDRESS][PERSON_NAME]" at bounding box center [303, 276] width 326 height 16
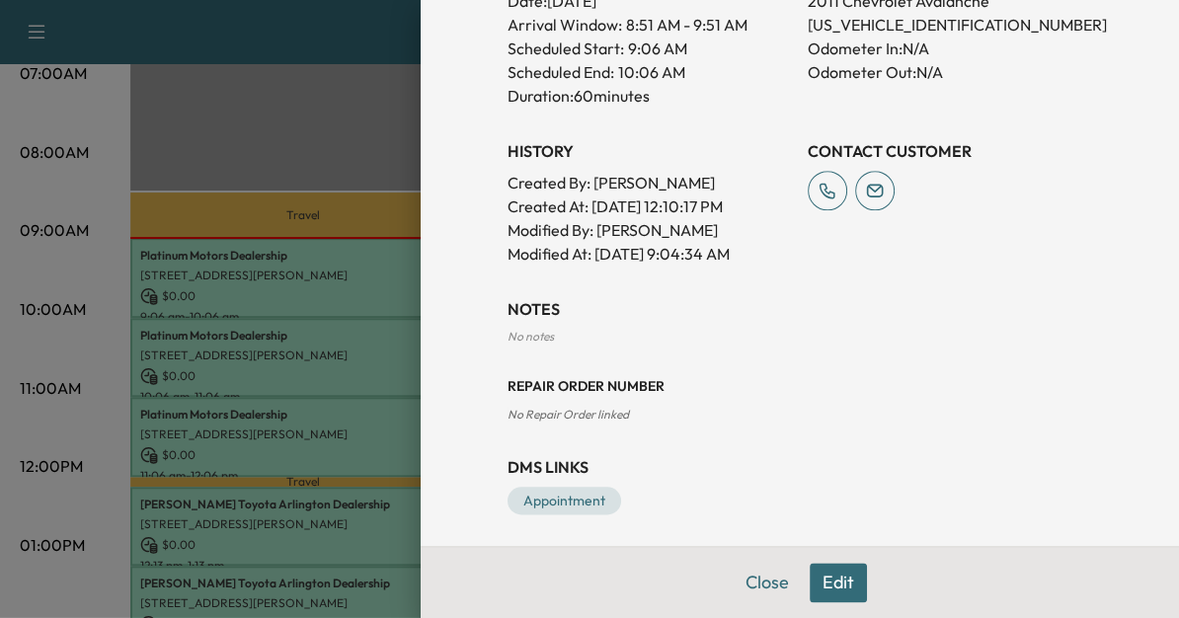
scroll to position [612, 0]
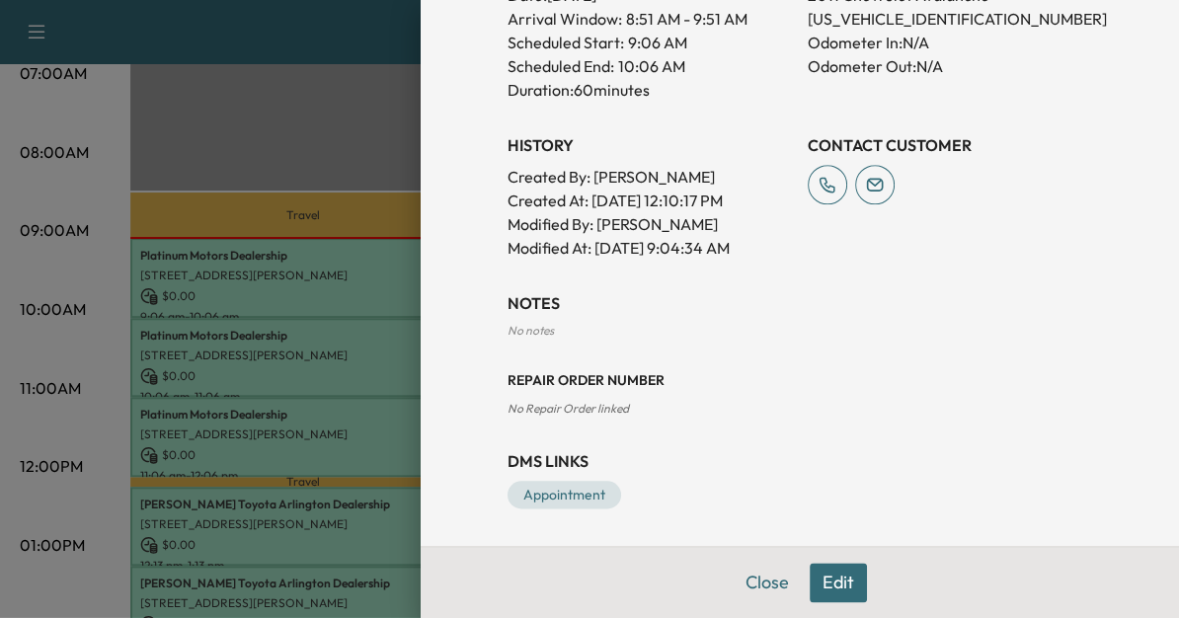
click at [304, 522] on div at bounding box center [589, 309] width 1179 height 618
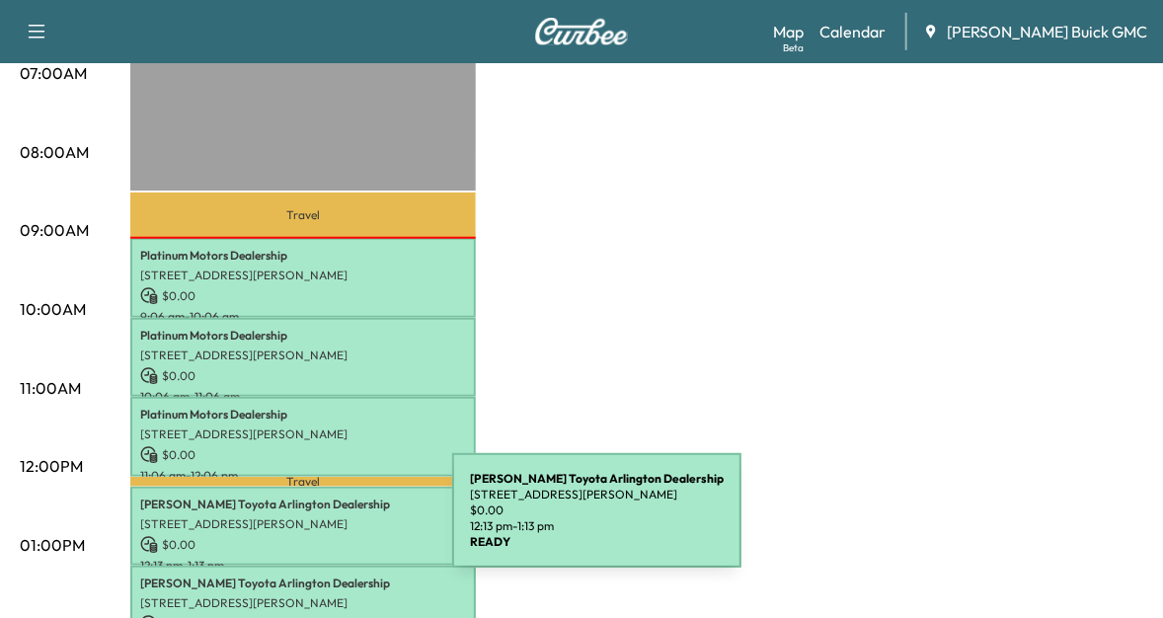
click at [304, 522] on p "[STREET_ADDRESS][PERSON_NAME]" at bounding box center [303, 524] width 326 height 16
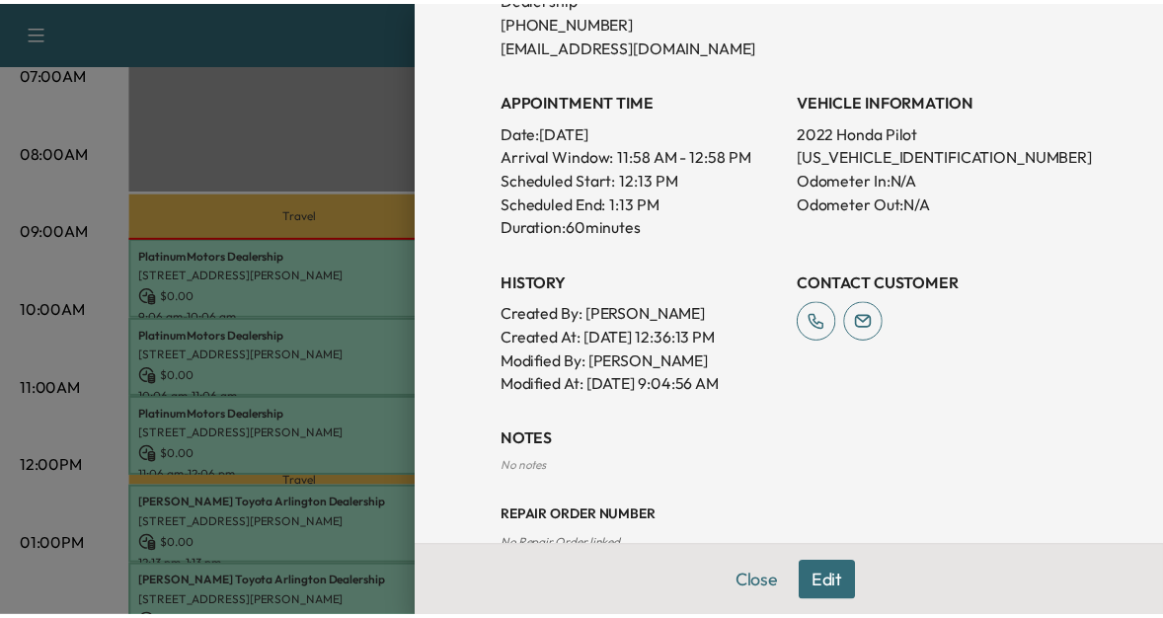
scroll to position [498, 0]
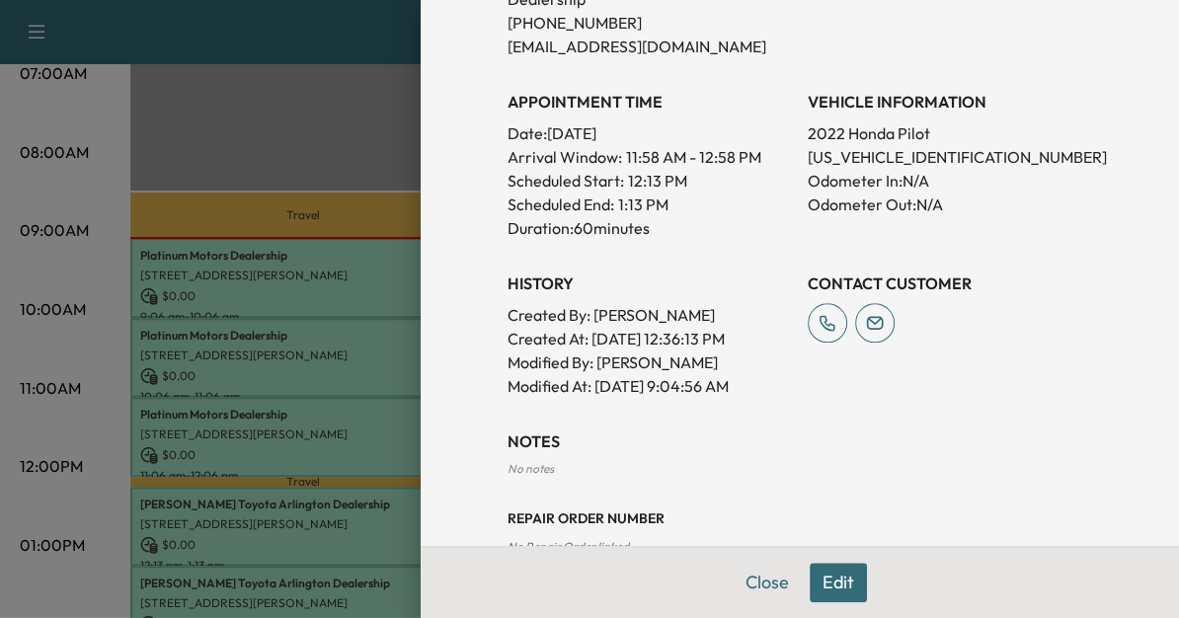
click at [324, 147] on div at bounding box center [589, 309] width 1179 height 618
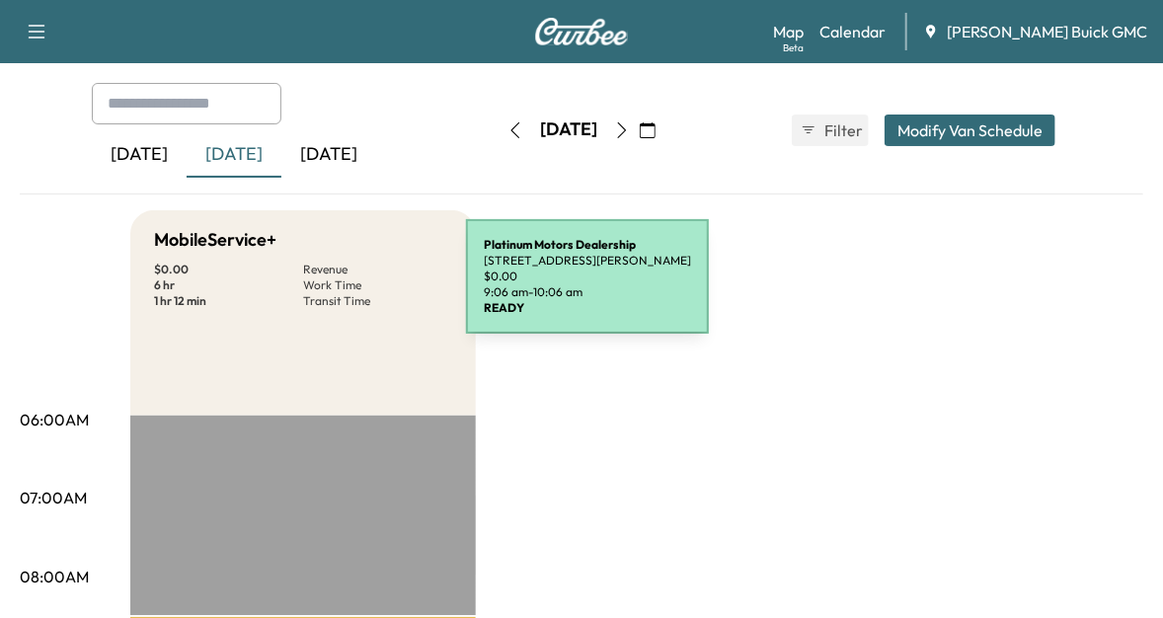
scroll to position [0, 0]
